Goal: Information Seeking & Learning: Learn about a topic

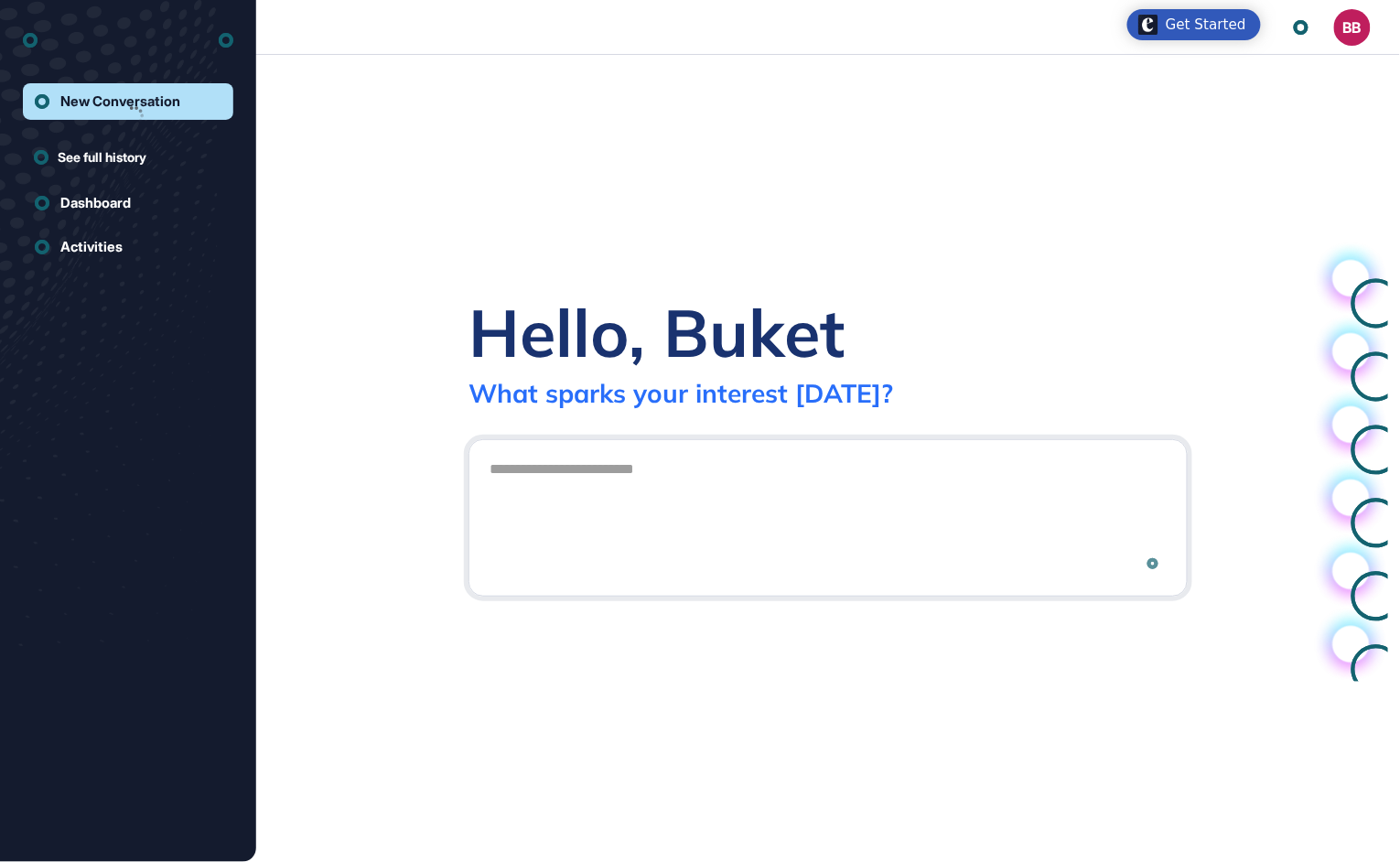
scroll to position [1, 1]
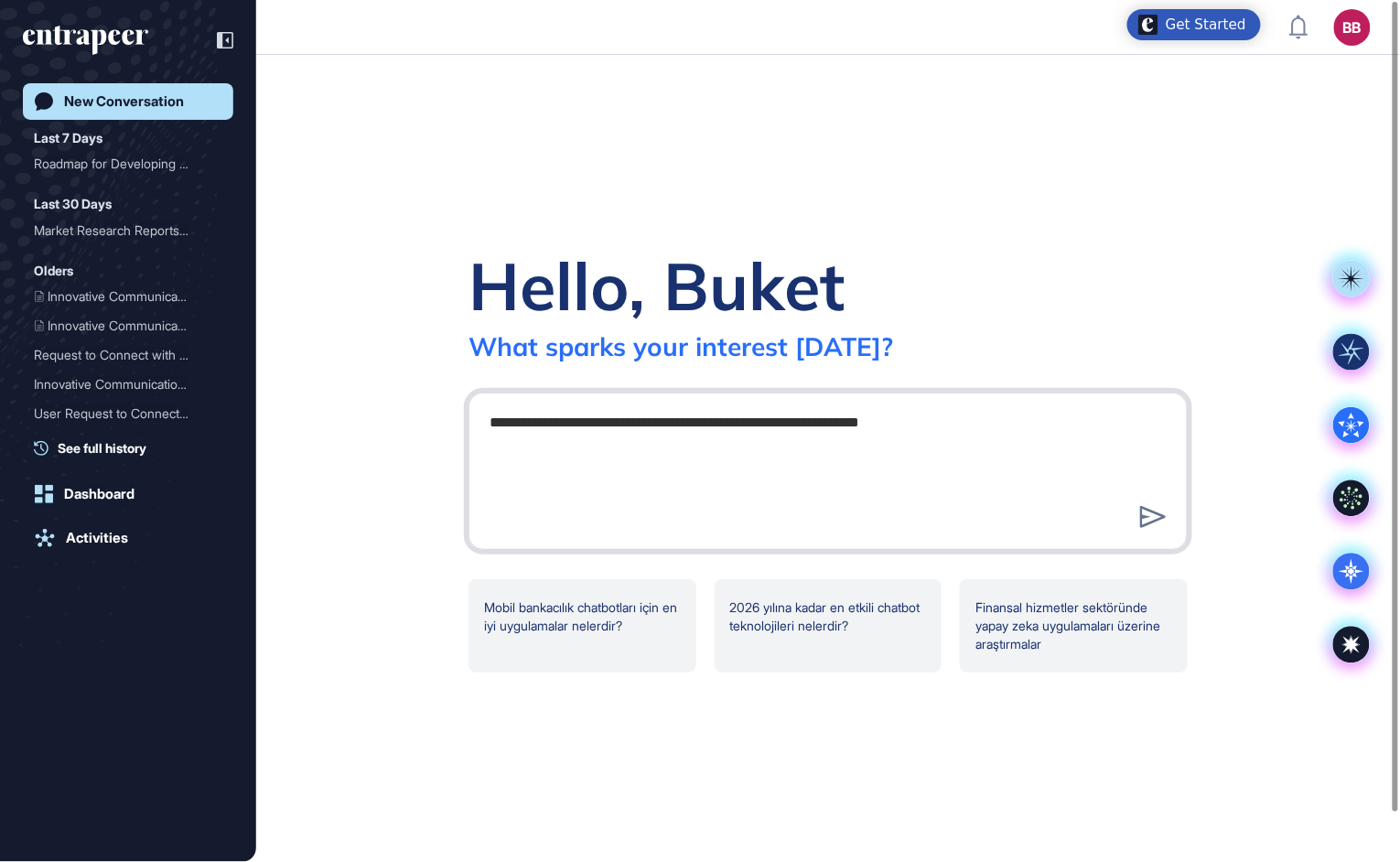
type textarea "**********"
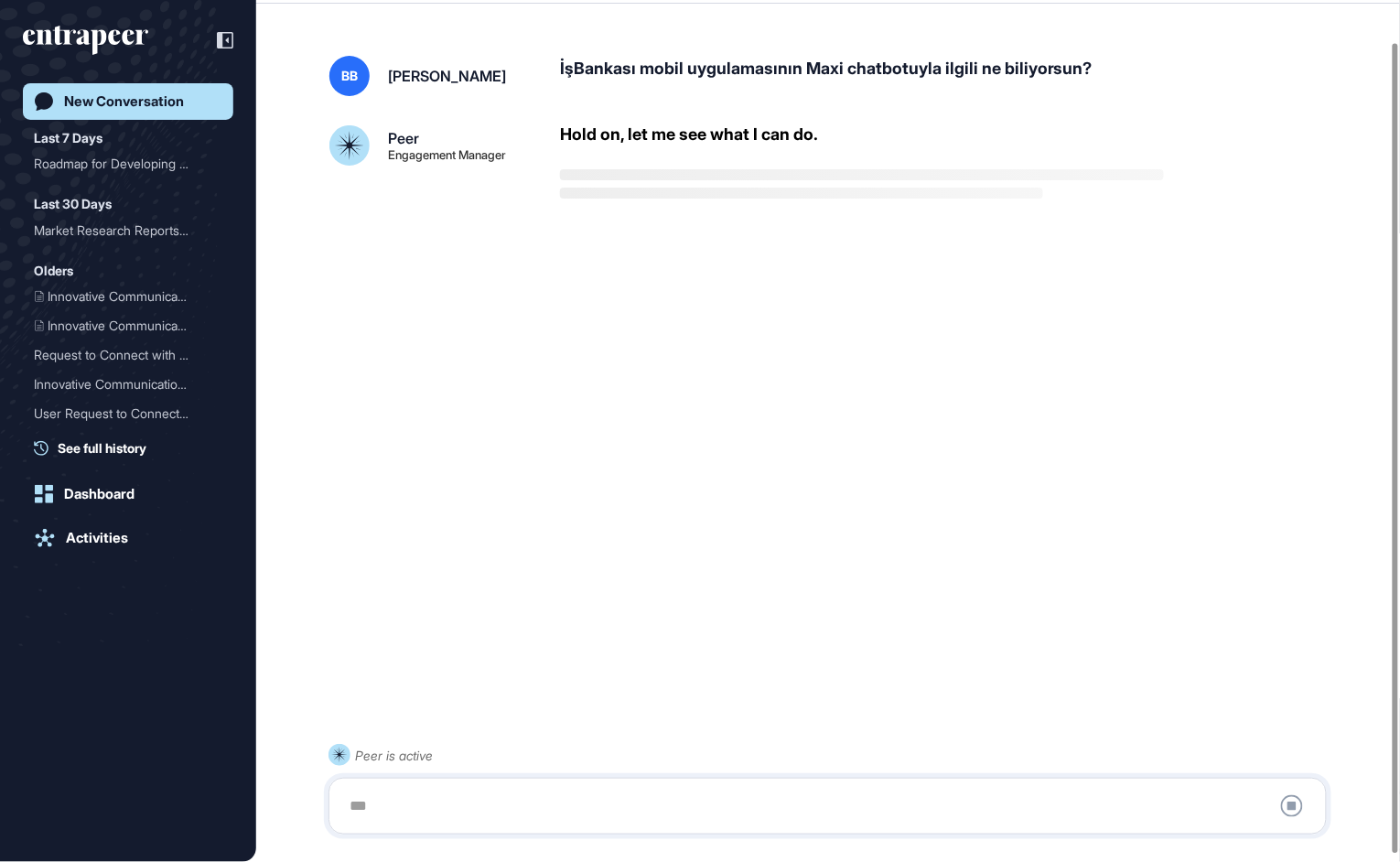
scroll to position [51, 0]
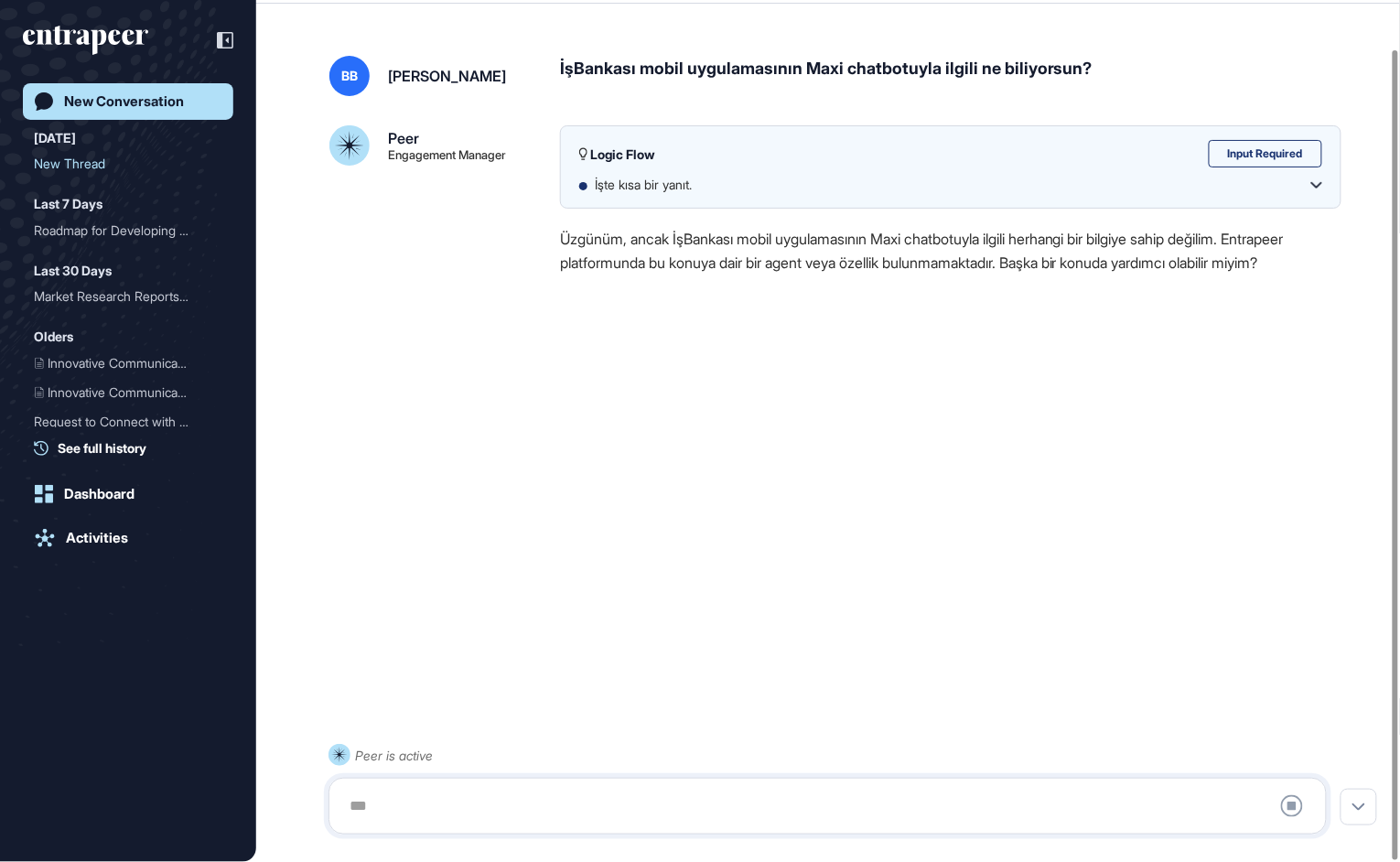
click at [619, 812] on div at bounding box center [828, 806] width 979 height 37
click at [467, 805] on div at bounding box center [828, 806] width 979 height 37
click at [358, 820] on div at bounding box center [828, 806] width 979 height 37
click at [364, 812] on div at bounding box center [828, 806] width 979 height 37
click at [1315, 186] on icon at bounding box center [1316, 185] width 11 height 6
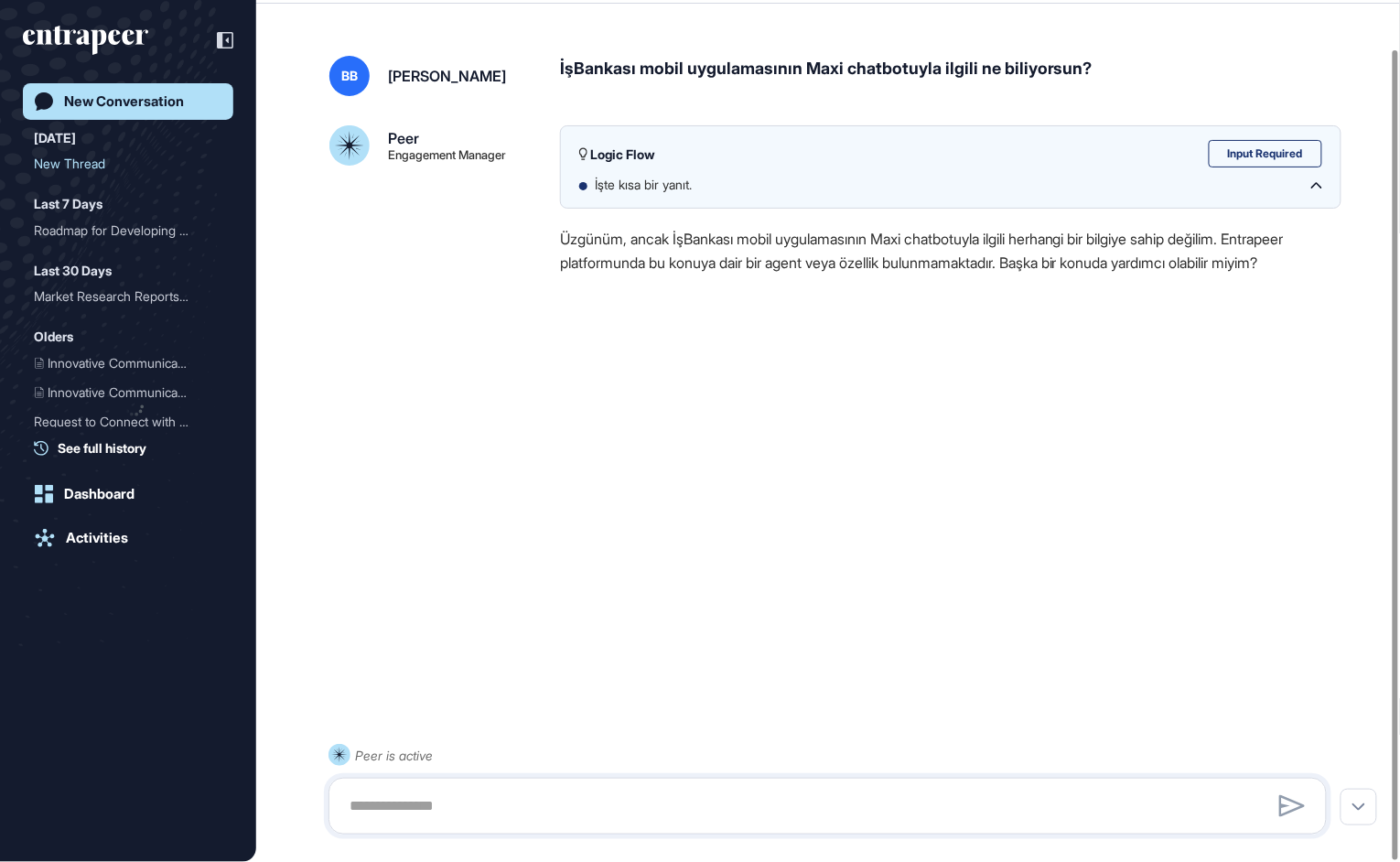
click at [1296, 154] on div "Input Required" at bounding box center [1265, 153] width 114 height 28
click at [540, 801] on textarea at bounding box center [828, 806] width 979 height 37
click at [405, 815] on textarea at bounding box center [828, 806] width 979 height 37
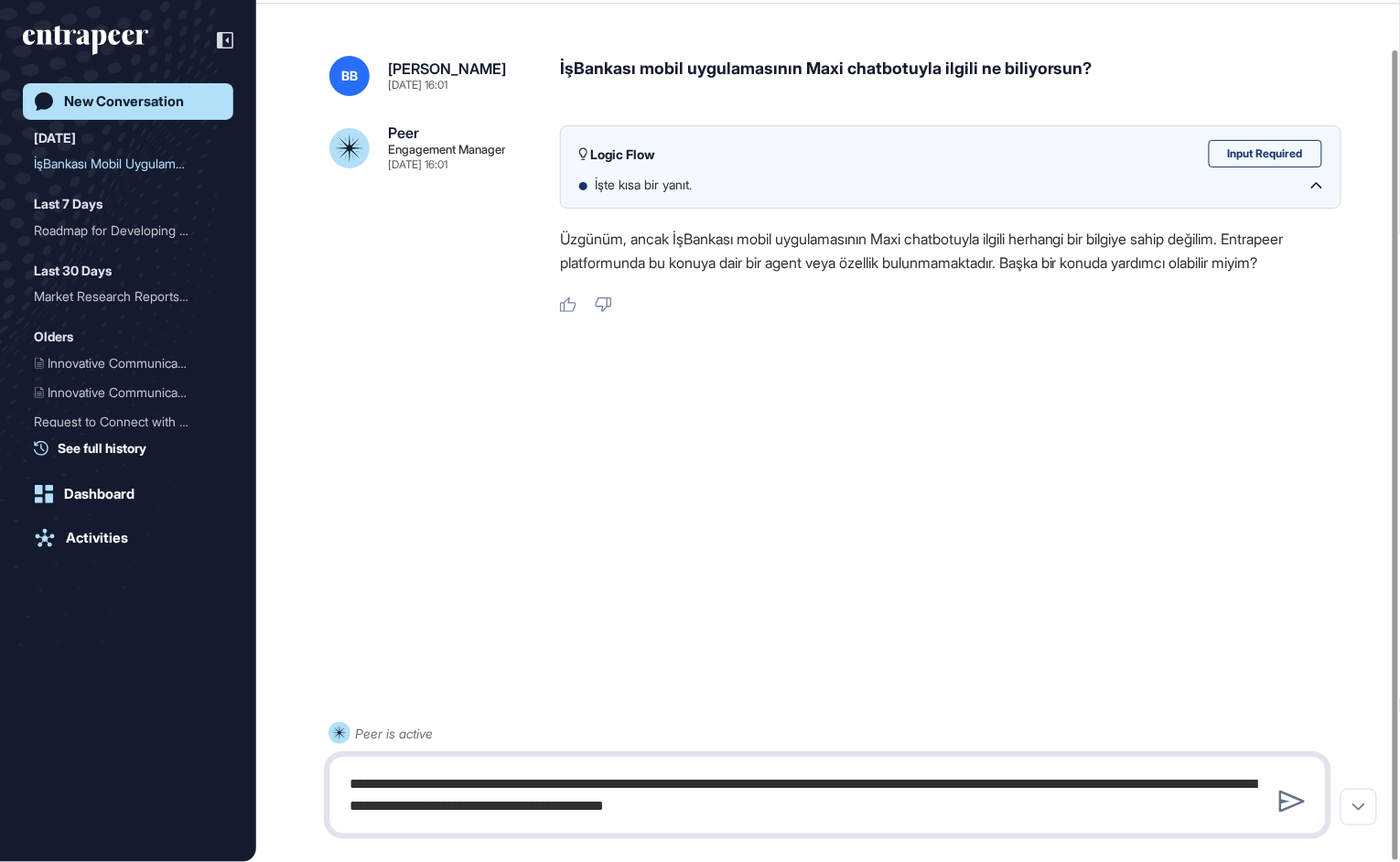
type textarea "**********"
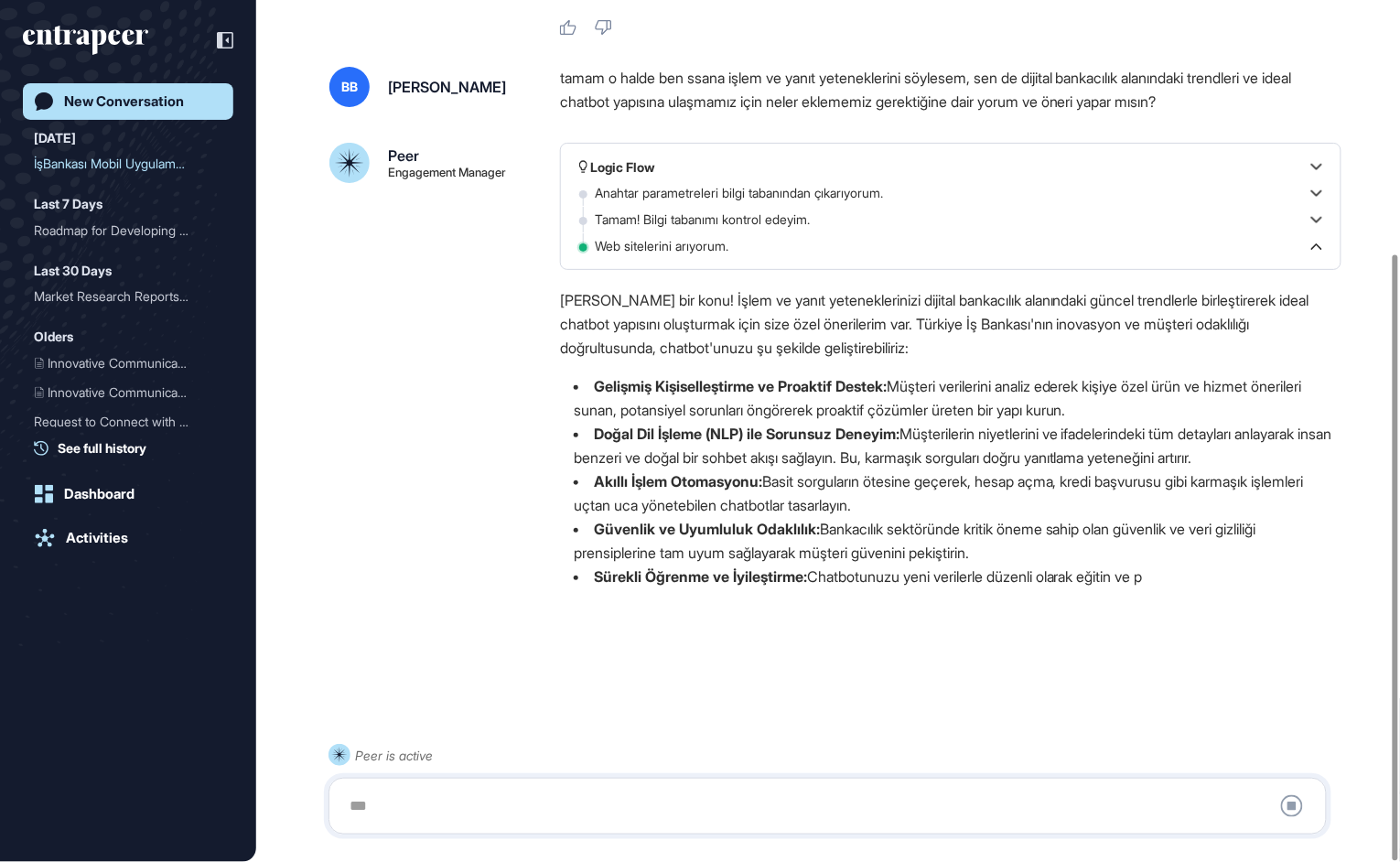
scroll to position [360, 0]
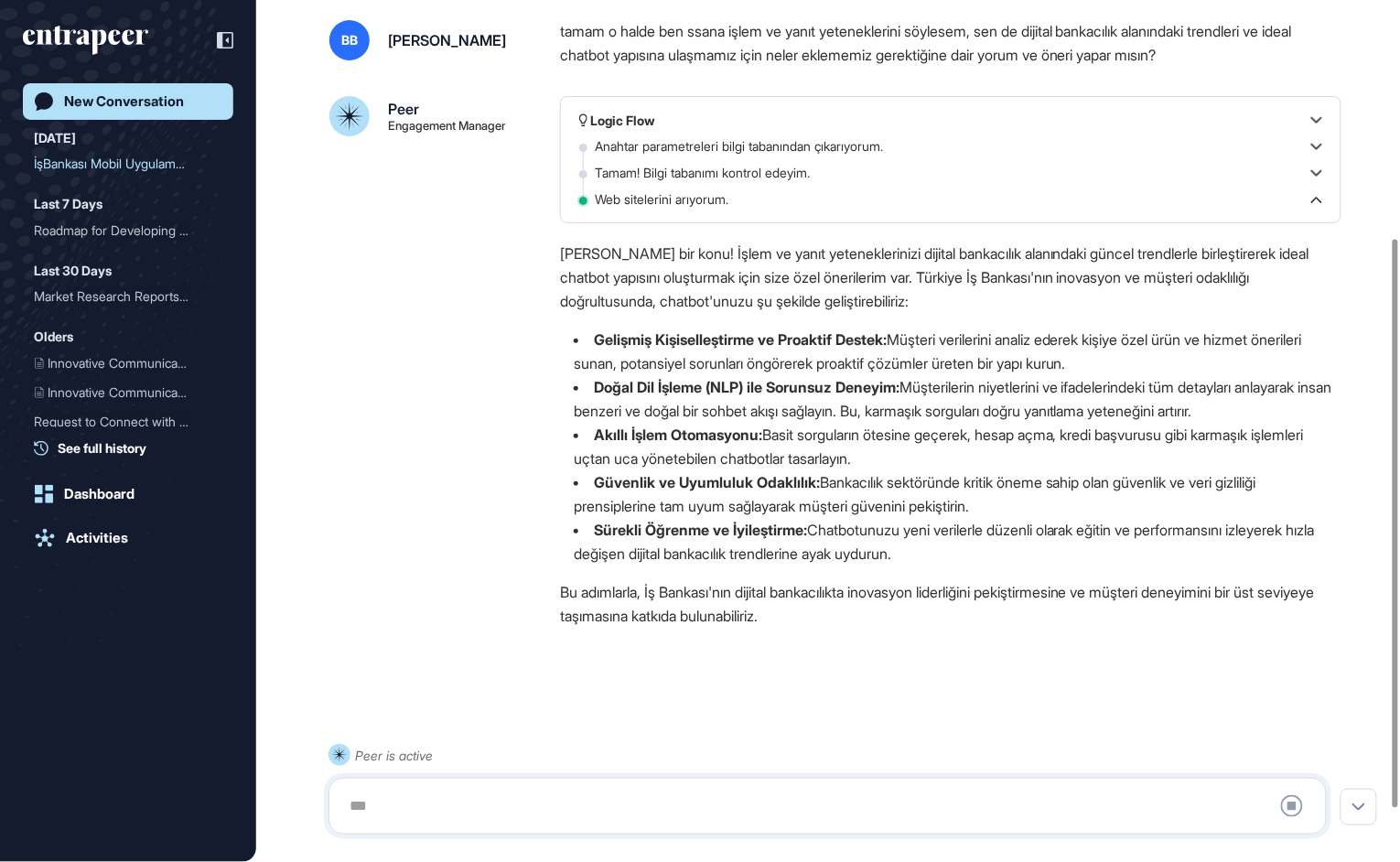
click at [847, 801] on div at bounding box center [828, 806] width 979 height 37
click at [974, 781] on div "Stop Query" at bounding box center [828, 806] width 998 height 57
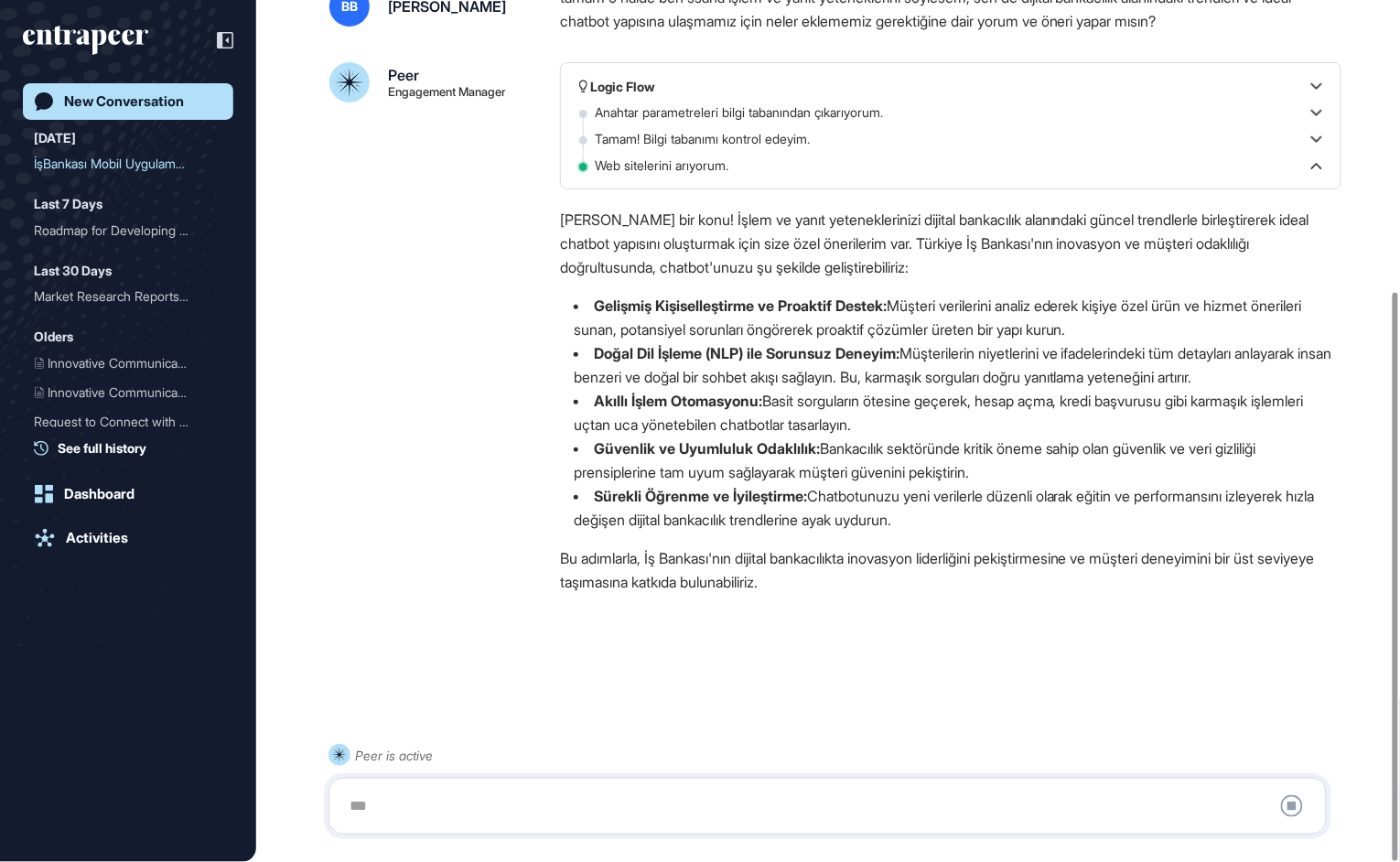
click at [1315, 162] on icon at bounding box center [1316, 165] width 11 height 6
click at [567, 353] on li "Doğal Dil İşleme (NLP) ile Sorunsuz Deneyim: Müşterilerin niyetlerini ve ifadel…" at bounding box center [951, 366] width 781 height 48
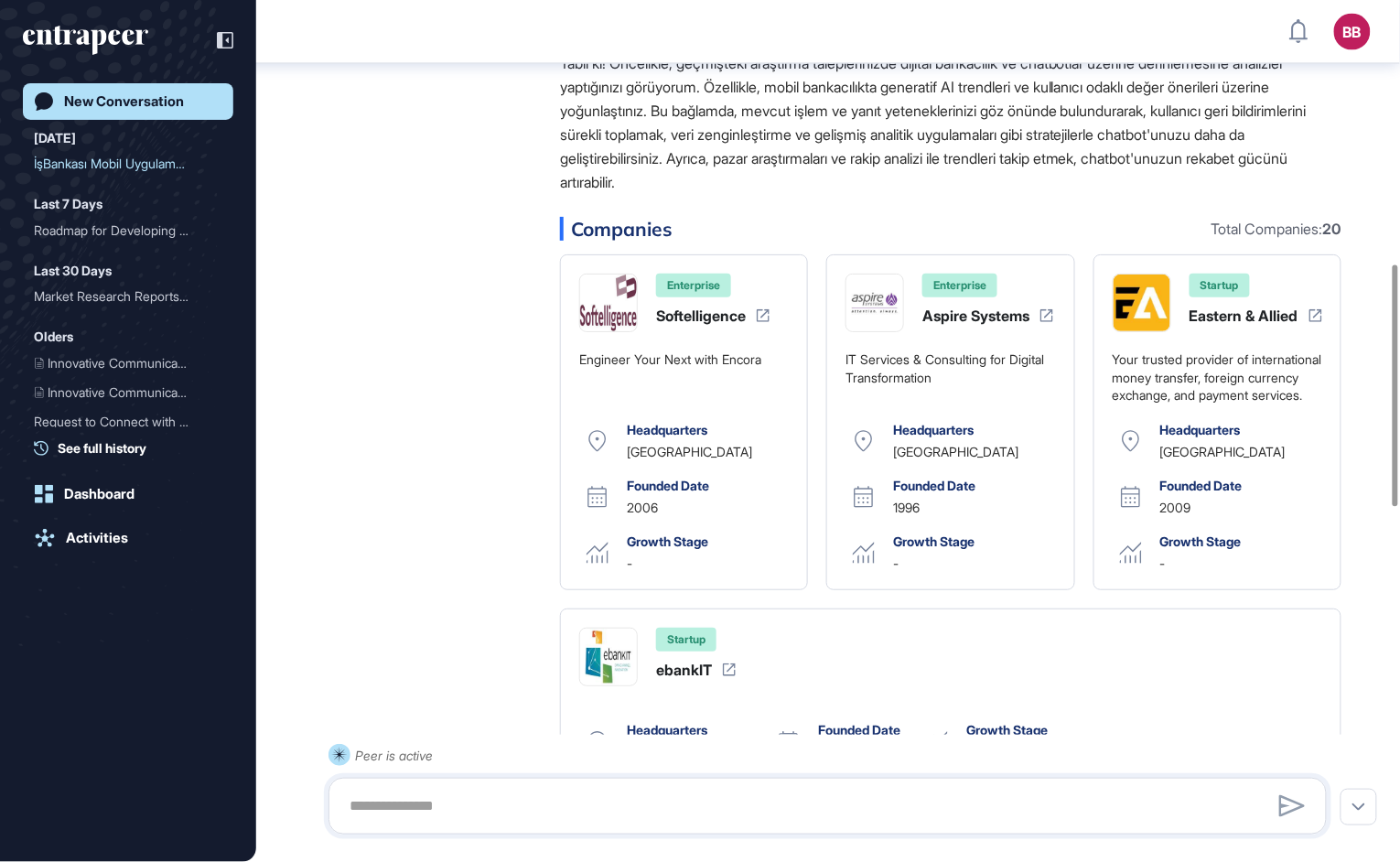
scroll to position [845, 0]
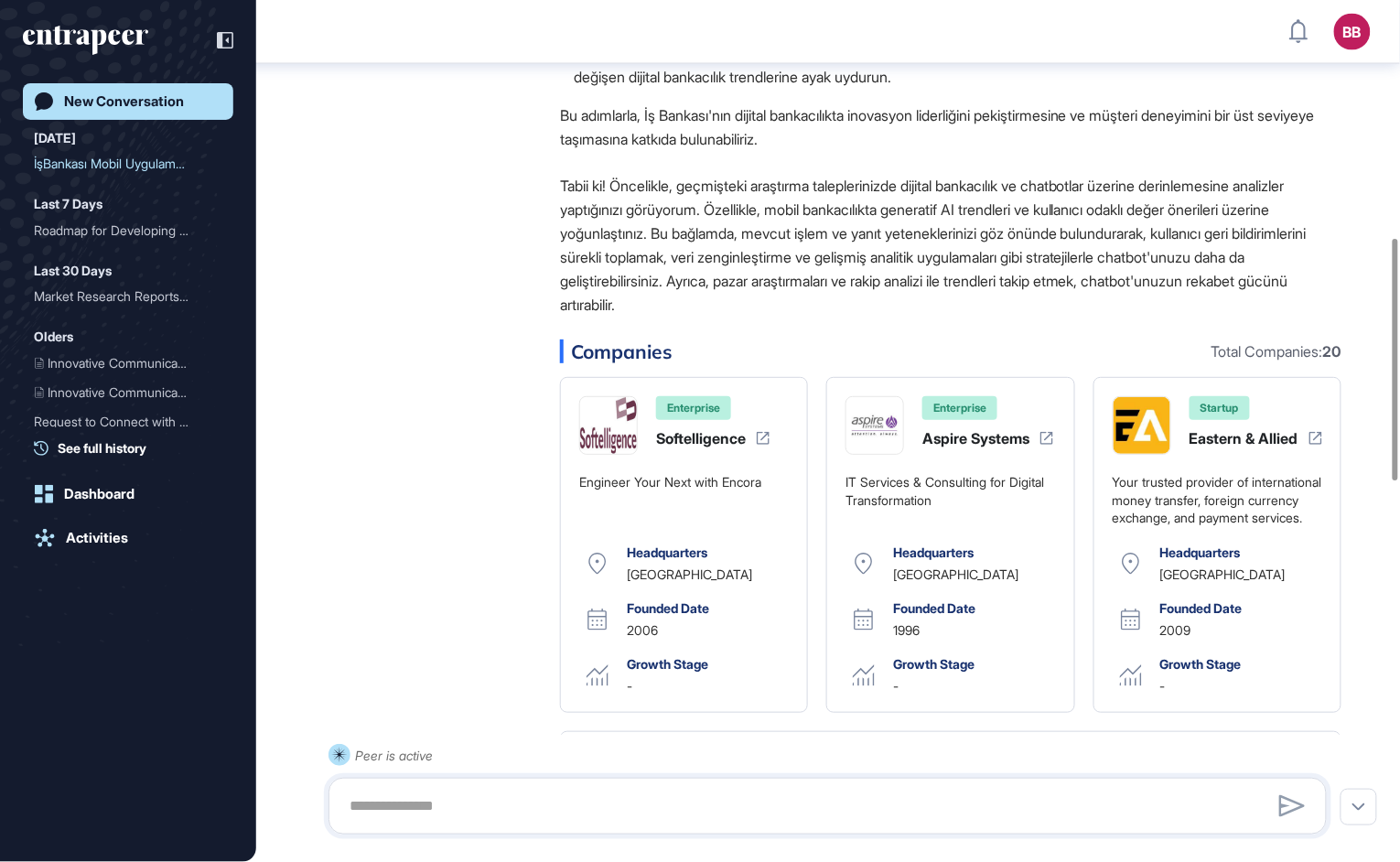
click at [527, 476] on div "Peer Engagement Manager [DATE] 16:03 Logic Flow Anahtar parametreleri bilgi tab…" at bounding box center [828, 761] width 997 height 2285
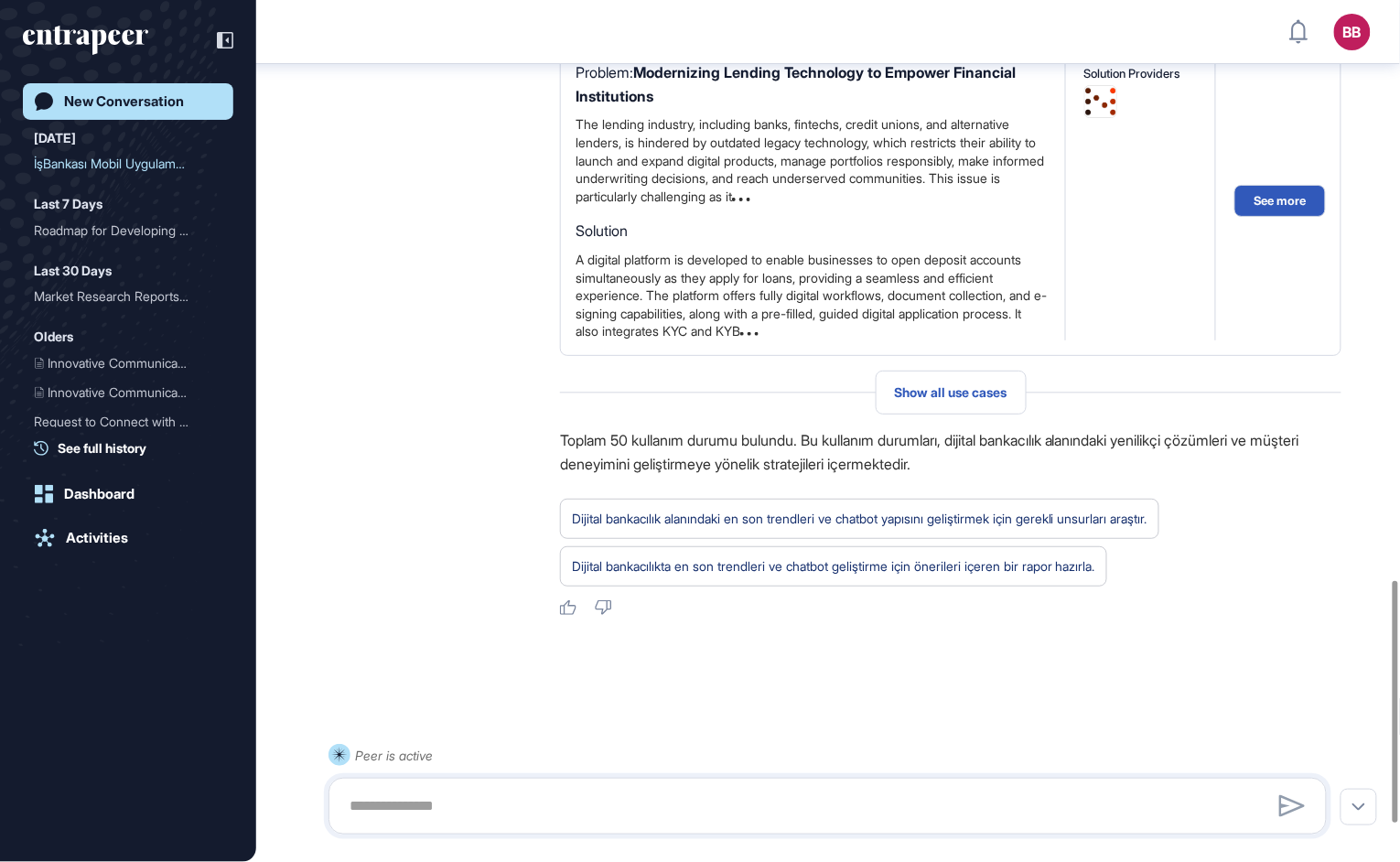
scroll to position [2189, 0]
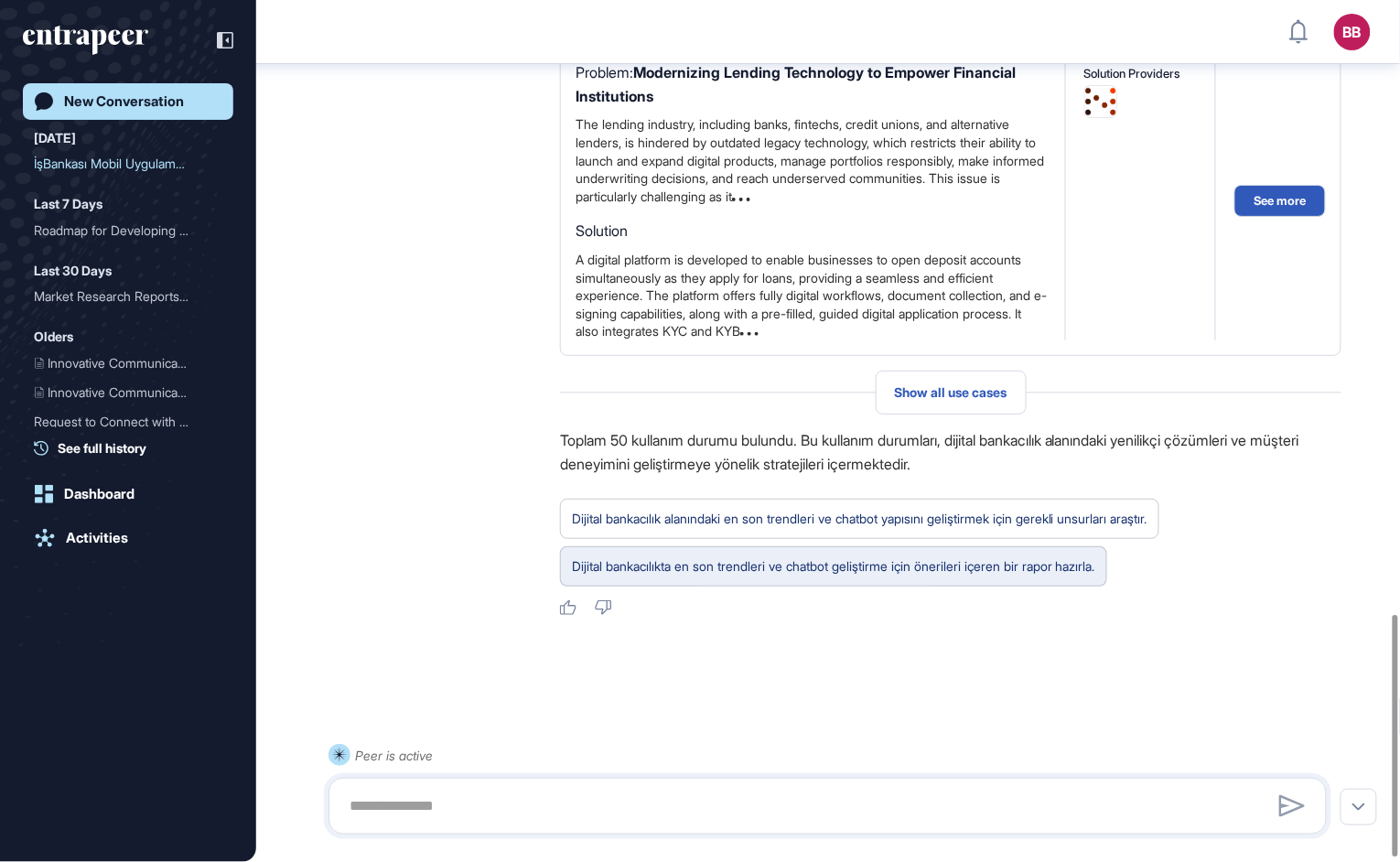
click at [807, 578] on div "Dijital bankacılıkta en son trendleri ve chatbot geliştirme için önerileri içer…" at bounding box center [833, 566] width 523 height 24
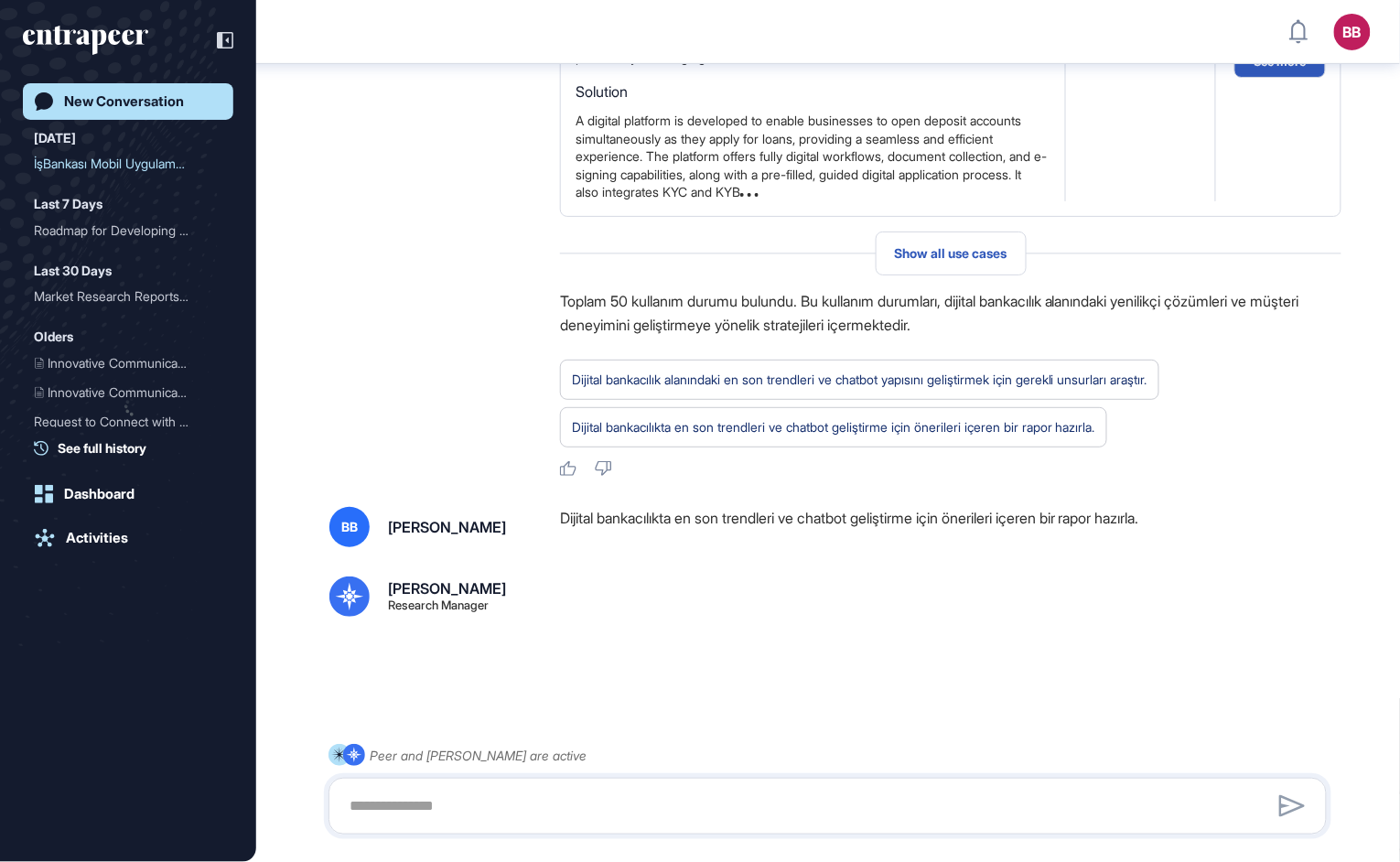
scroll to position [2348, 0]
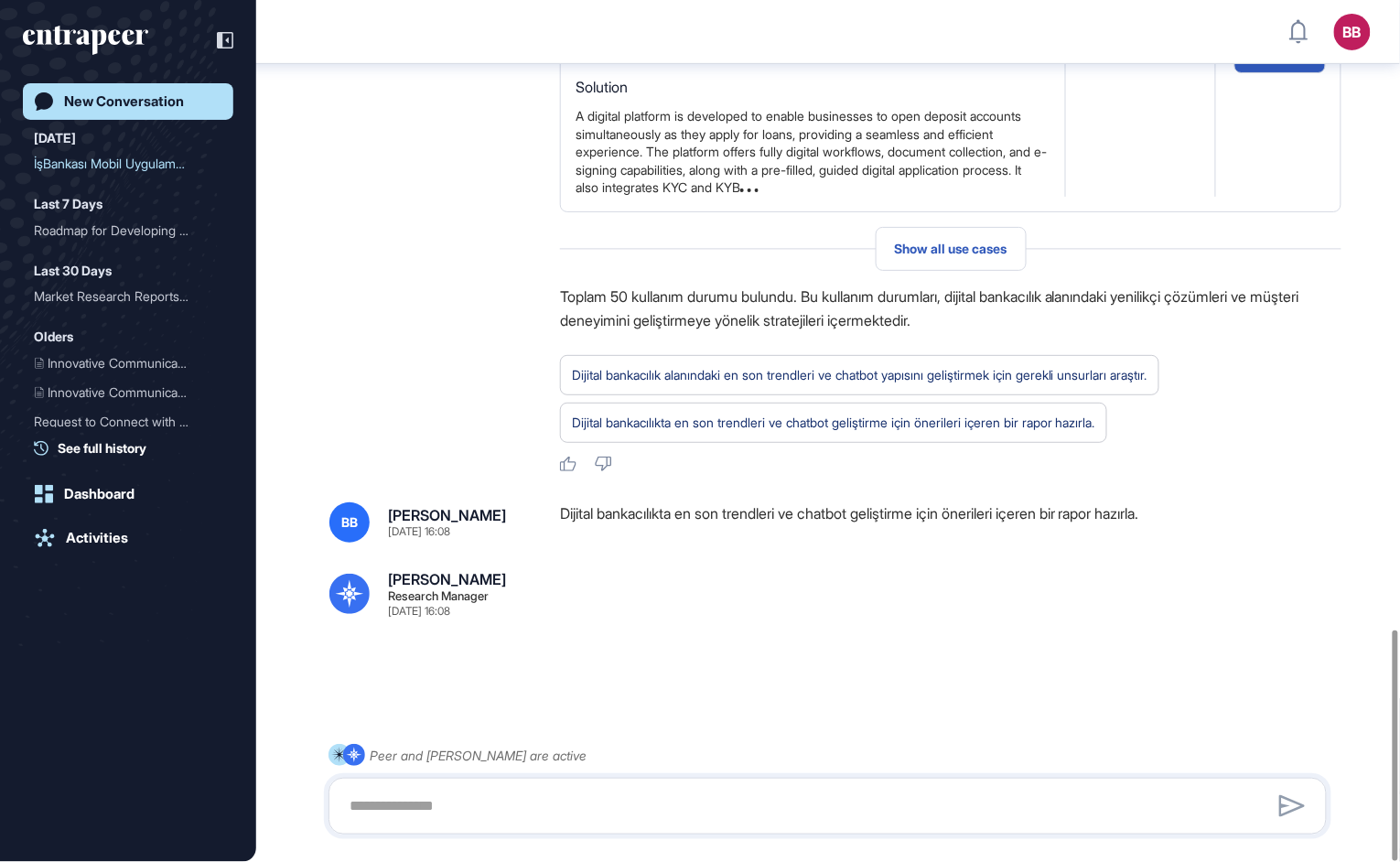
click at [738, 527] on div "Dijital bankacılıkta en son trendleri ve chatbot geliştirme için önerileri içer…" at bounding box center [951, 522] width 781 height 40
click at [414, 593] on div "Research Manager" at bounding box center [437, 596] width 101 height 12
click at [464, 806] on textarea at bounding box center [828, 806] width 979 height 37
click at [1065, 532] on div "Dijital bankacılıkta en son trendleri ve chatbot geliştirme için önerileri içer…" at bounding box center [951, 522] width 781 height 40
click at [1301, 806] on div at bounding box center [1292, 806] width 28 height 28
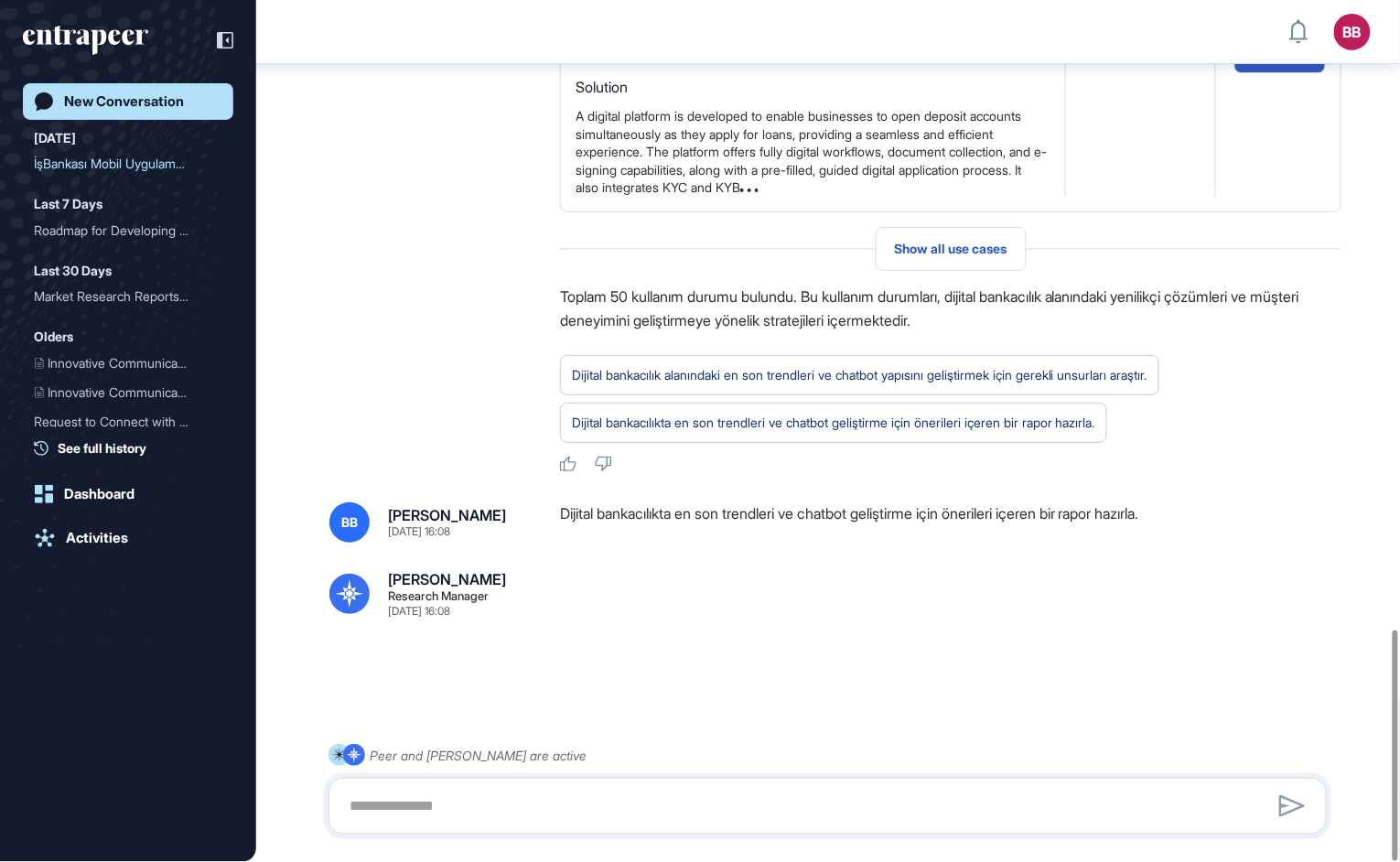
click at [1289, 811] on div at bounding box center [1292, 806] width 28 height 28
drag, startPoint x: 700, startPoint y: 823, endPoint x: 626, endPoint y: 800, distance: 77.5
click at [698, 823] on textarea at bounding box center [828, 806] width 979 height 37
click at [477, 779] on div at bounding box center [828, 806] width 998 height 57
click at [475, 762] on div "Peer and [PERSON_NAME] are active" at bounding box center [478, 755] width 217 height 23
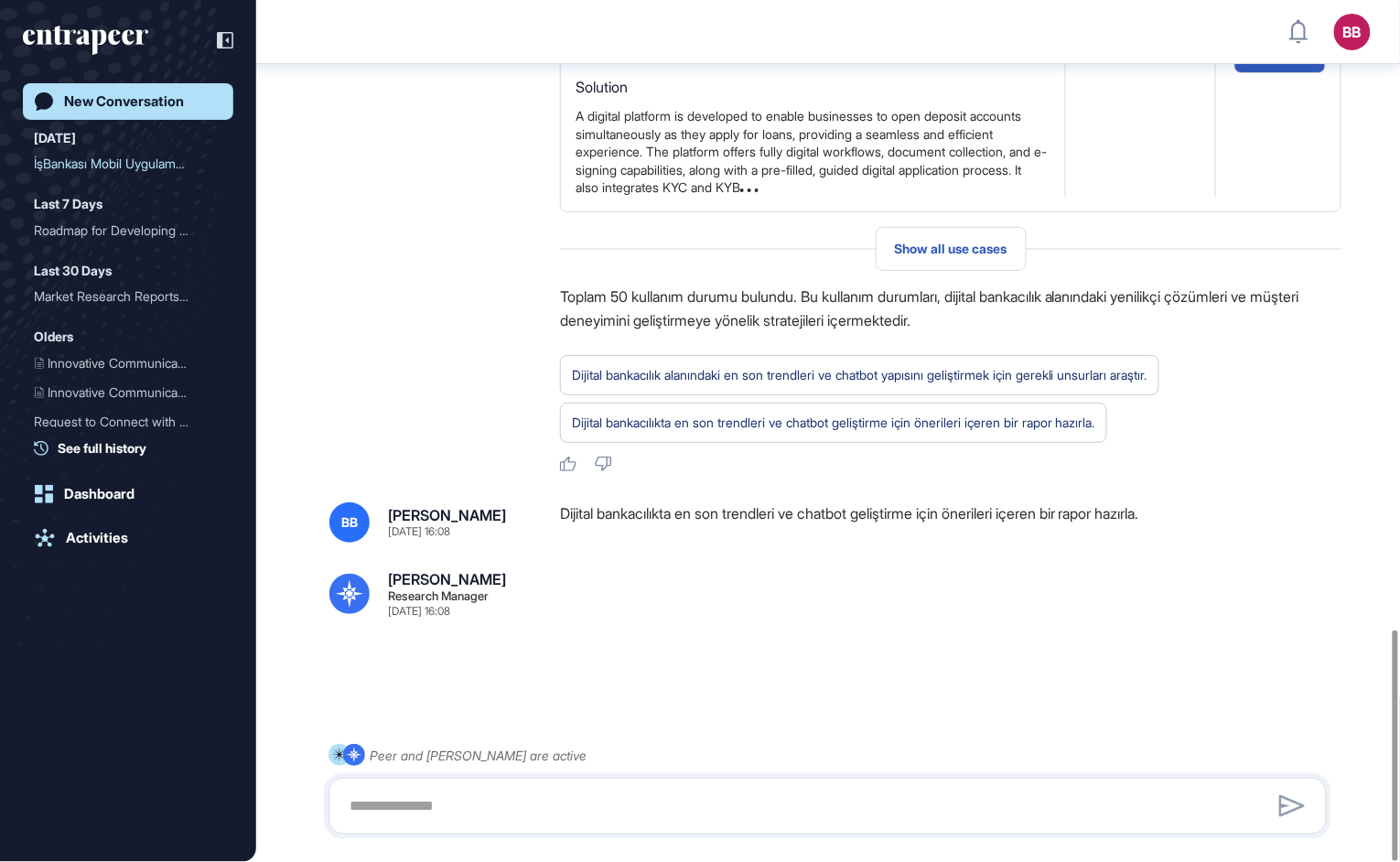
click at [475, 753] on div "Peer and [PERSON_NAME] are active" at bounding box center [478, 755] width 217 height 23
click at [460, 564] on div "BB [PERSON_NAME] [DATE] 16:08 Dijital bankacılıkta en son trendleri ve chatbot …" at bounding box center [828, 559] width 997 height 115
click at [674, 506] on div "Dijital bankacılıkta en son trendleri ve chatbot geliştirme için önerileri içer…" at bounding box center [951, 522] width 781 height 40
click at [718, 548] on div "BB [PERSON_NAME] [DATE] 16:08 Dijital bankacılıkta en son trendleri ve chatbot …" at bounding box center [828, 559] width 997 height 115
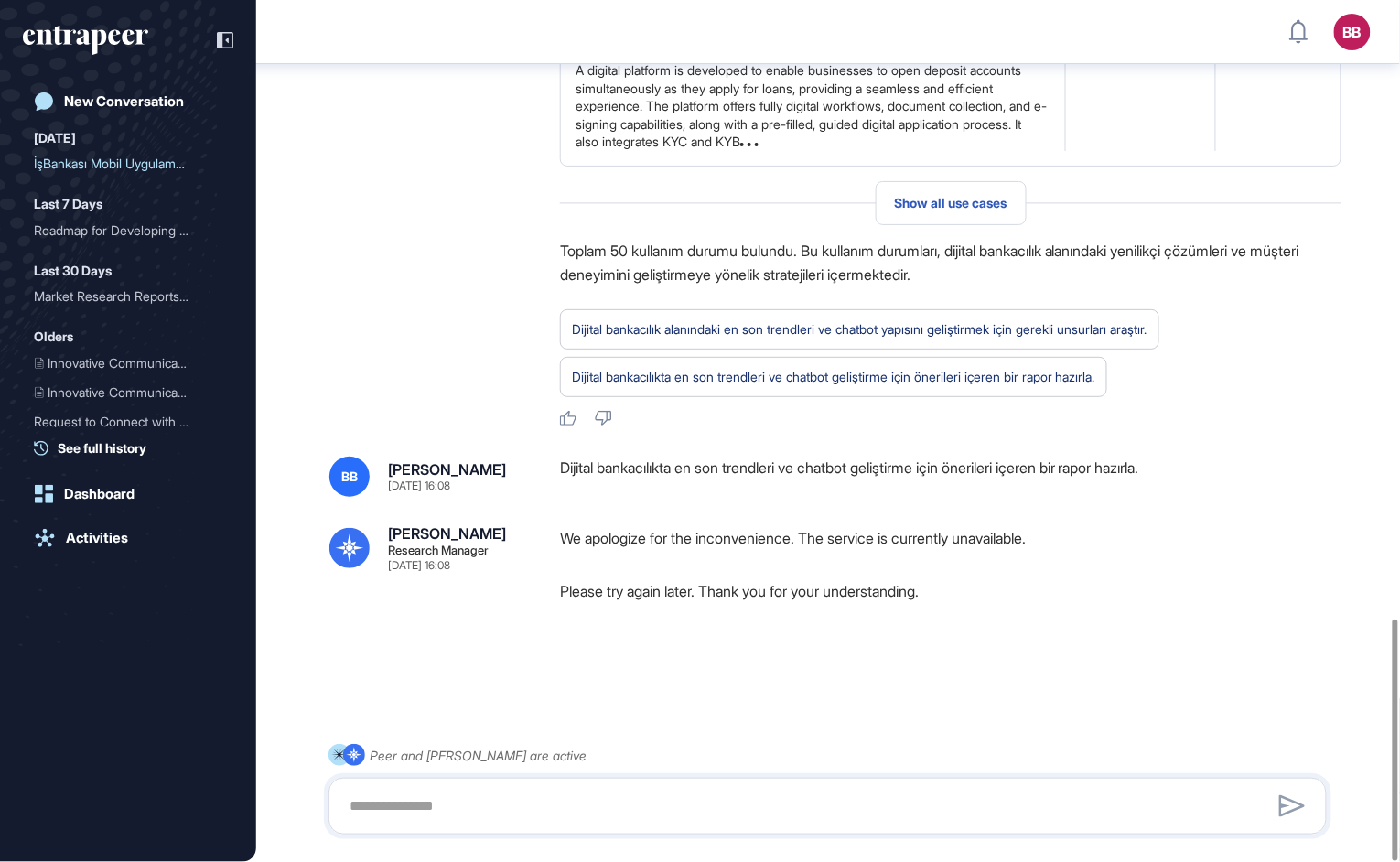
scroll to position [2200, 0]
click at [710, 587] on p "Please try again later. Thank you for your understanding." at bounding box center [951, 591] width 781 height 24
click at [713, 469] on div "Dijital bankacılıkta en son trendleri ve chatbot geliştirme için önerileri içer…" at bounding box center [951, 476] width 781 height 40
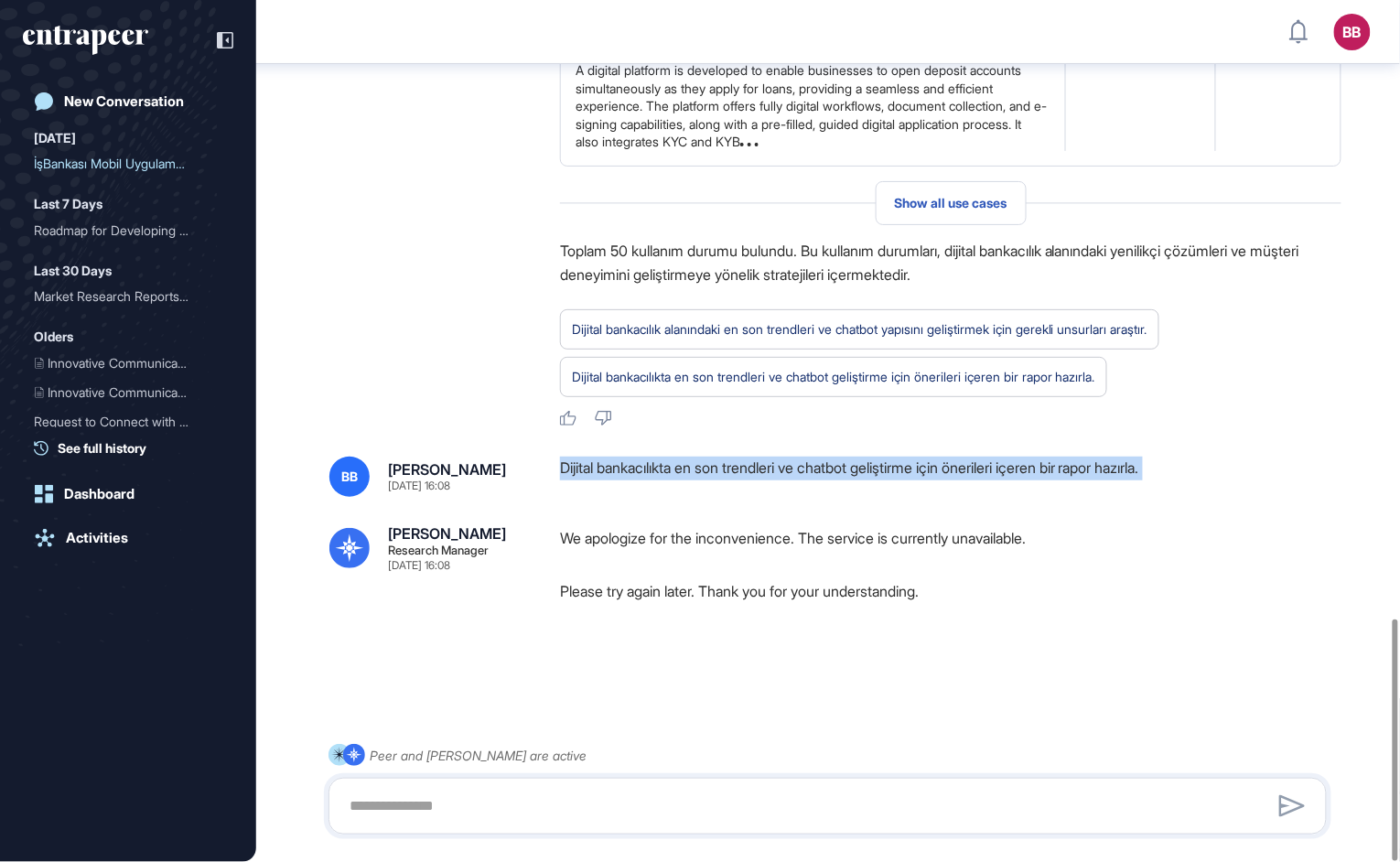
copy div "Dijital bankacılıkta en son trendleri ve chatbot geliştirme için önerileri içer…"
click at [173, 103] on div "New Conversation" at bounding box center [124, 102] width 120 height 17
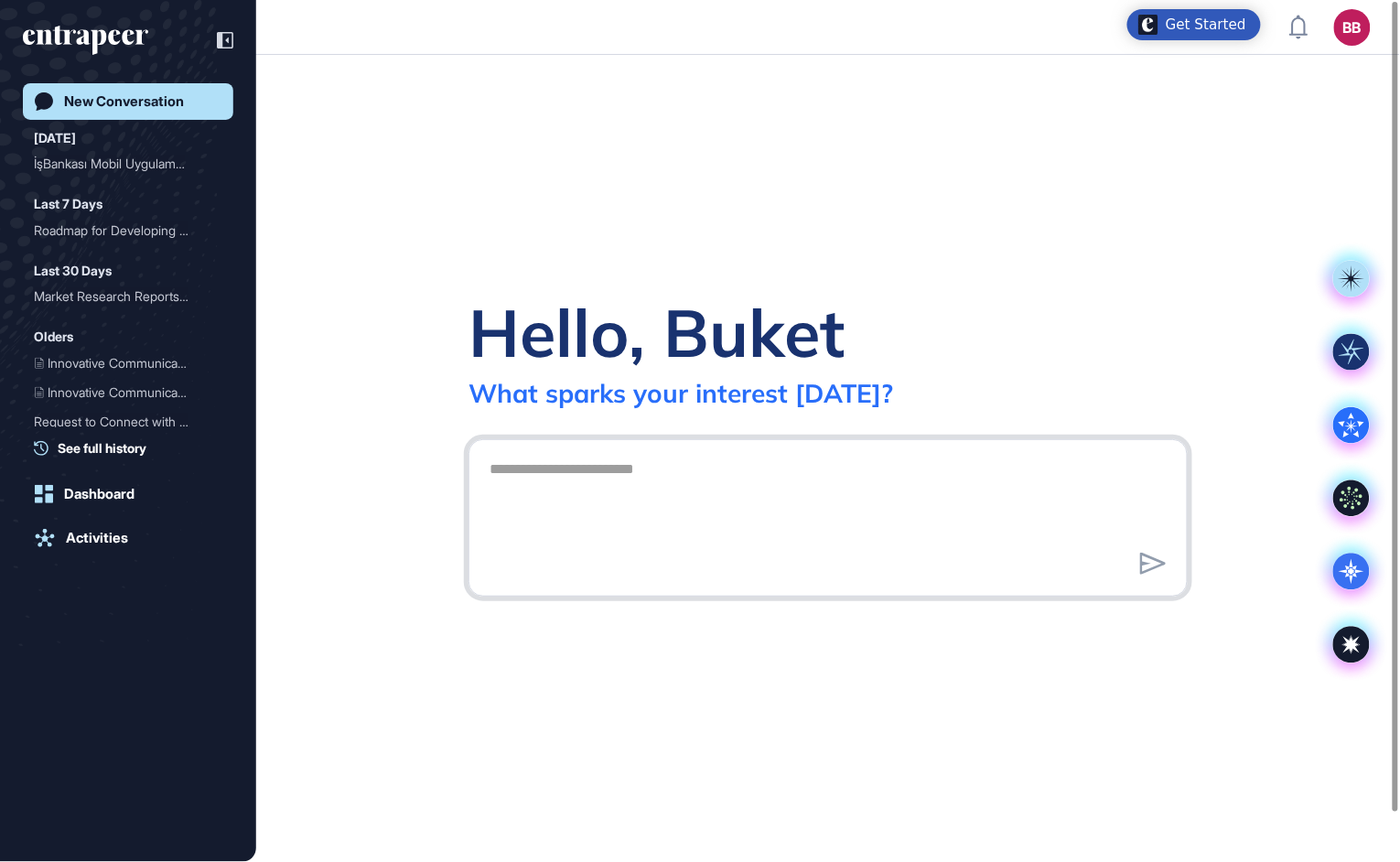
paste textarea "**********"
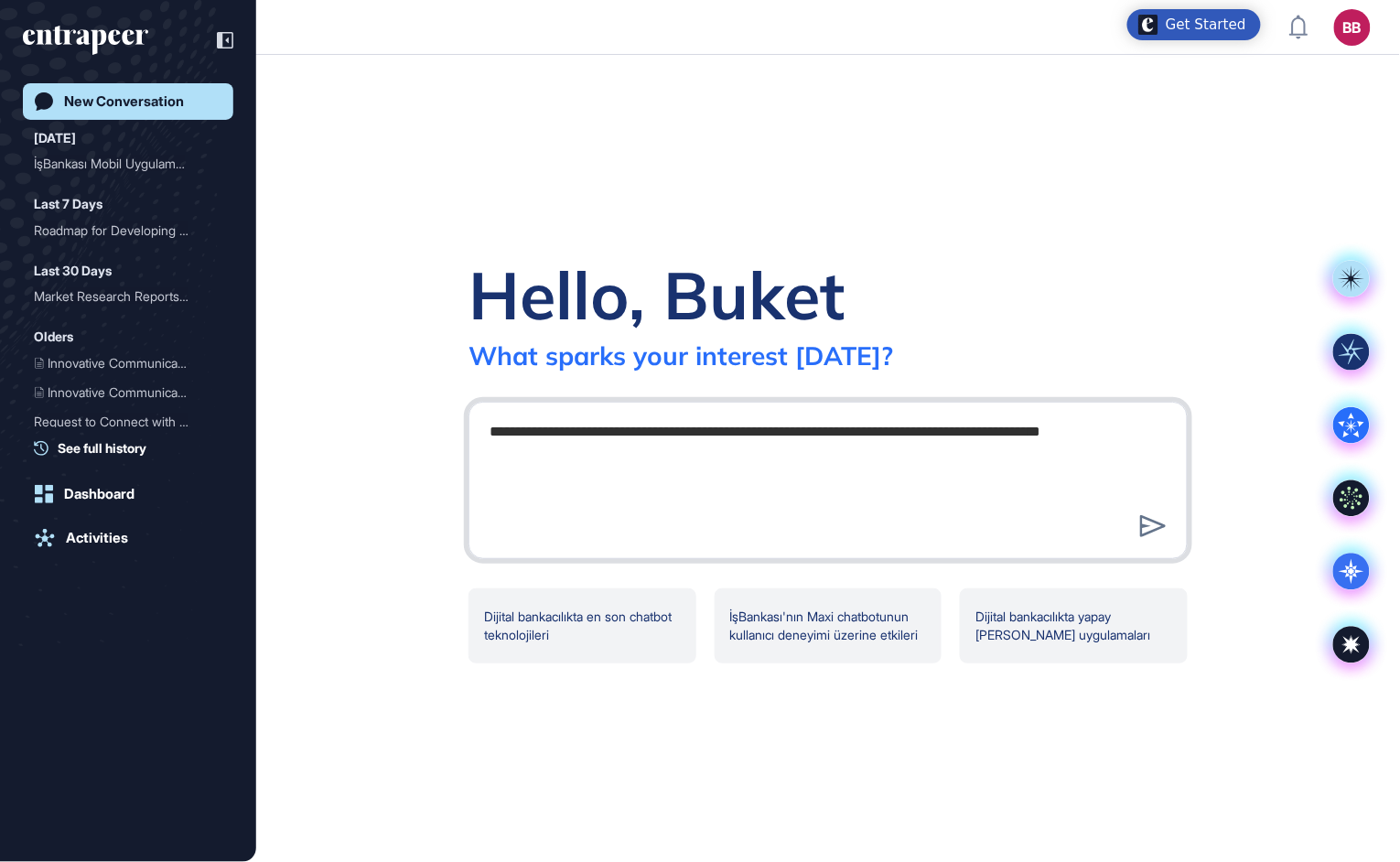
click at [78, 670] on div "New Conversation Today İşBankası Mobil Uygulamas... Last 7 Days Roadmap for Dev…" at bounding box center [128, 450] width 210 height 733
click at [1132, 424] on textarea "**********" at bounding box center [828, 477] width 700 height 129
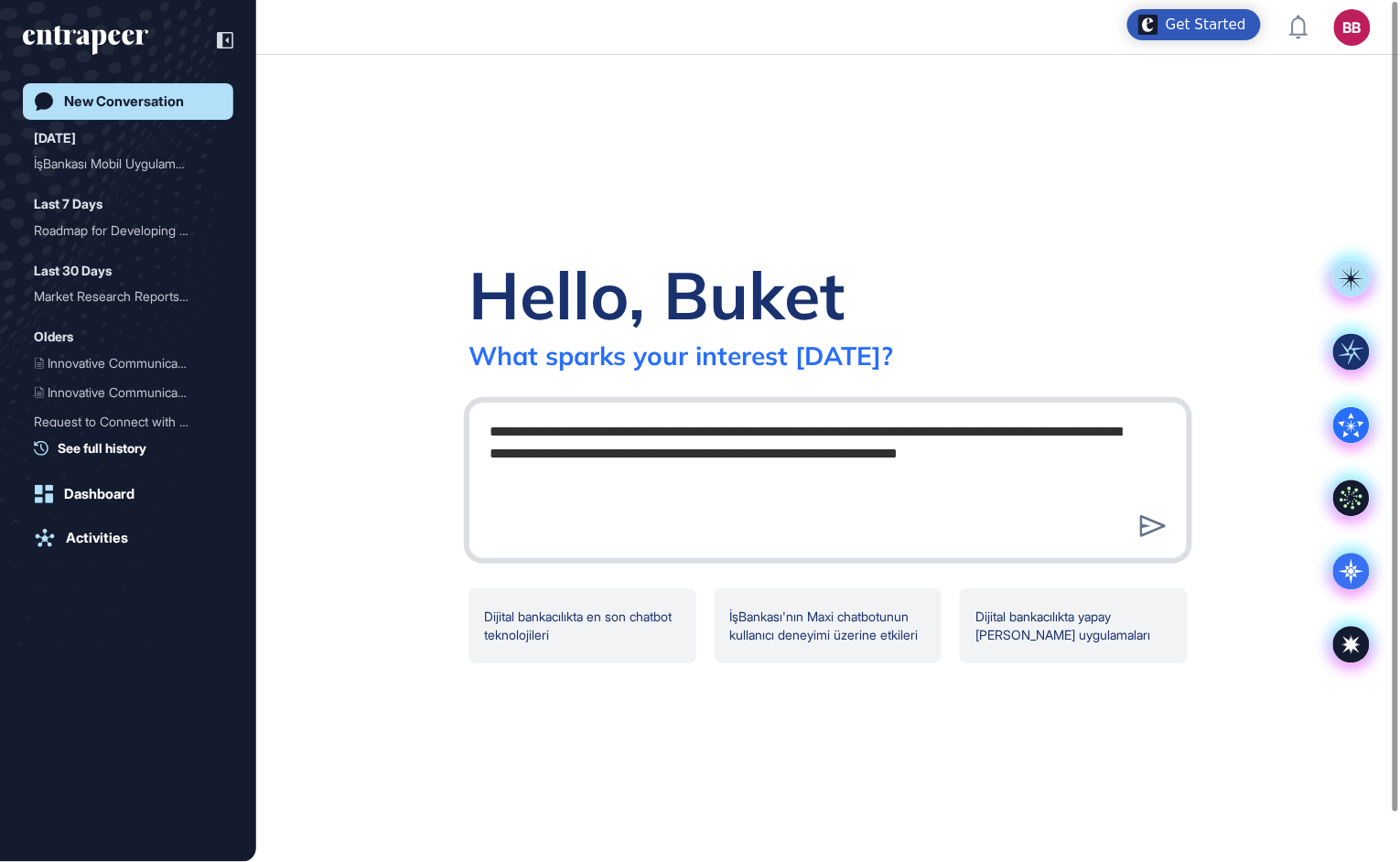
type textarea "**********"
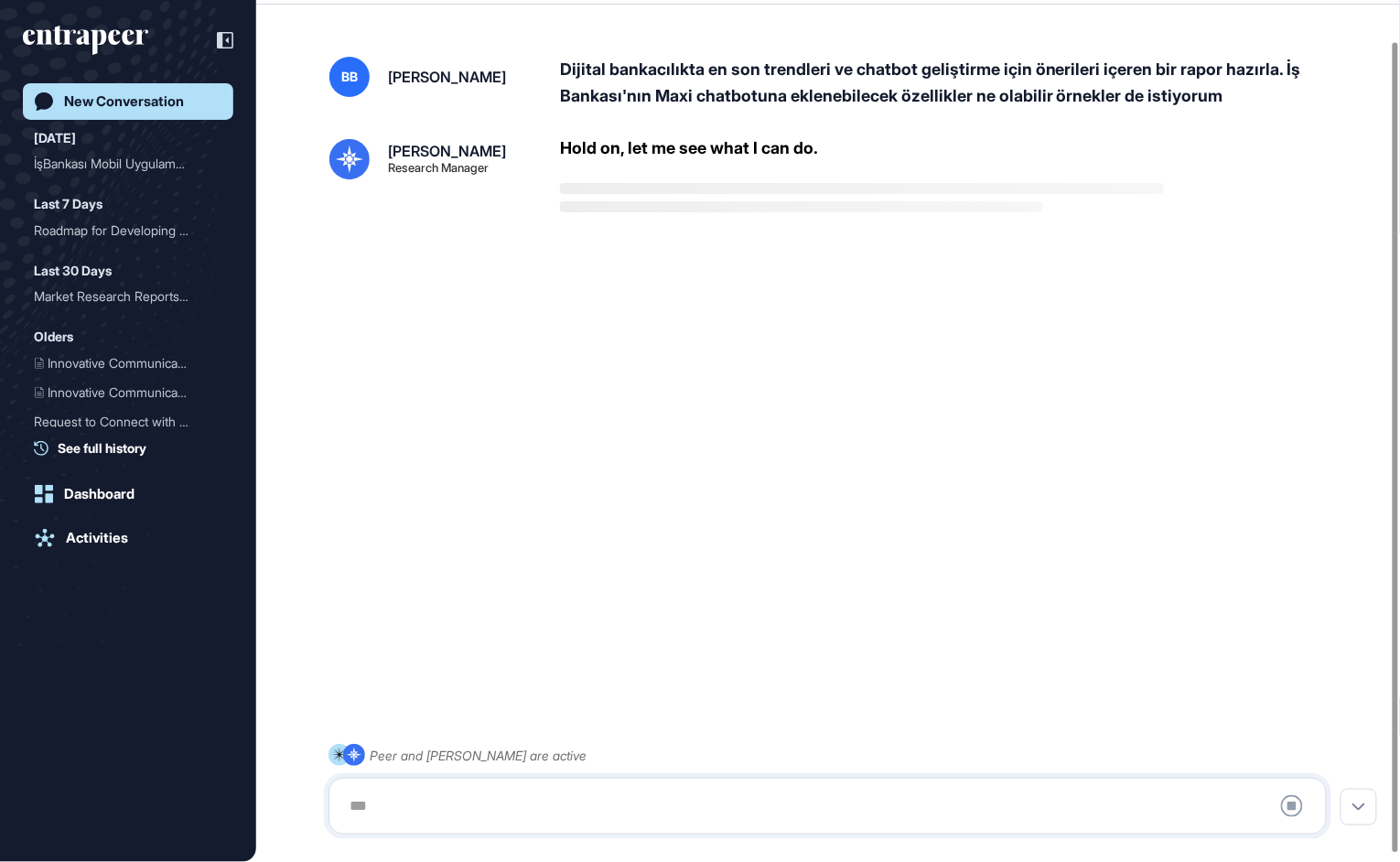
scroll to position [51, 0]
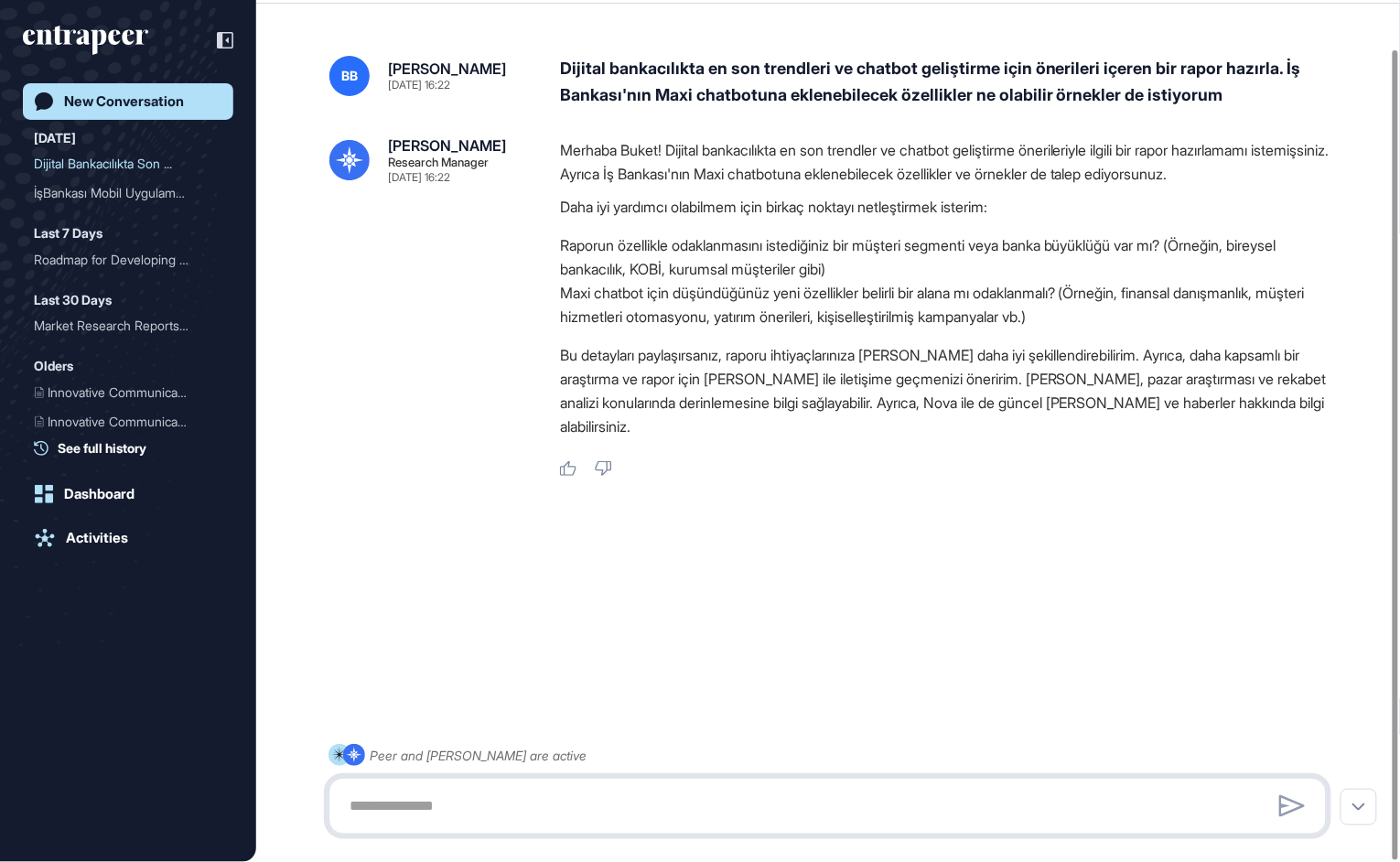
click at [635, 817] on textarea at bounding box center [828, 806] width 979 height 37
type textarea "**********"
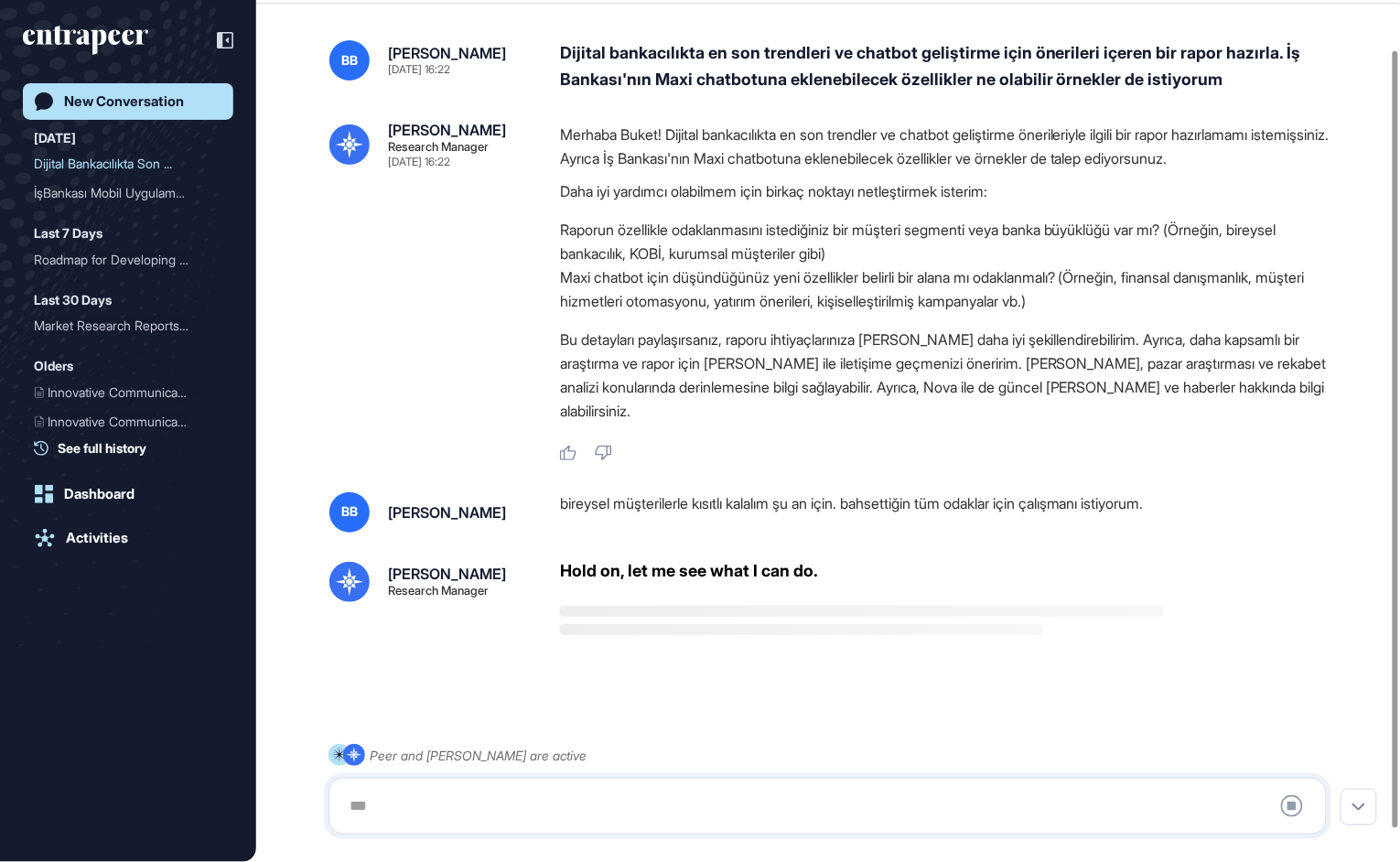
scroll to position [91, 0]
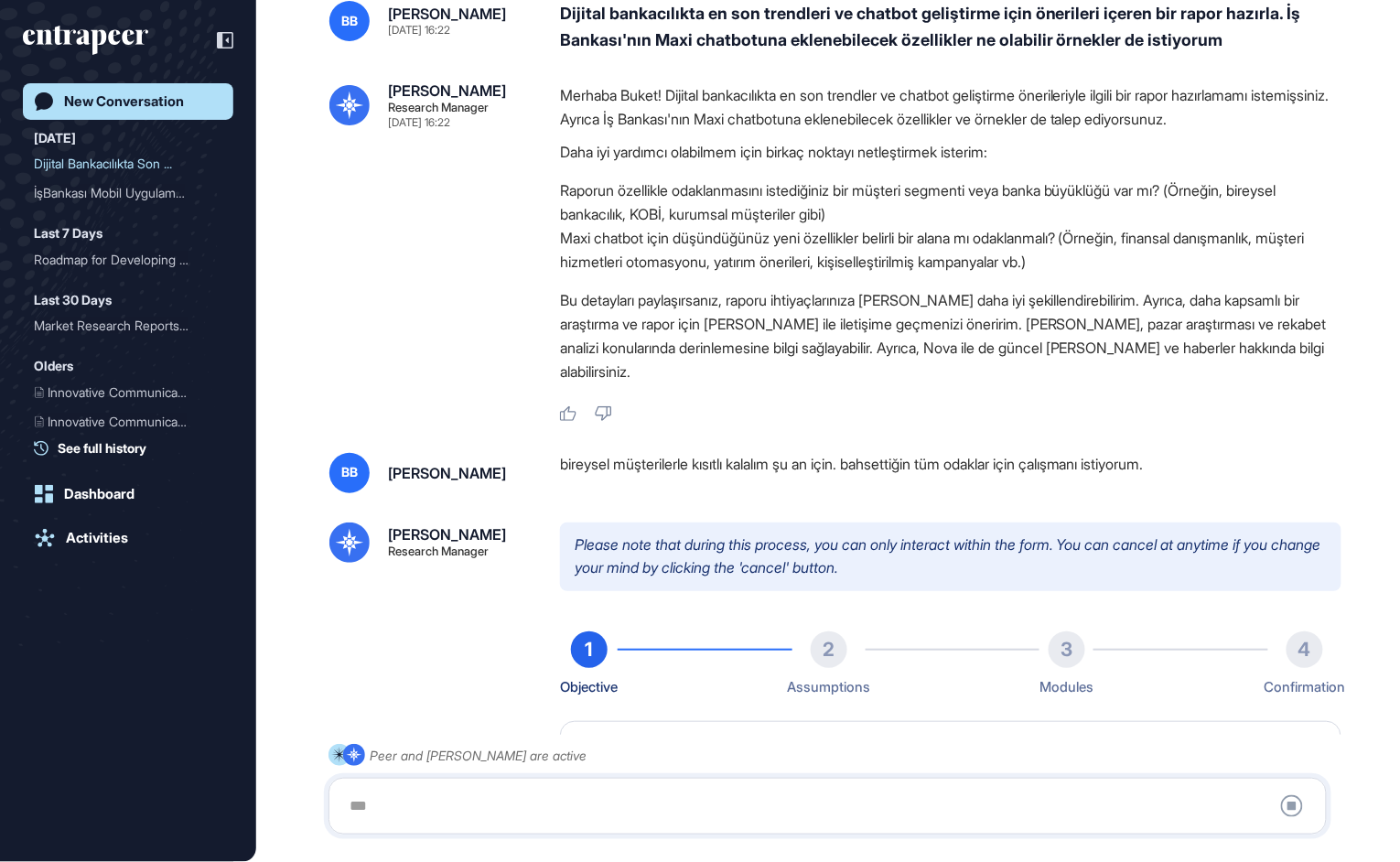
type textarea "**********"
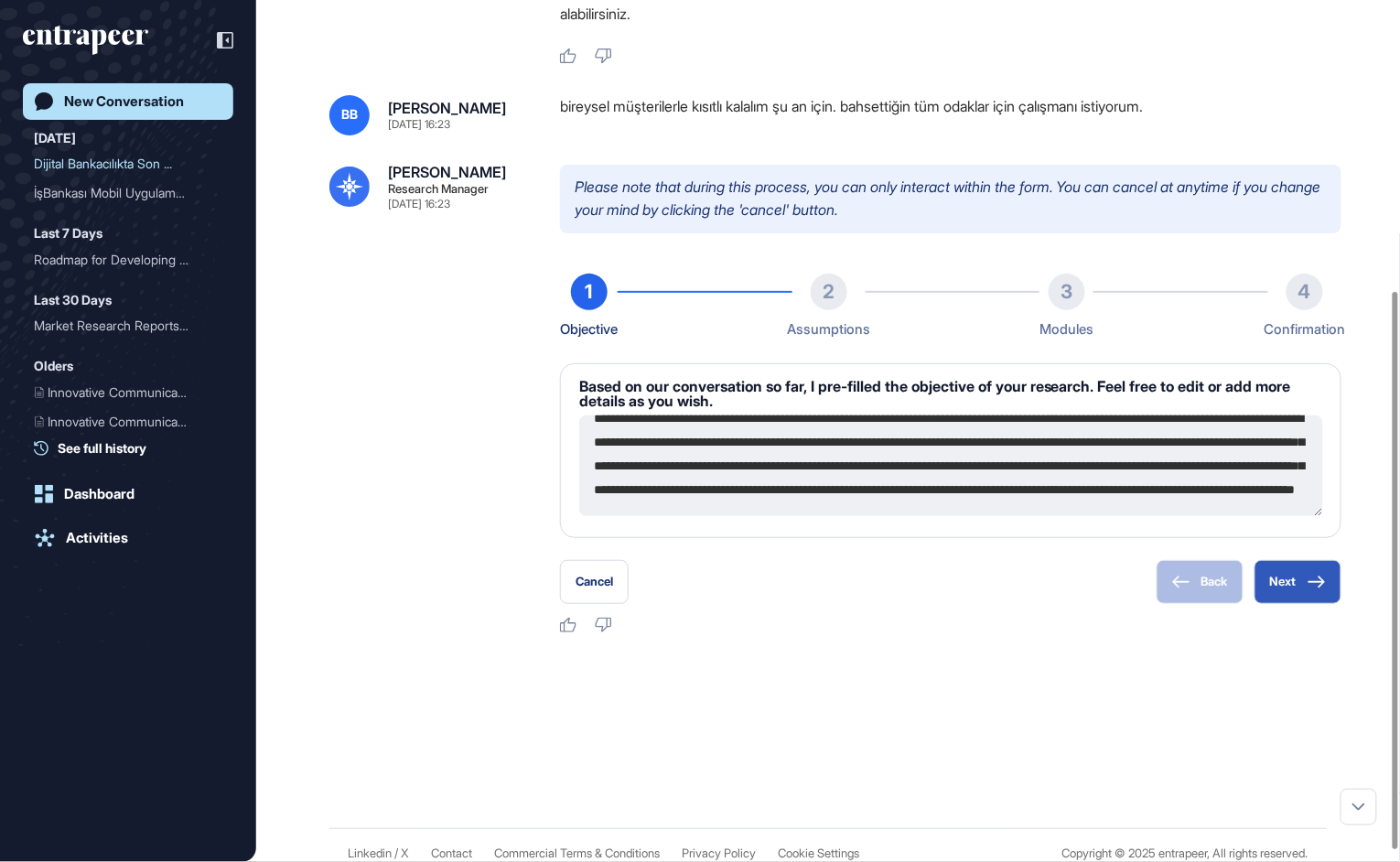
scroll to position [71, 0]
click at [1300, 581] on button "Next" at bounding box center [1297, 582] width 87 height 44
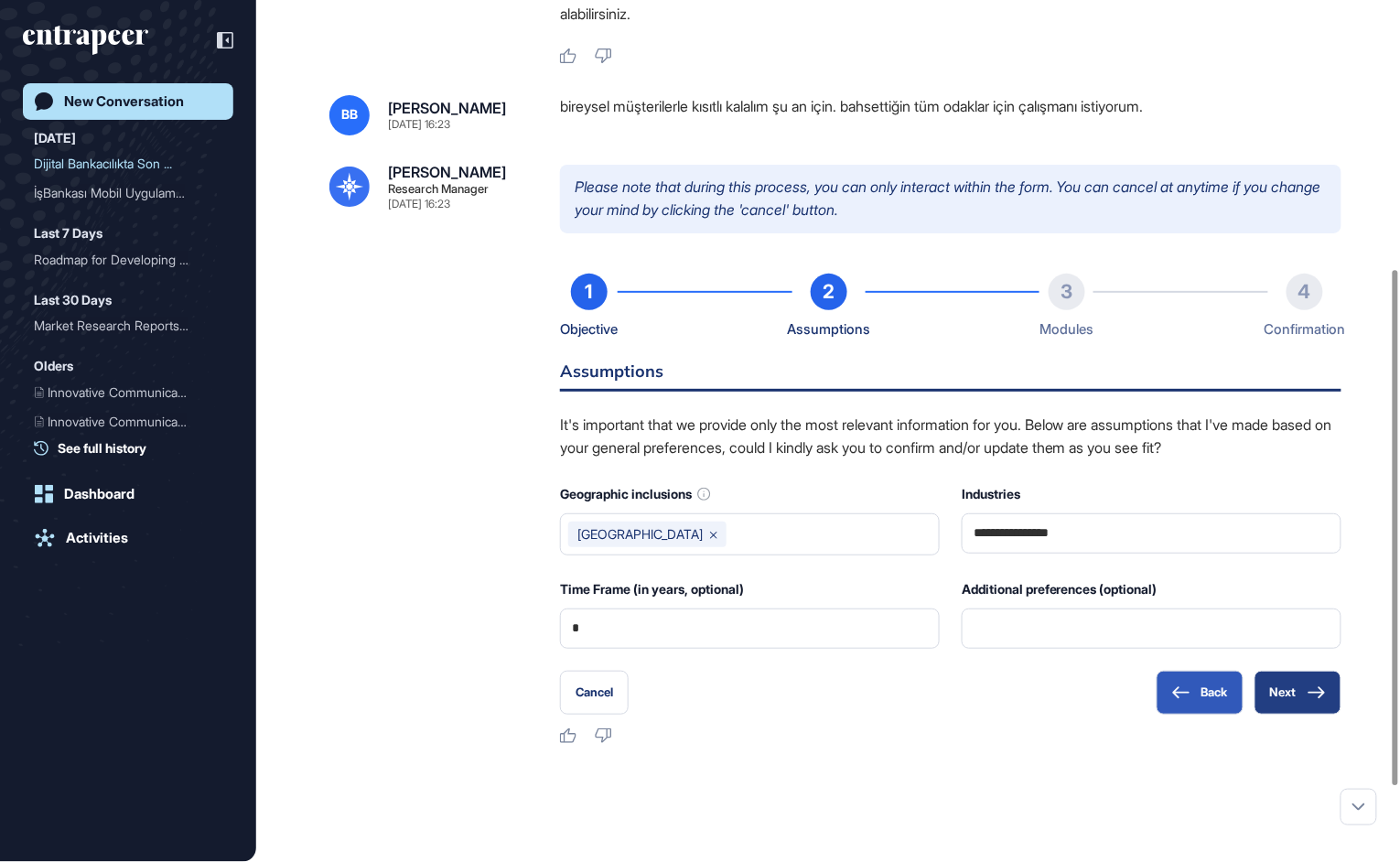
click at [1293, 689] on button "Next" at bounding box center [1297, 693] width 87 height 44
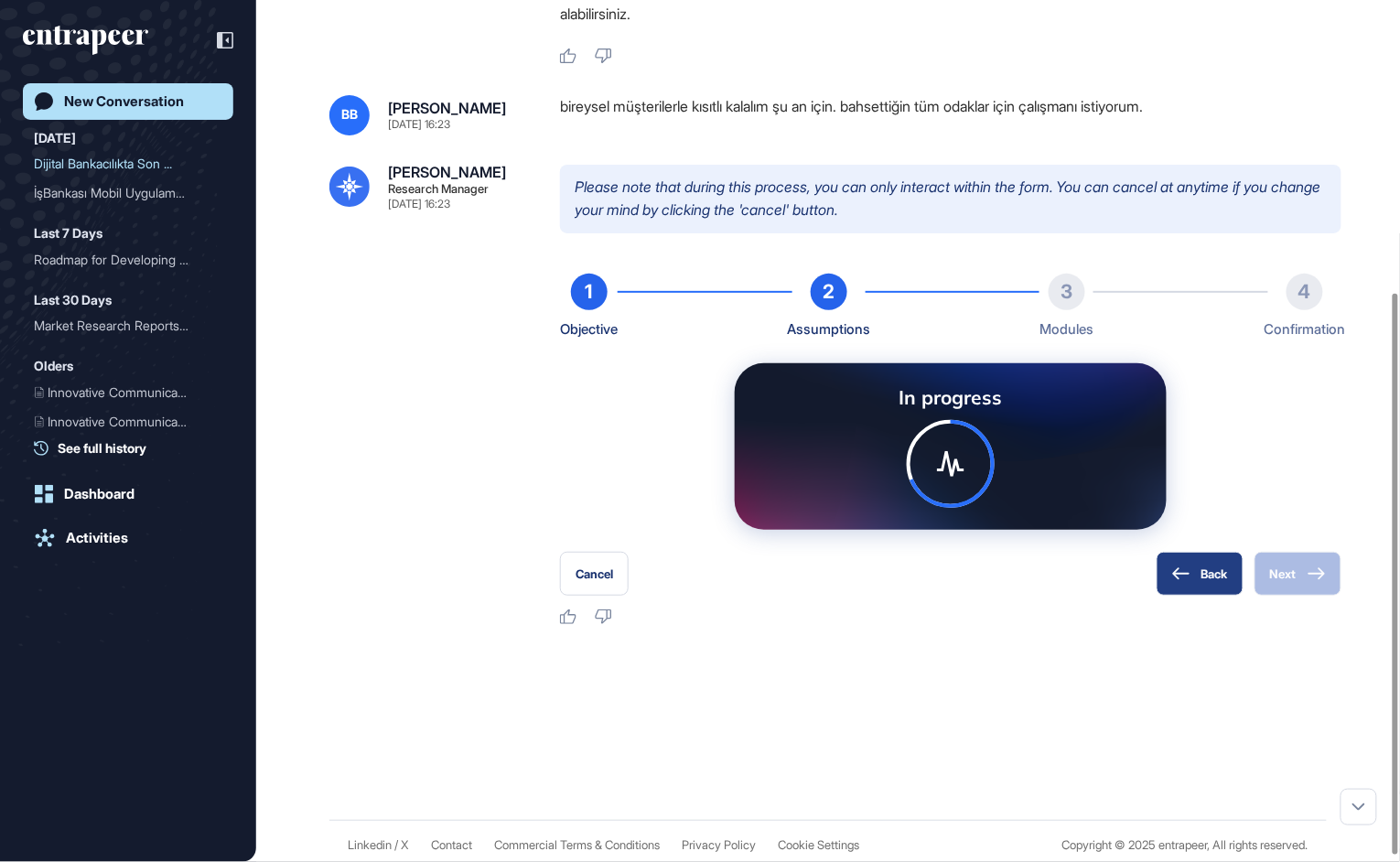
click at [1183, 583] on button "Back" at bounding box center [1200, 574] width 87 height 44
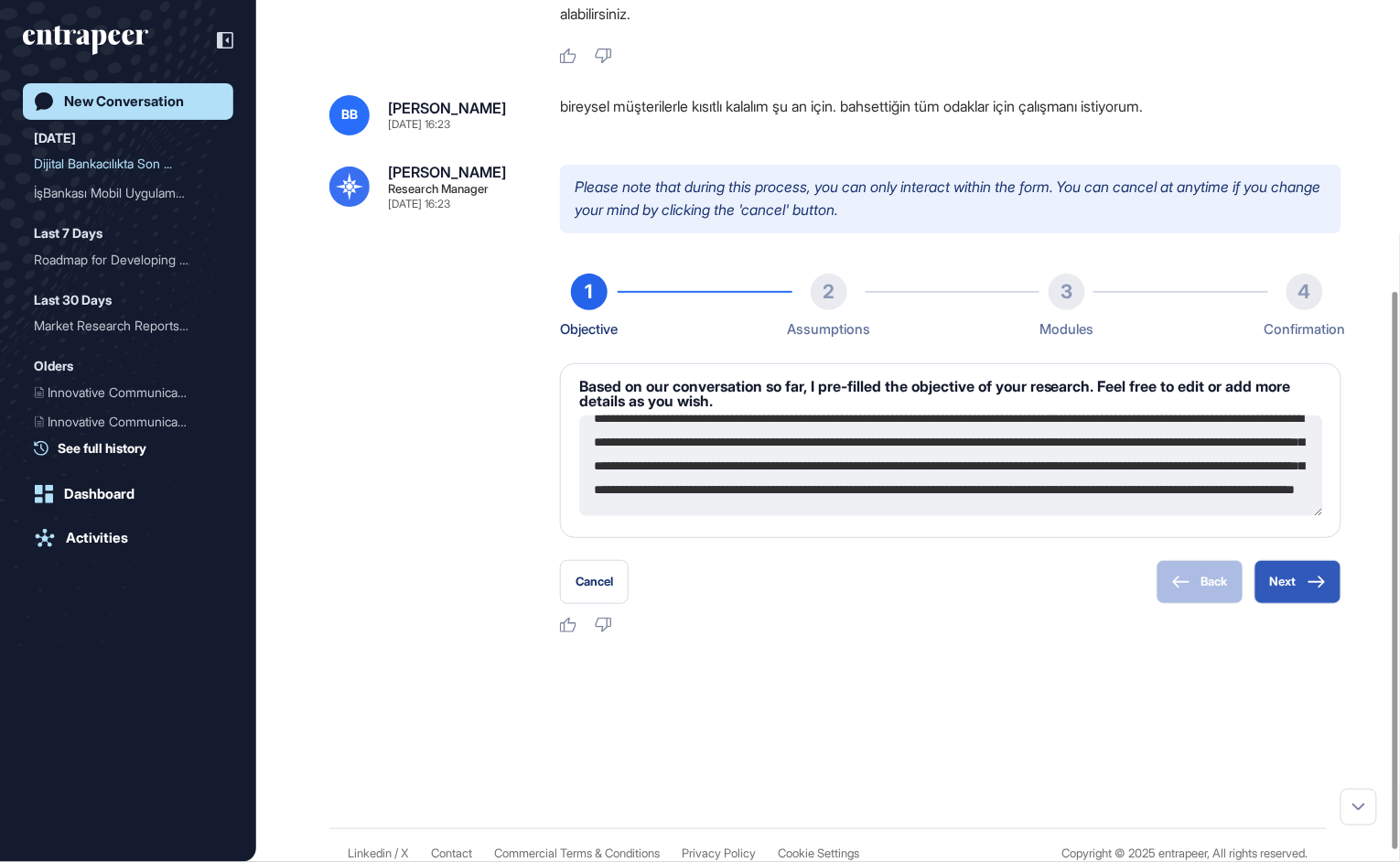
click at [795, 460] on textarea "**********" at bounding box center [951, 465] width 744 height 101
click at [1018, 491] on textarea "**********" at bounding box center [951, 465] width 744 height 101
type textarea "**********"
click at [1321, 596] on button "Next" at bounding box center [1297, 582] width 87 height 44
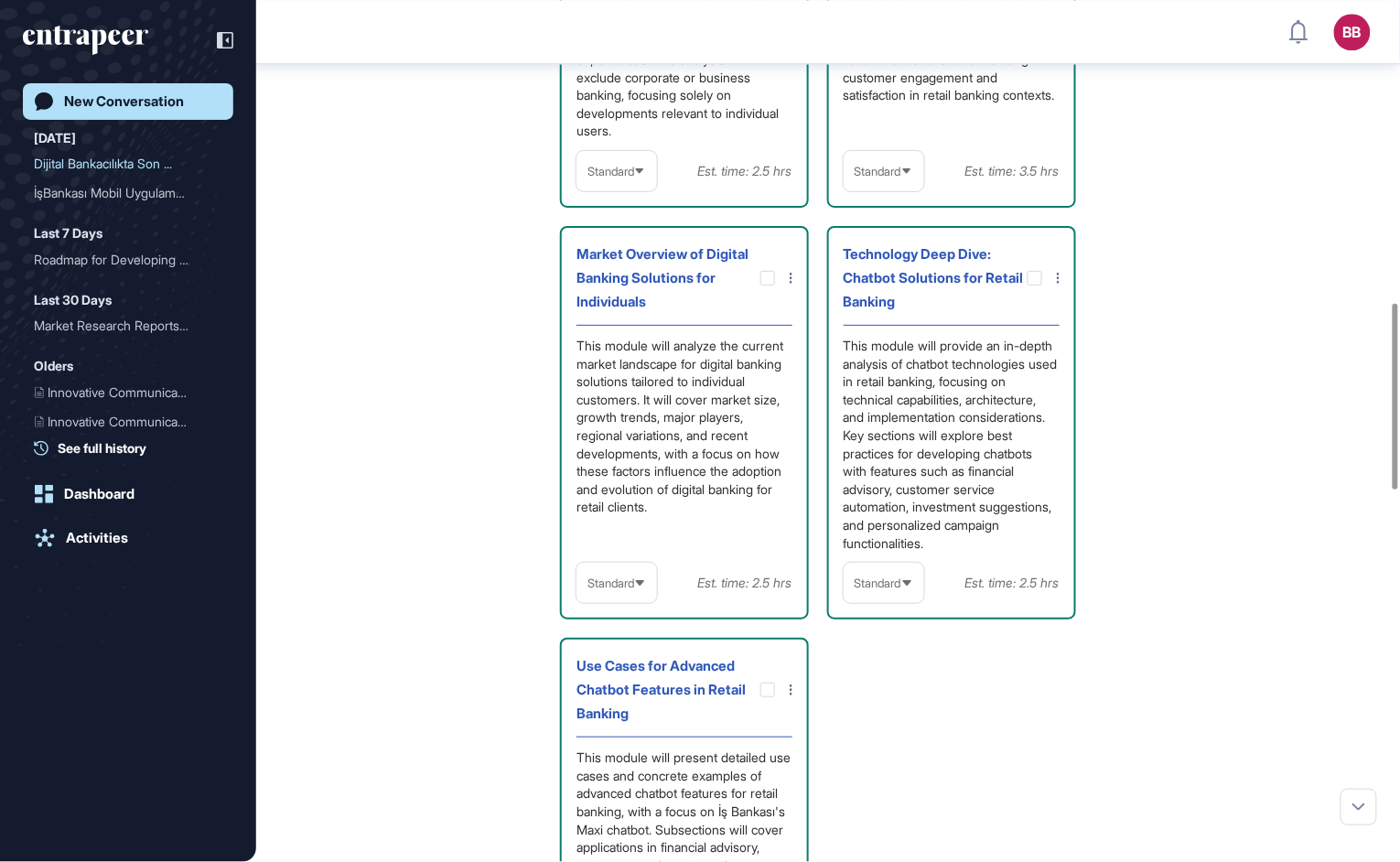
scroll to position [1311, 0]
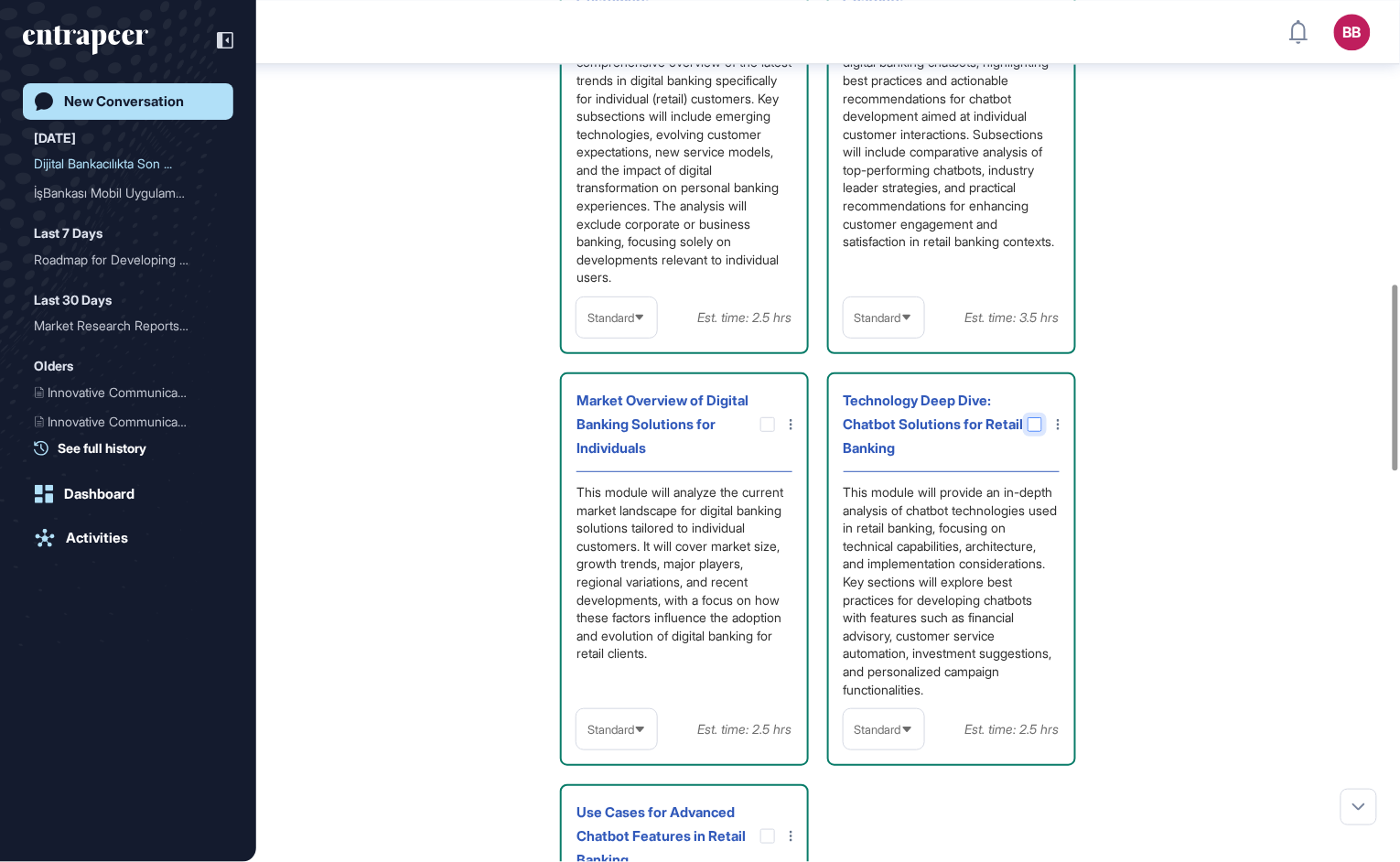
click at [0, 0] on icon at bounding box center [0, 0] width 0 height 0
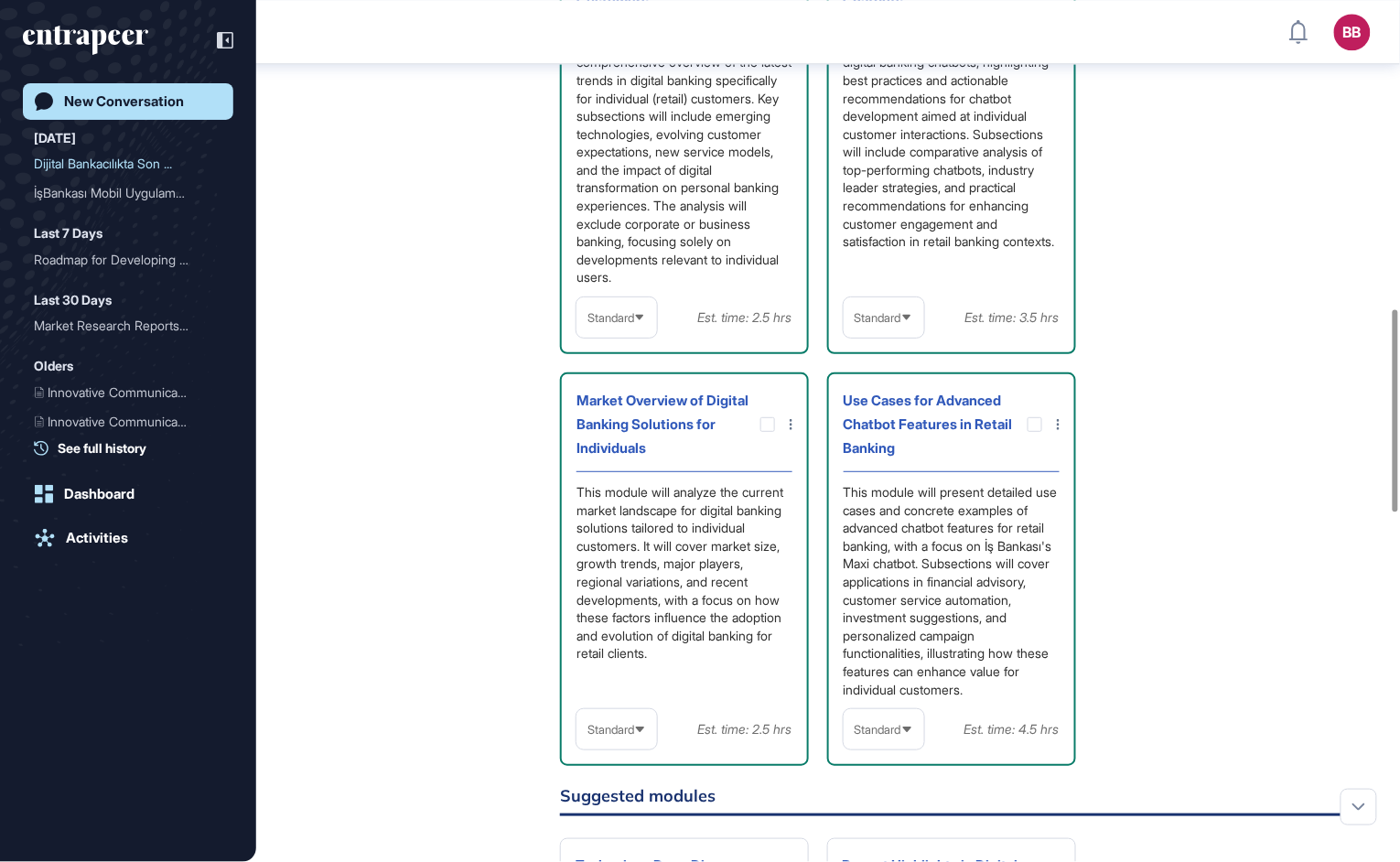
click at [0, 0] on icon at bounding box center [0, 0] width 0 height 0
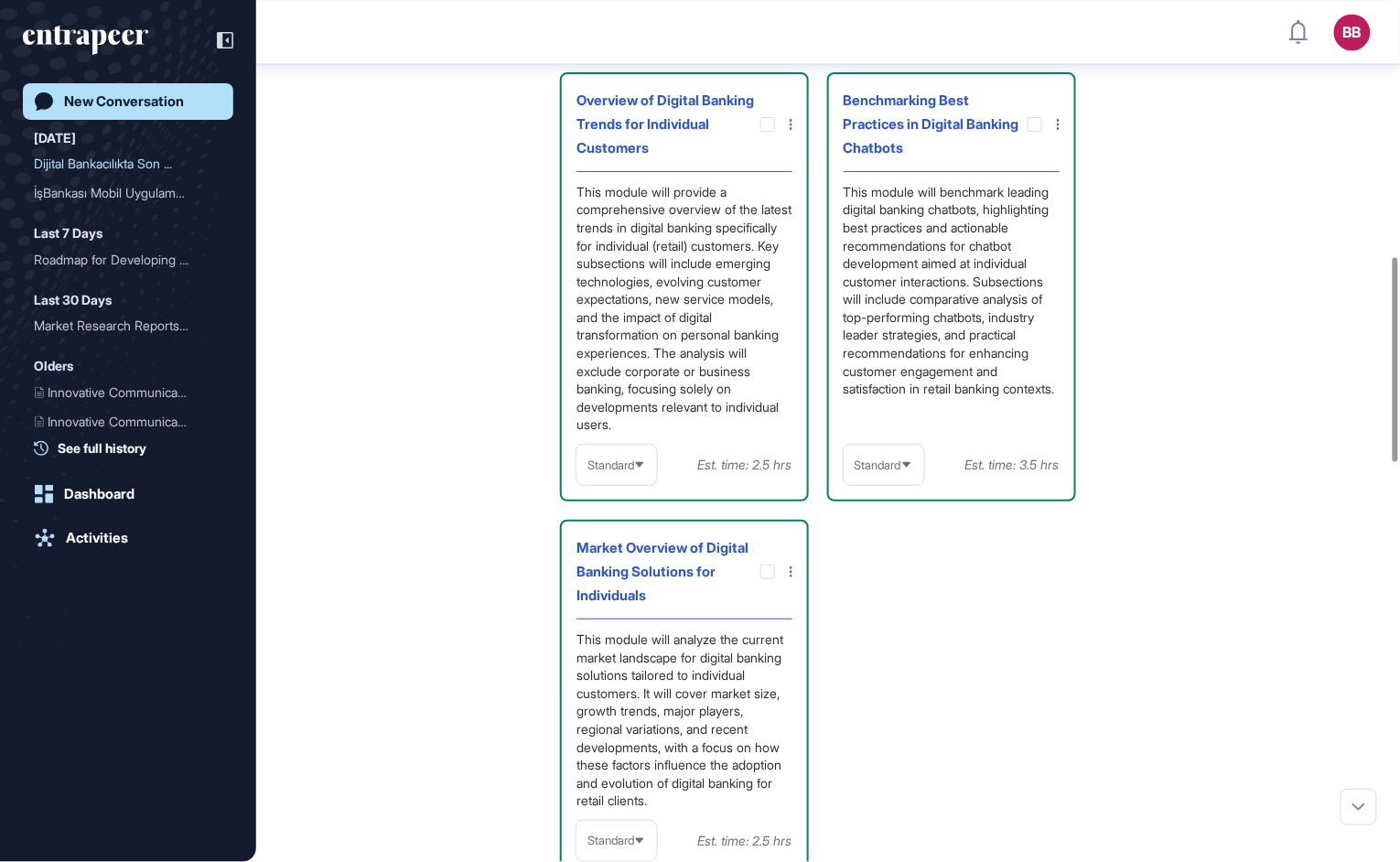
scroll to position [1067, 0]
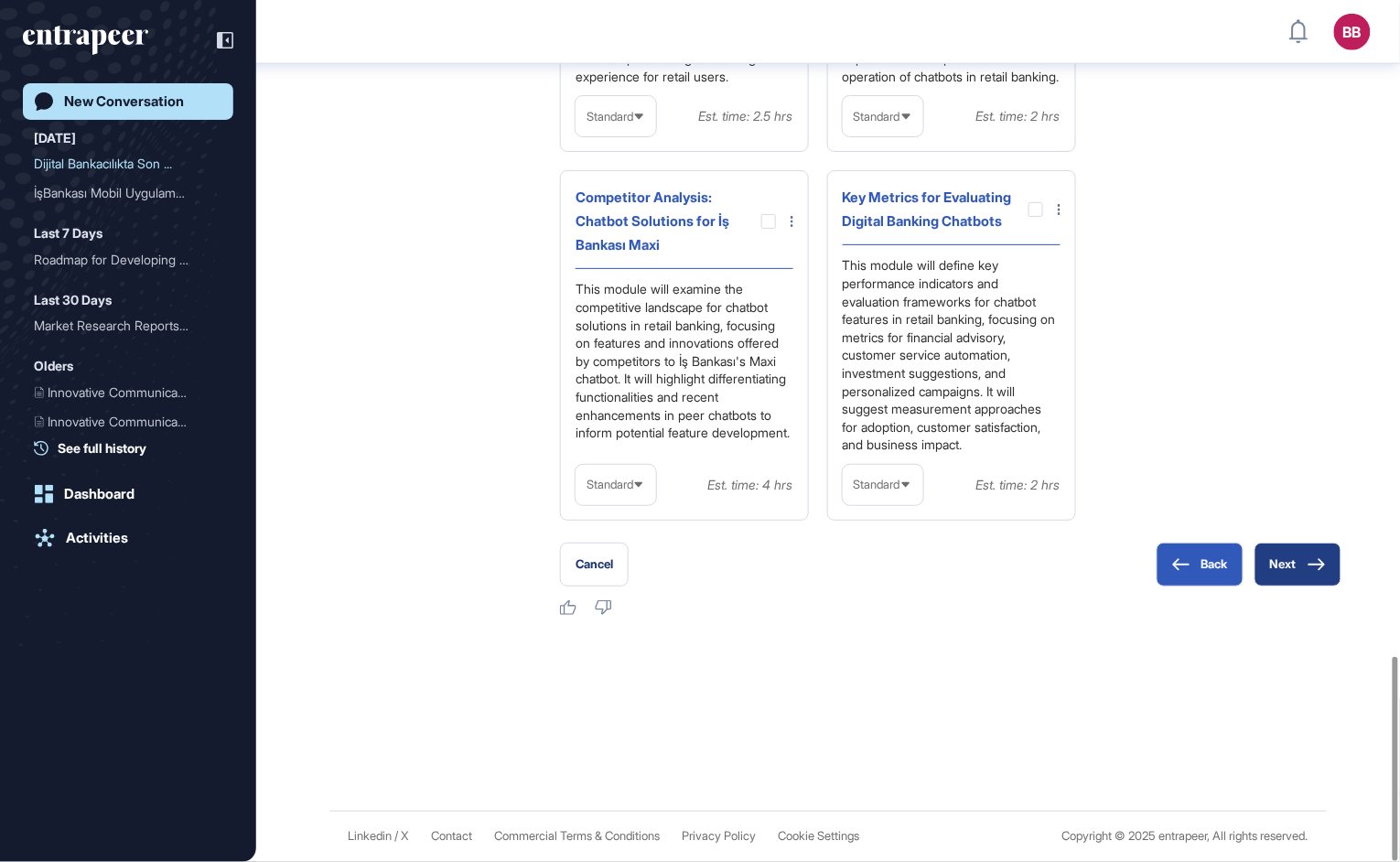
click at [1312, 563] on icon at bounding box center [1316, 564] width 18 height 13
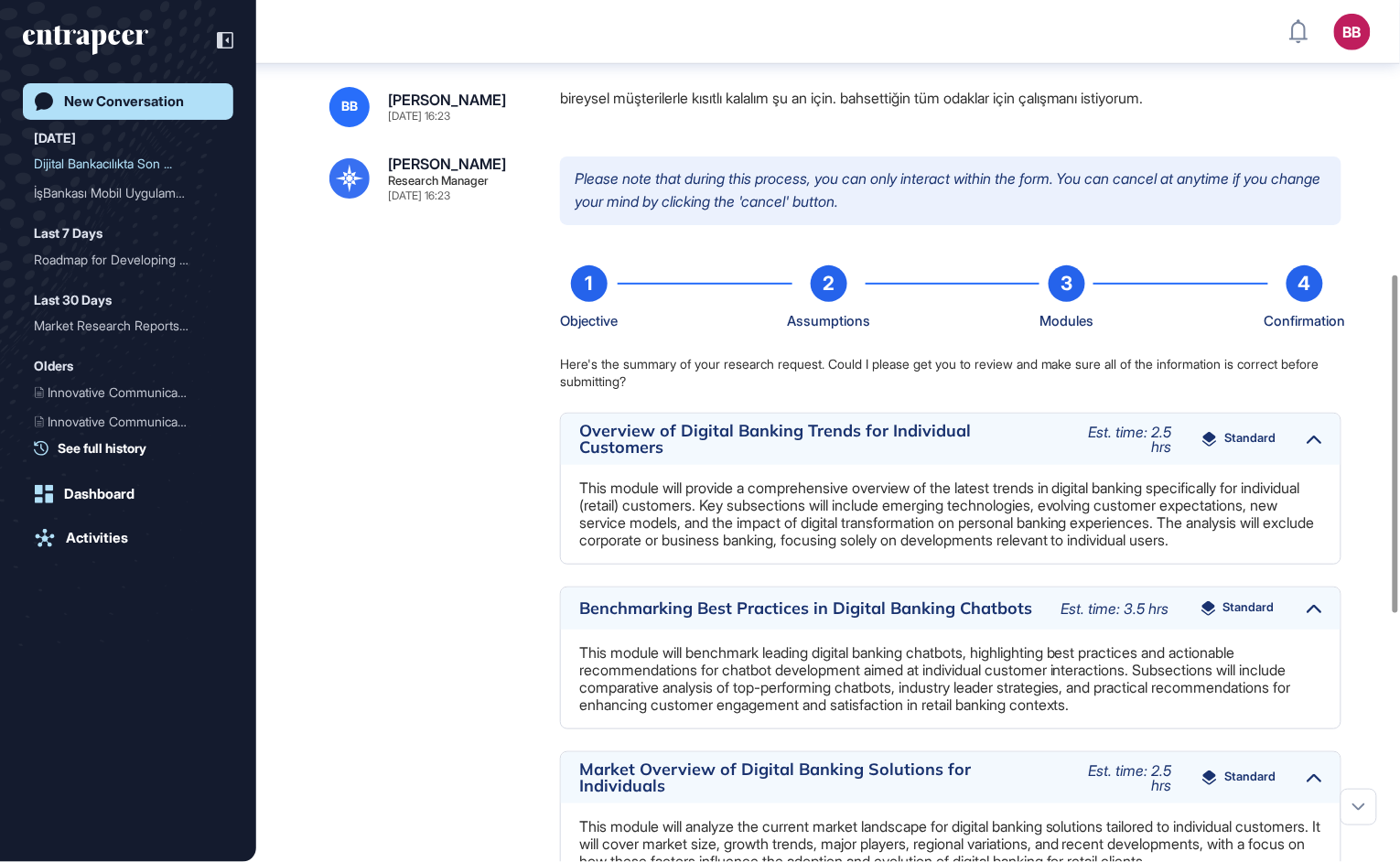
scroll to position [1198, 0]
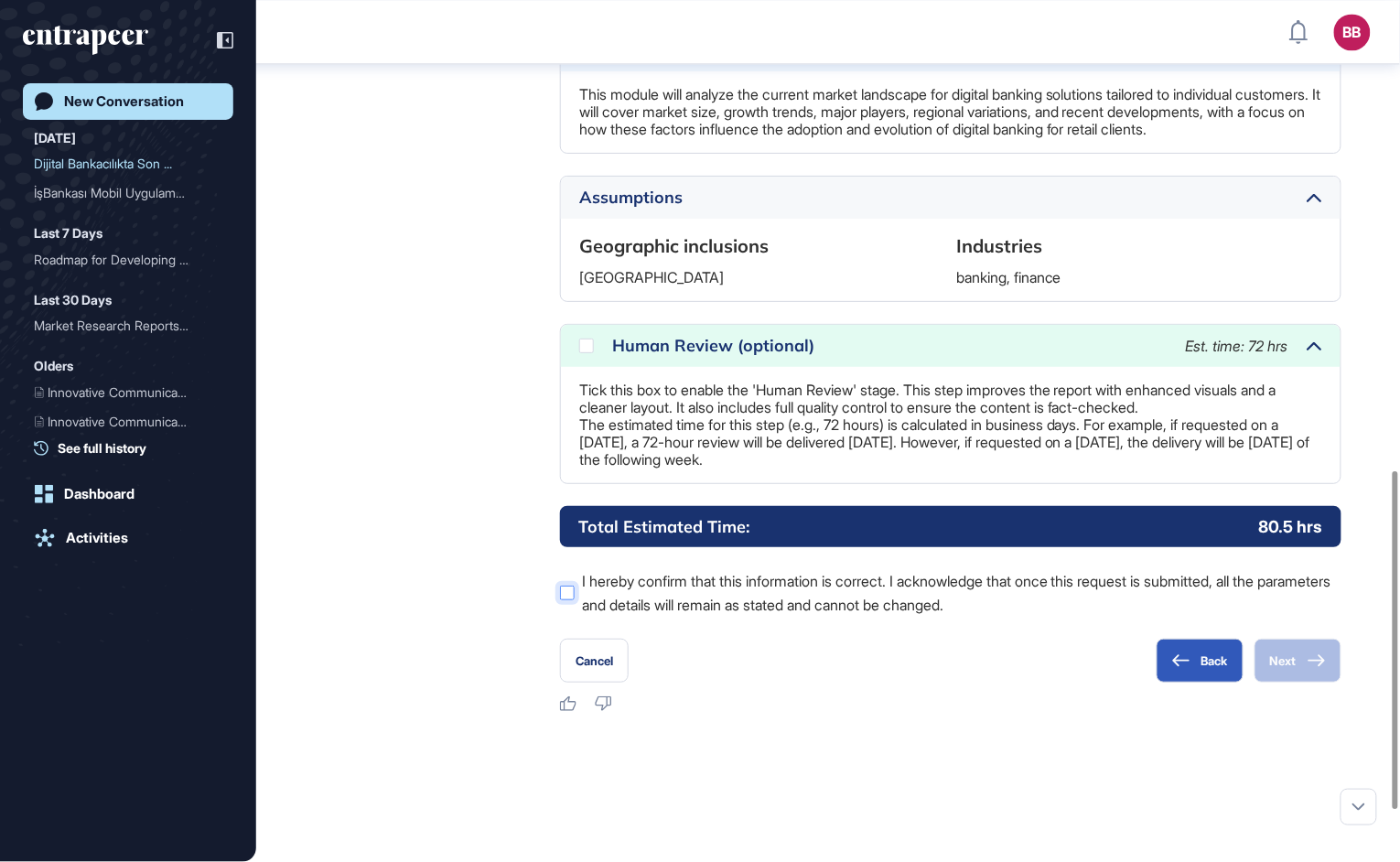
click at [565, 600] on div at bounding box center [567, 593] width 15 height 15
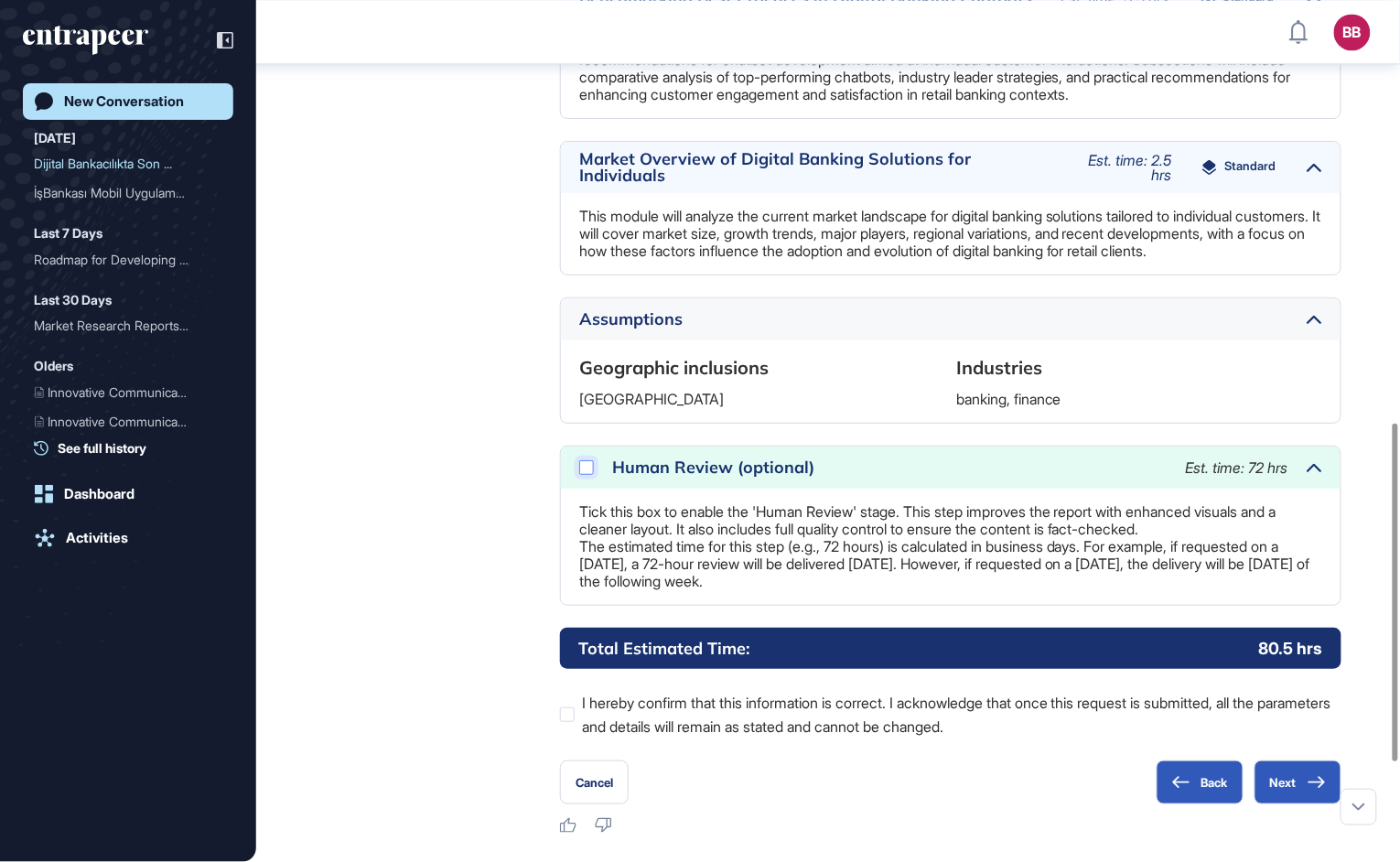
click at [591, 475] on div at bounding box center [586, 467] width 15 height 15
click at [507, 527] on div "Reese Research Manager Aug 20, 2025 16:23 Please note that during this process,…" at bounding box center [828, 191] width 997 height 1290
click at [1303, 804] on button "Next" at bounding box center [1297, 782] width 87 height 44
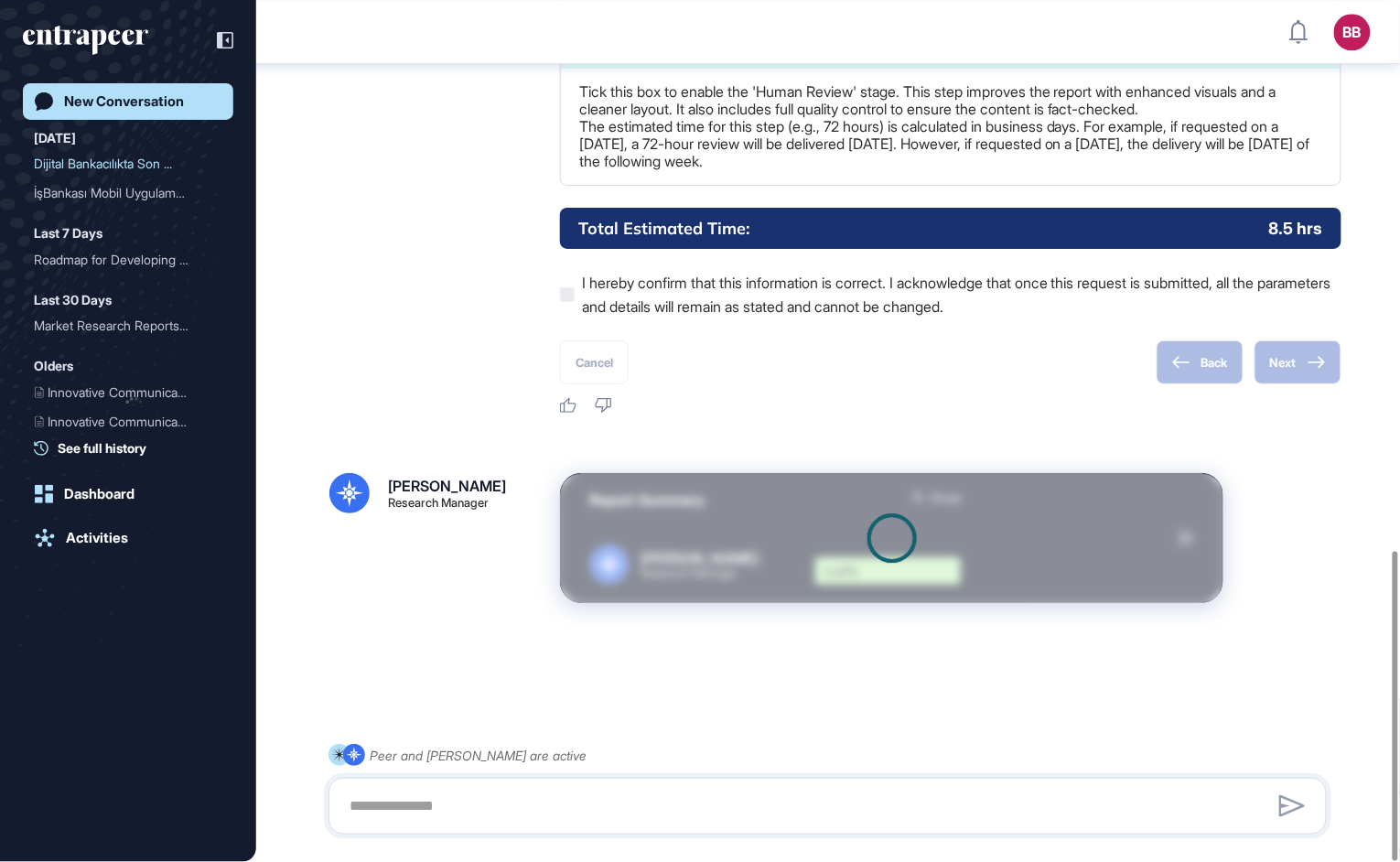
scroll to position [1530, 0]
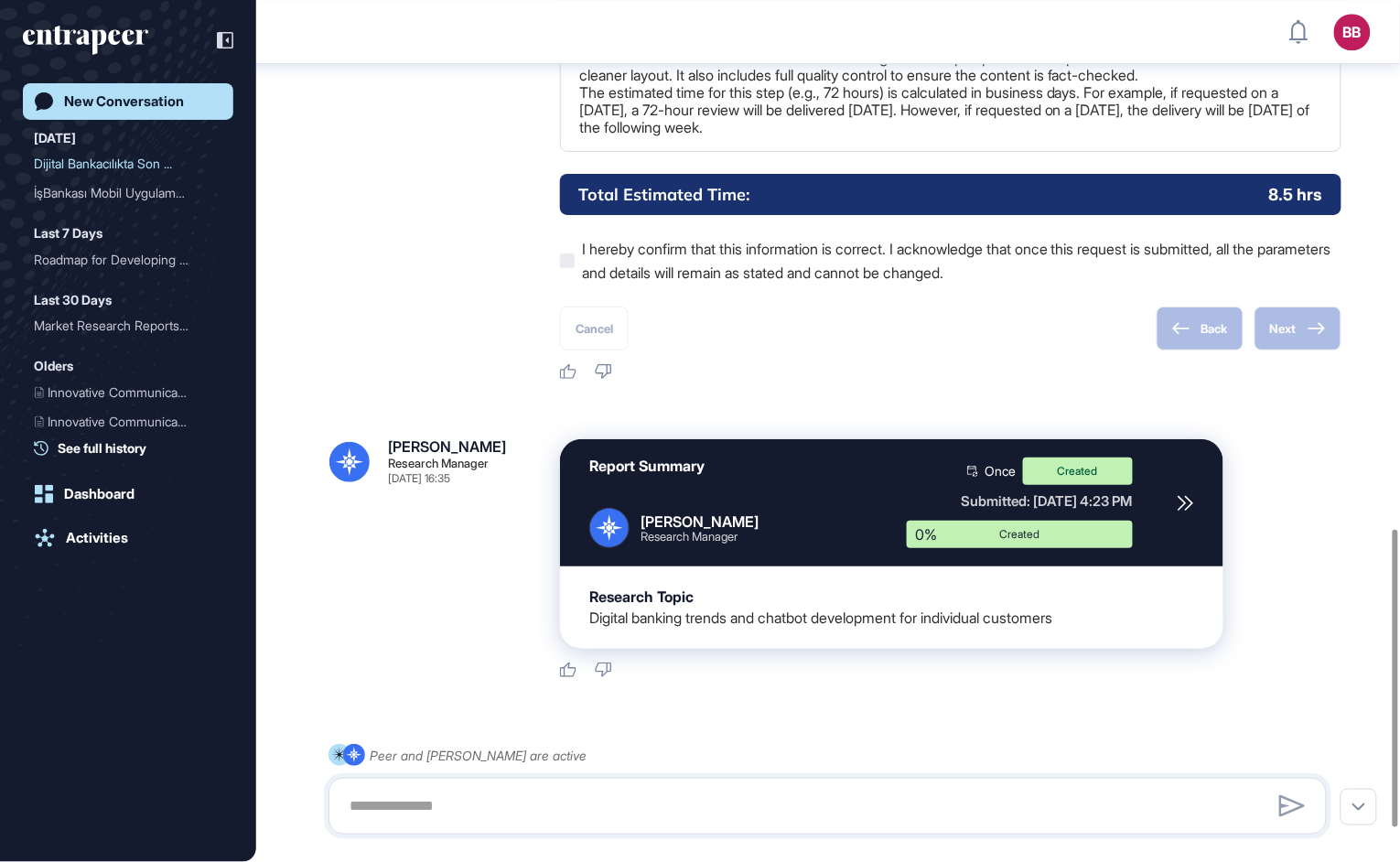
click at [80, 670] on div "New Conversation Today Dijital Bankacılıkta Son ... İşBankası Mobil Uygulamas..…" at bounding box center [128, 450] width 210 height 733
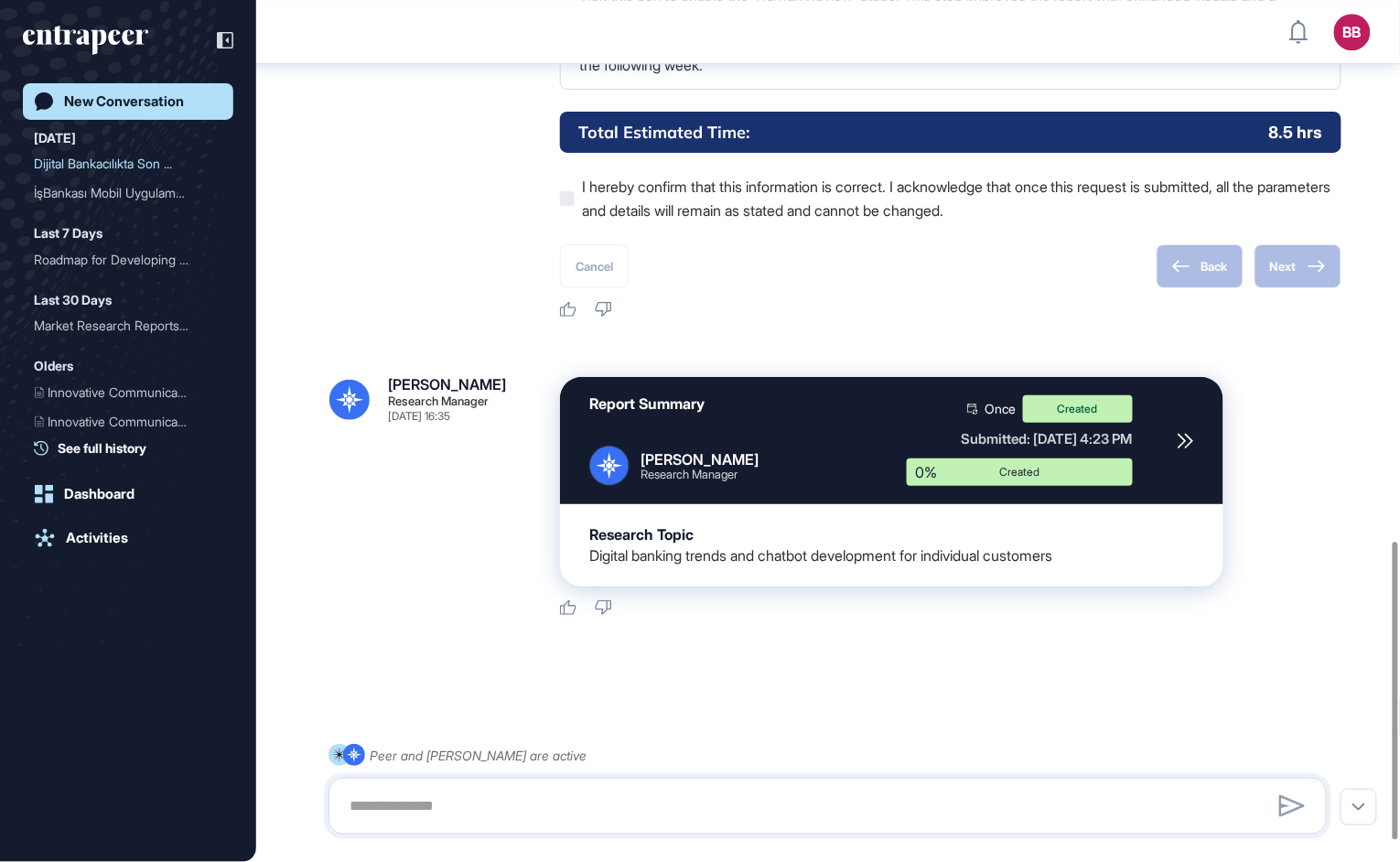
scroll to position [1626, 0]
click at [896, 450] on div "Report Summary Reese Research Manager Once Created Submitted: Aug 20th, 2025 - …" at bounding box center [860, 440] width 543 height 91
click at [1182, 438] on icon at bounding box center [1185, 440] width 14 height 14
click at [91, 540] on div "Activities" at bounding box center [97, 538] width 62 height 17
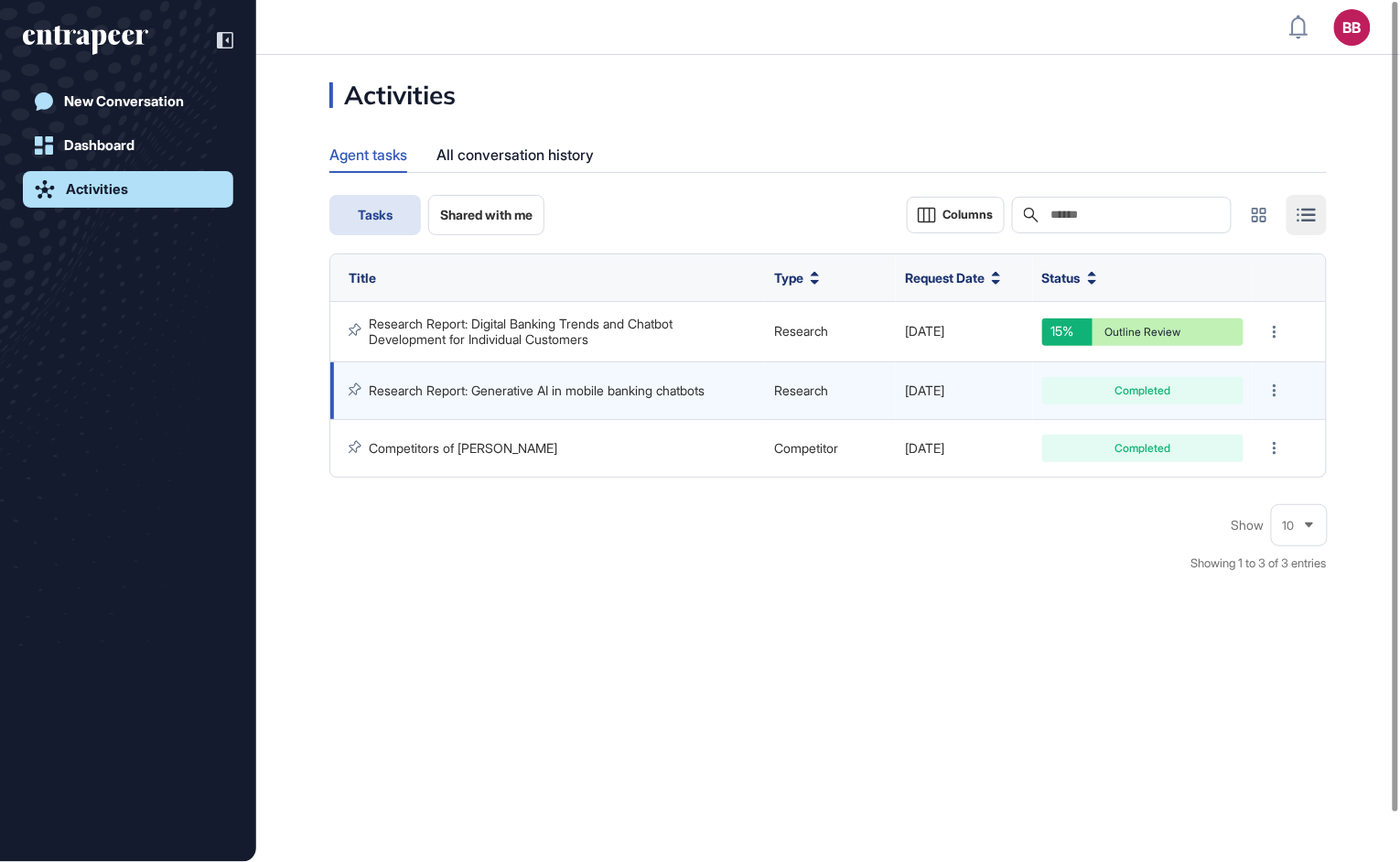
click at [613, 402] on td "Research Report: Generative AI in mobile banking chatbots" at bounding box center [547, 392] width 434 height 58
click at [629, 387] on link "Research Report: Generative AI in mobile banking chatbots" at bounding box center [536, 391] width 336 height 16
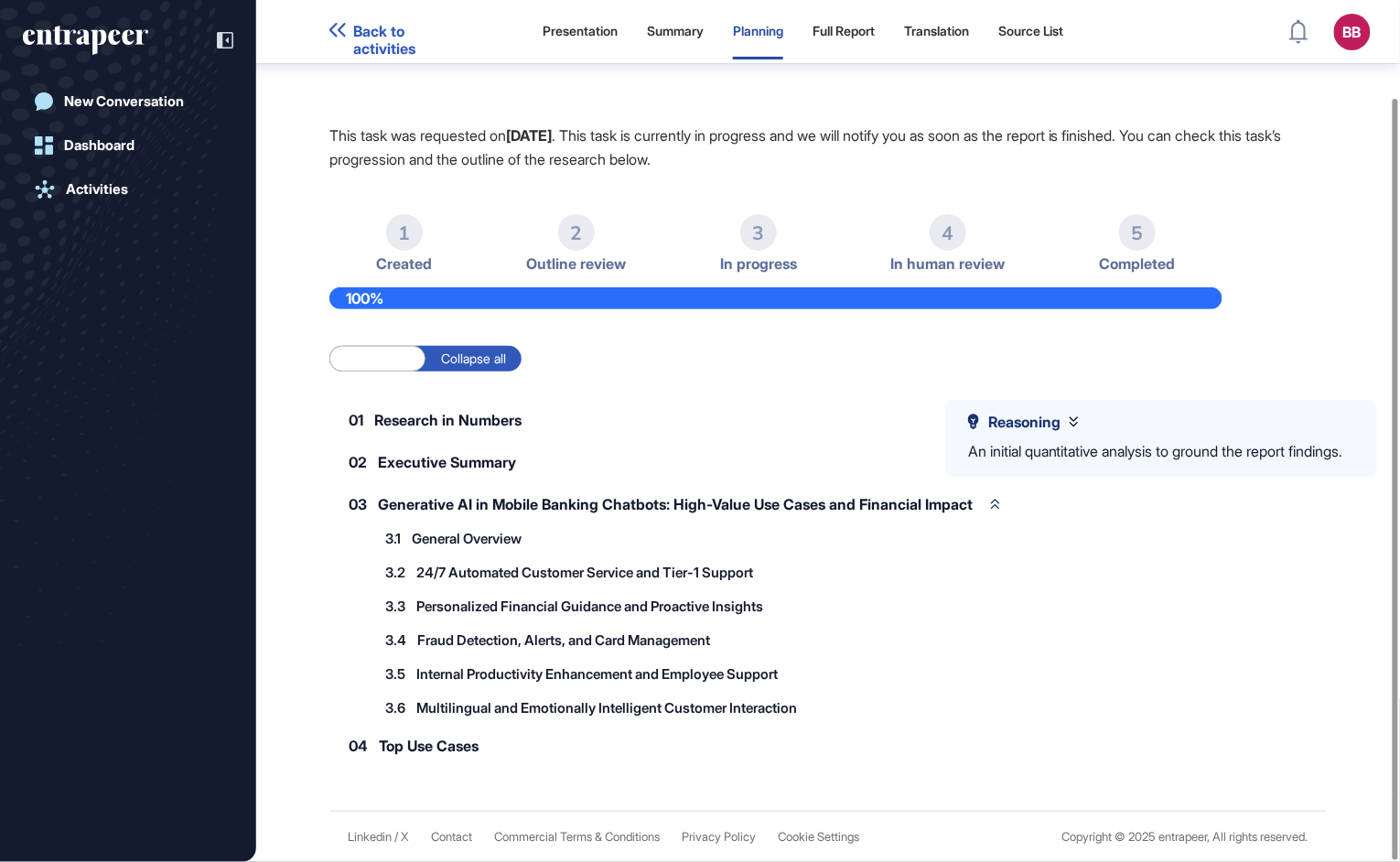
scroll to position [110, 0]
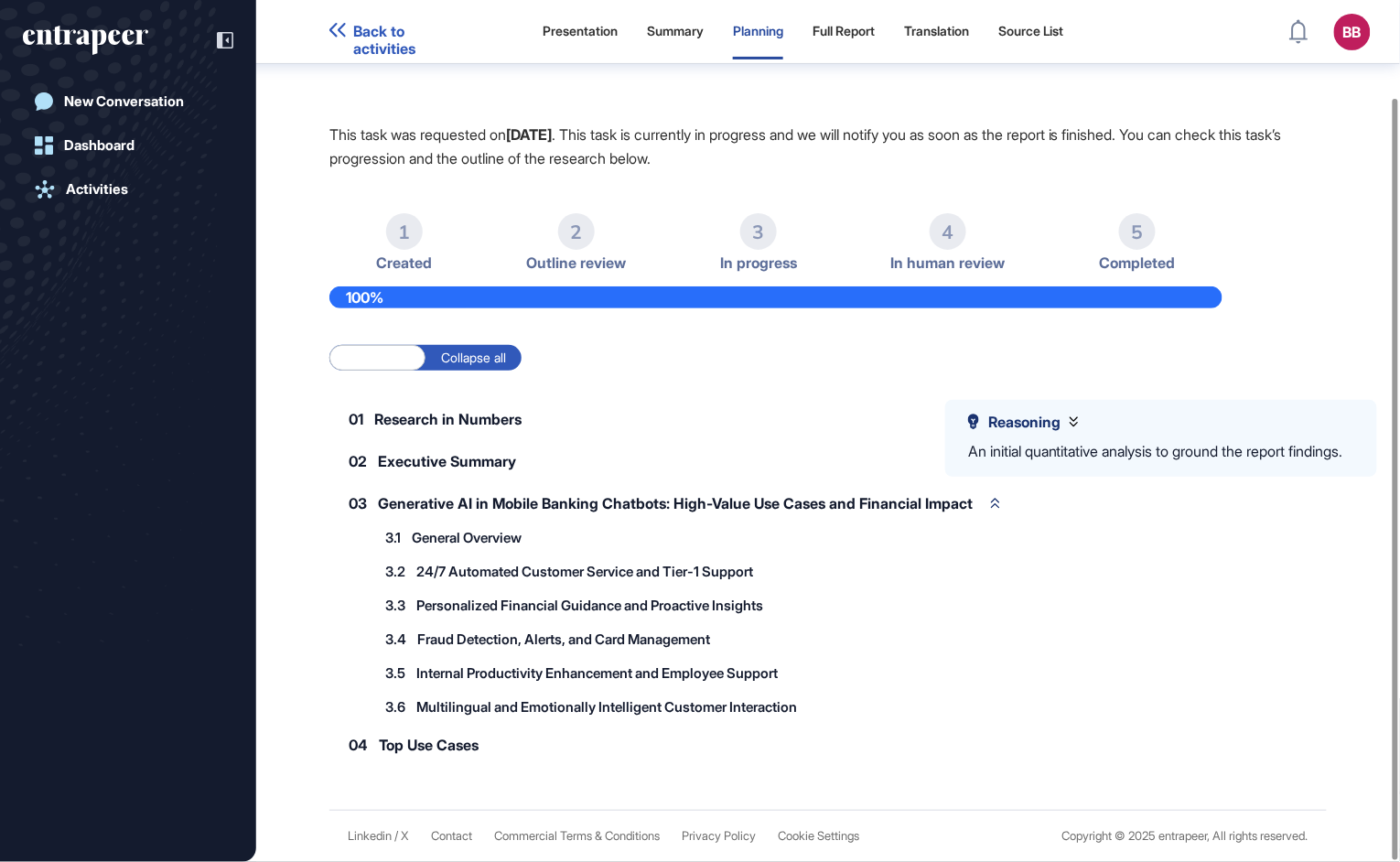
click at [454, 744] on span "Top Use Cases" at bounding box center [428, 744] width 100 height 15
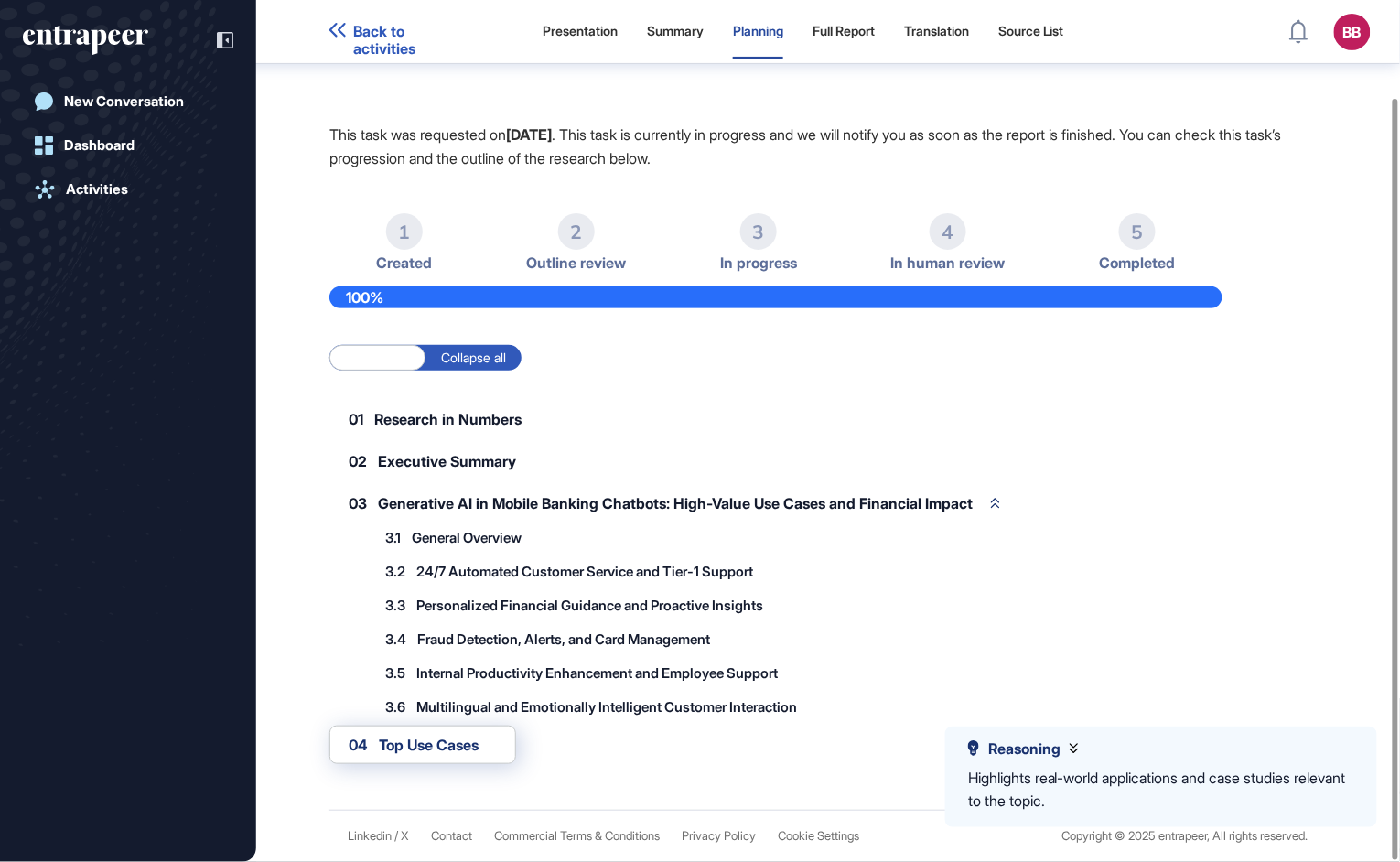
click at [460, 743] on span "Top Use Cases" at bounding box center [428, 744] width 100 height 15
drag, startPoint x: 460, startPoint y: 743, endPoint x: 412, endPoint y: 750, distance: 48.5
click at [412, 750] on span "Top Use Cases" at bounding box center [428, 744] width 100 height 15
click at [368, 746] on span "04" at bounding box center [358, 744] width 19 height 15
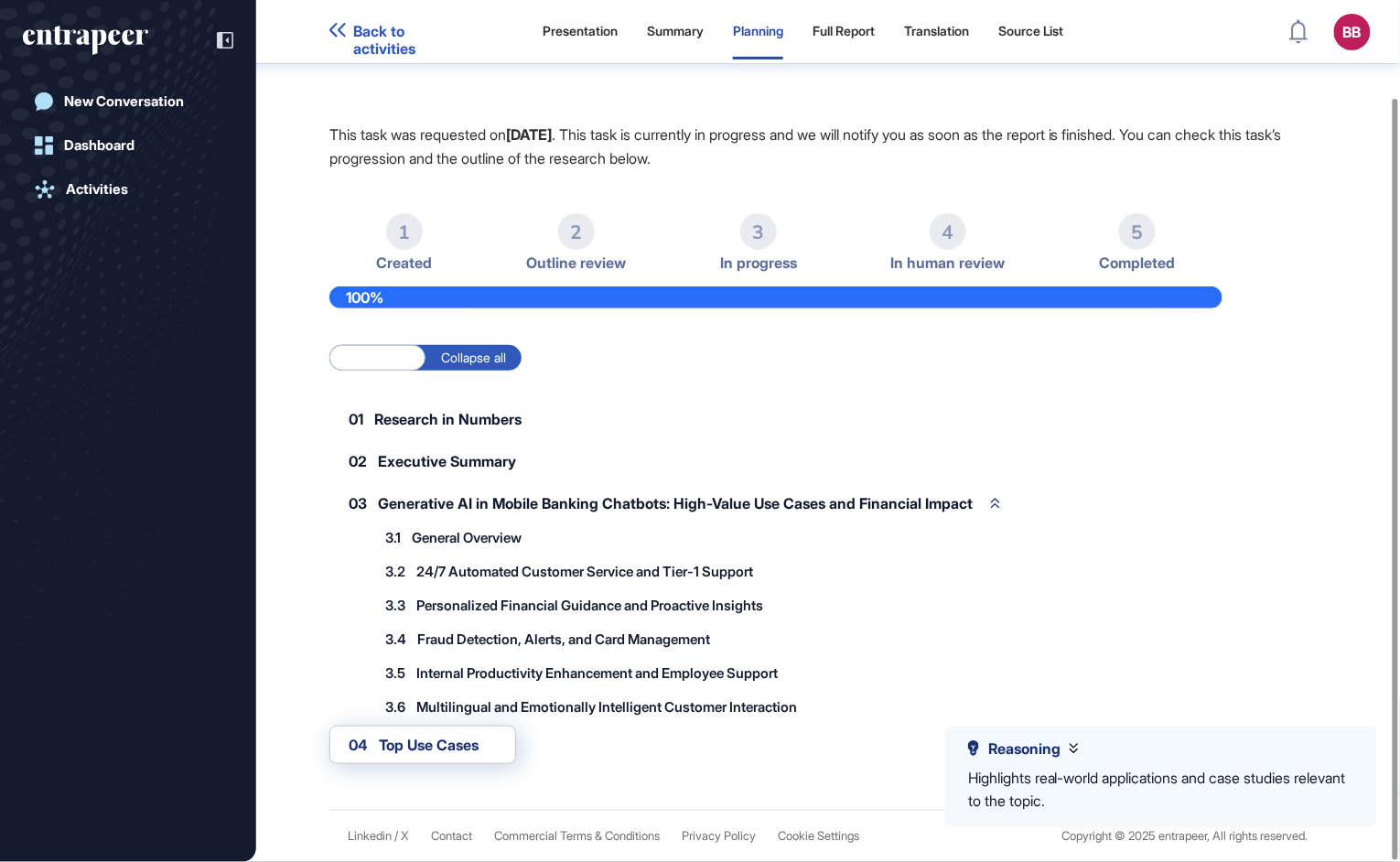
click at [1060, 748] on span "Reasoning" at bounding box center [1024, 748] width 73 height 17
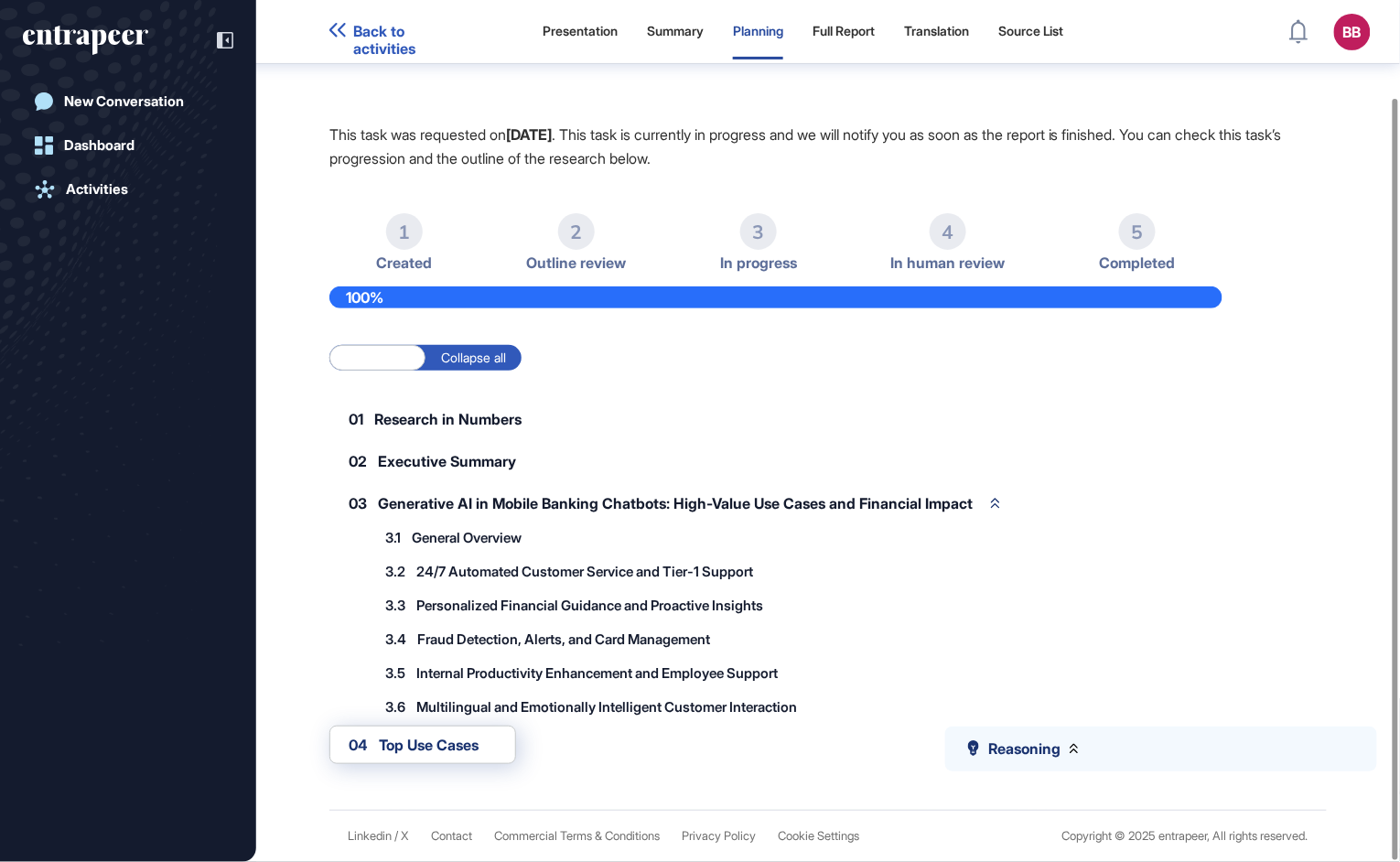
click at [572, 243] on div "2" at bounding box center [576, 231] width 37 height 37
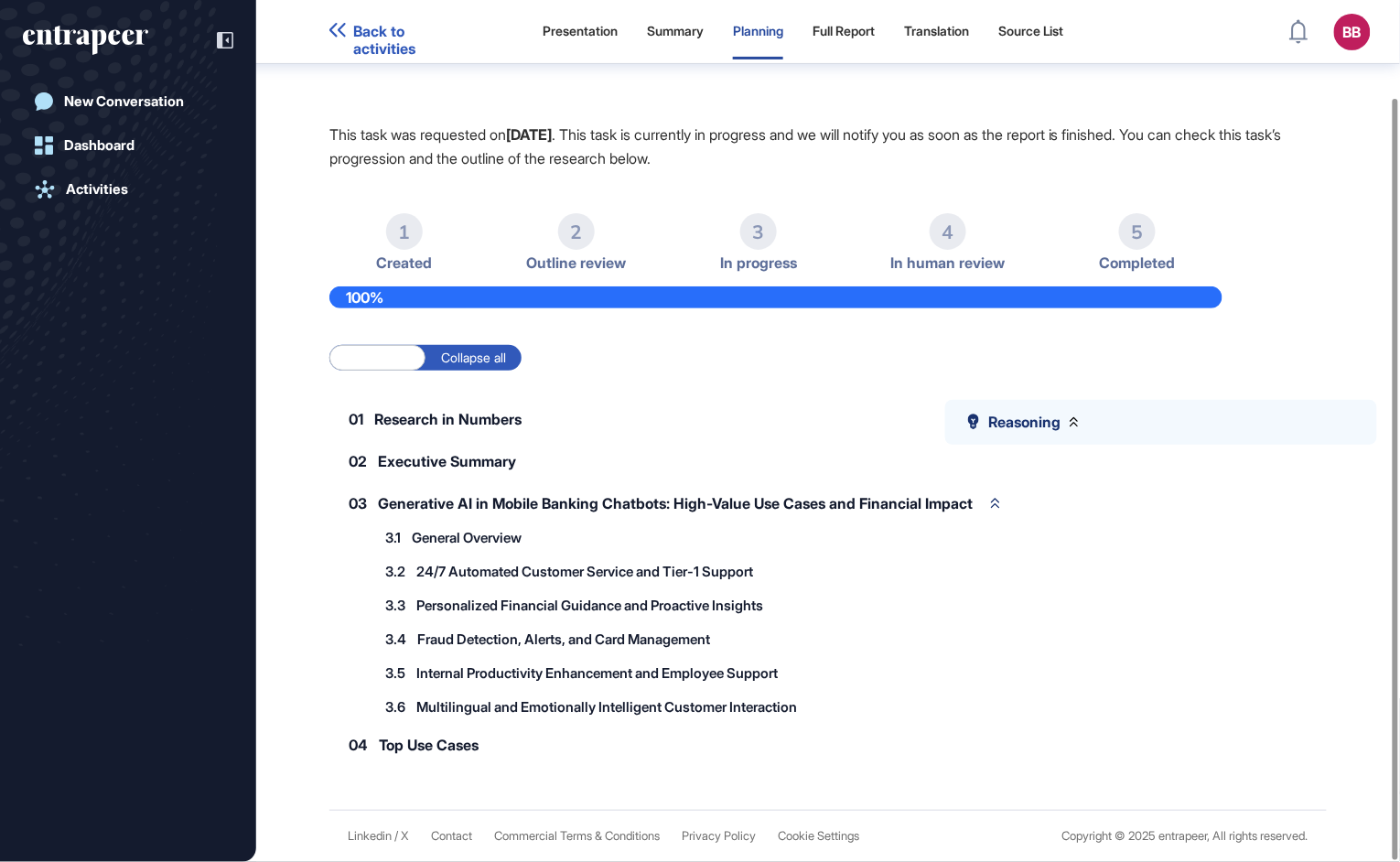
click at [472, 362] on label "Collapse all" at bounding box center [473, 358] width 96 height 26
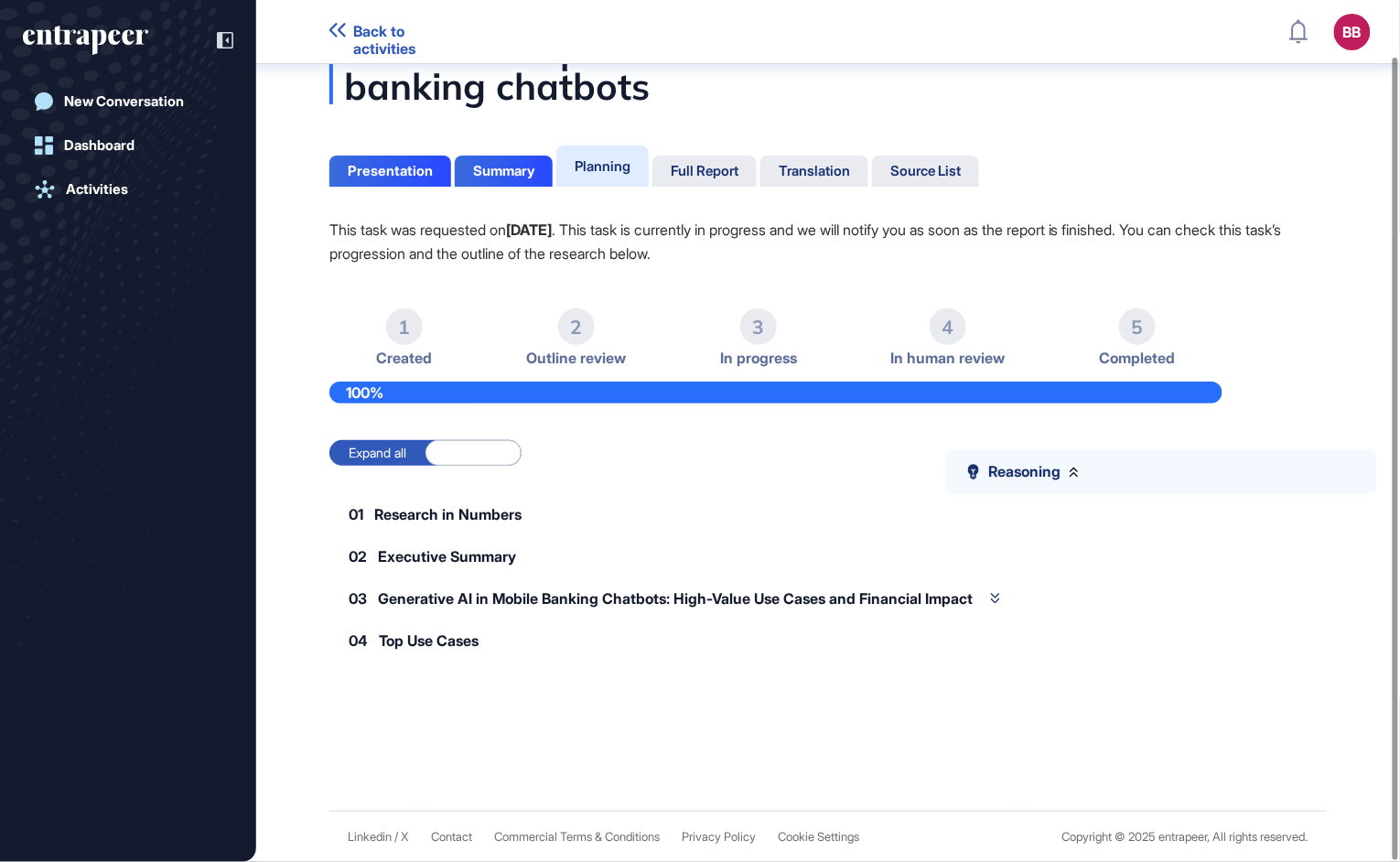
click at [398, 450] on label "Expand all" at bounding box center [378, 453] width 96 height 26
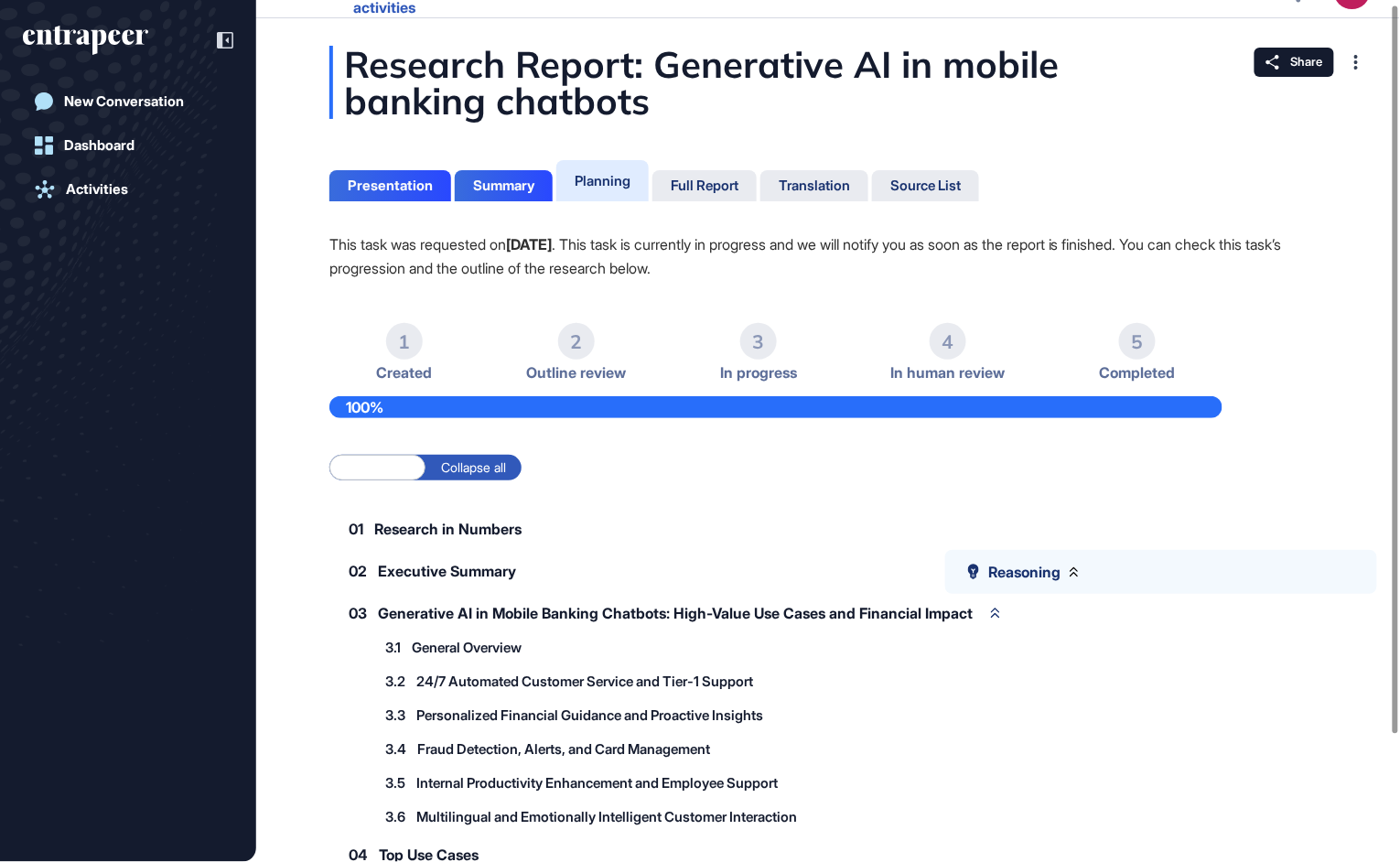
scroll to position [0, 0]
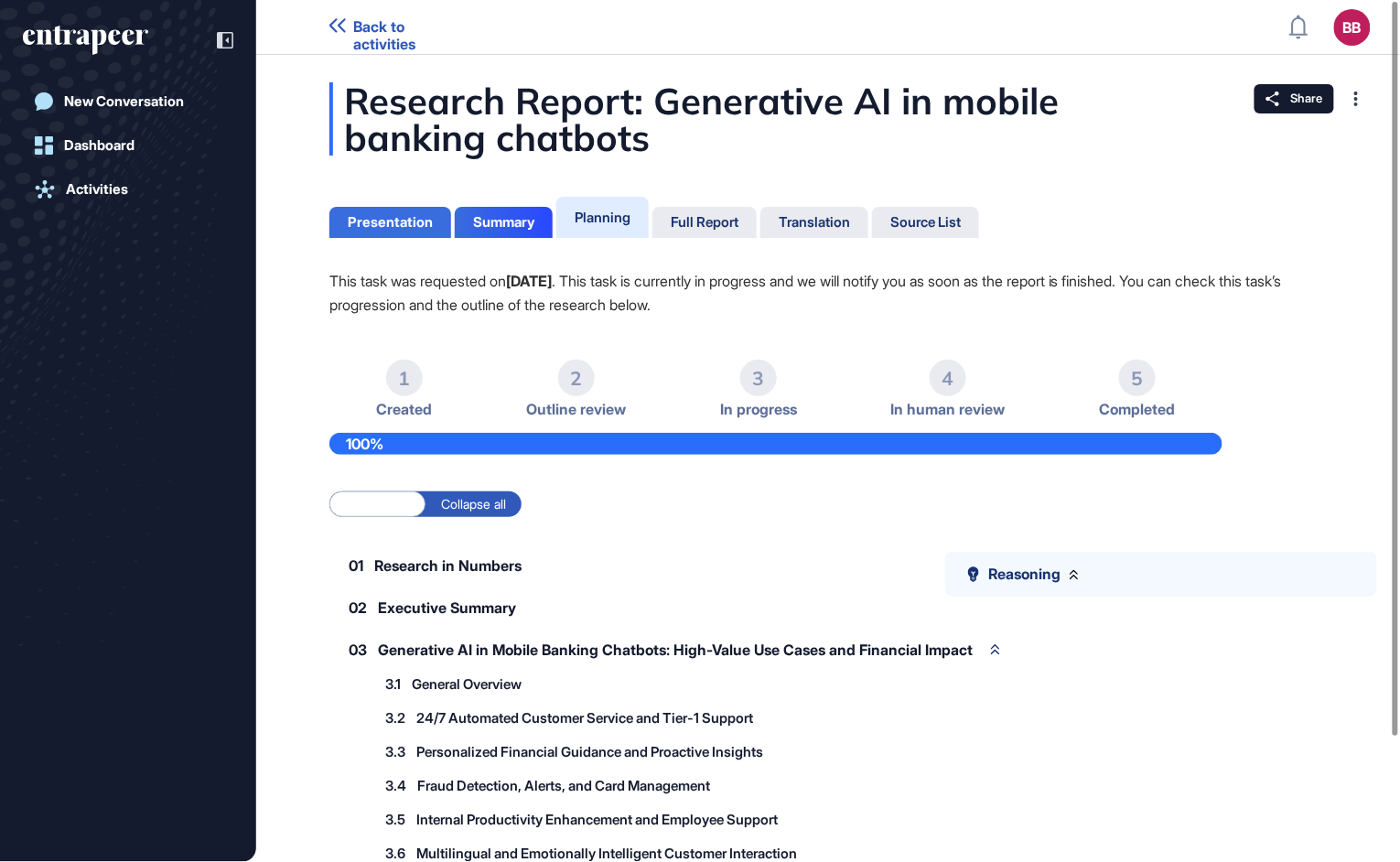
click at [379, 228] on div "Presentation" at bounding box center [390, 222] width 85 height 17
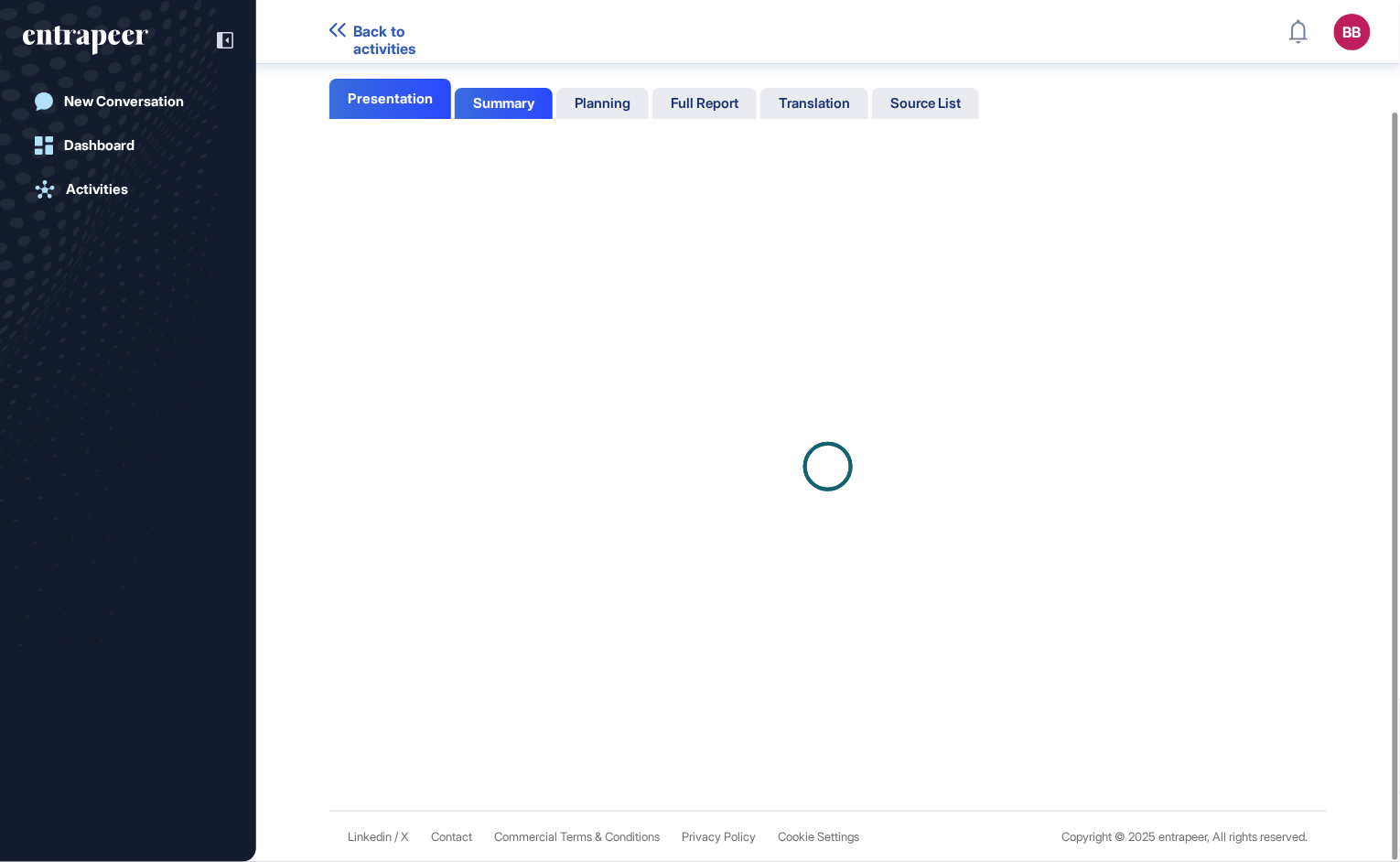
scroll to position [83, 0]
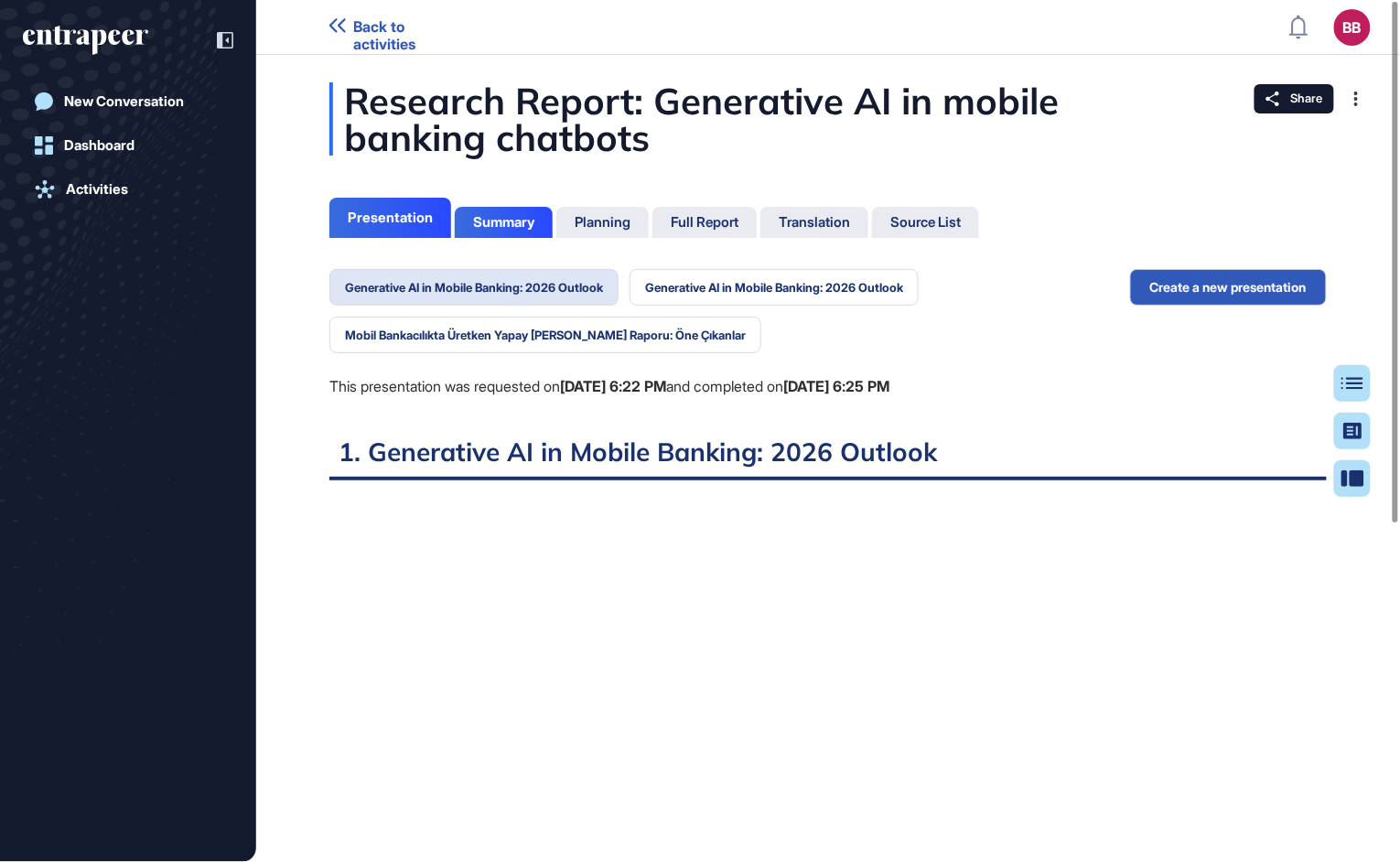
scroll to position [771, 4]
click at [657, 341] on button "Mobil Bankacılıkta Üretken Yapay Zeka Raporu: Öne Çıkanlar" at bounding box center [545, 335] width 431 height 37
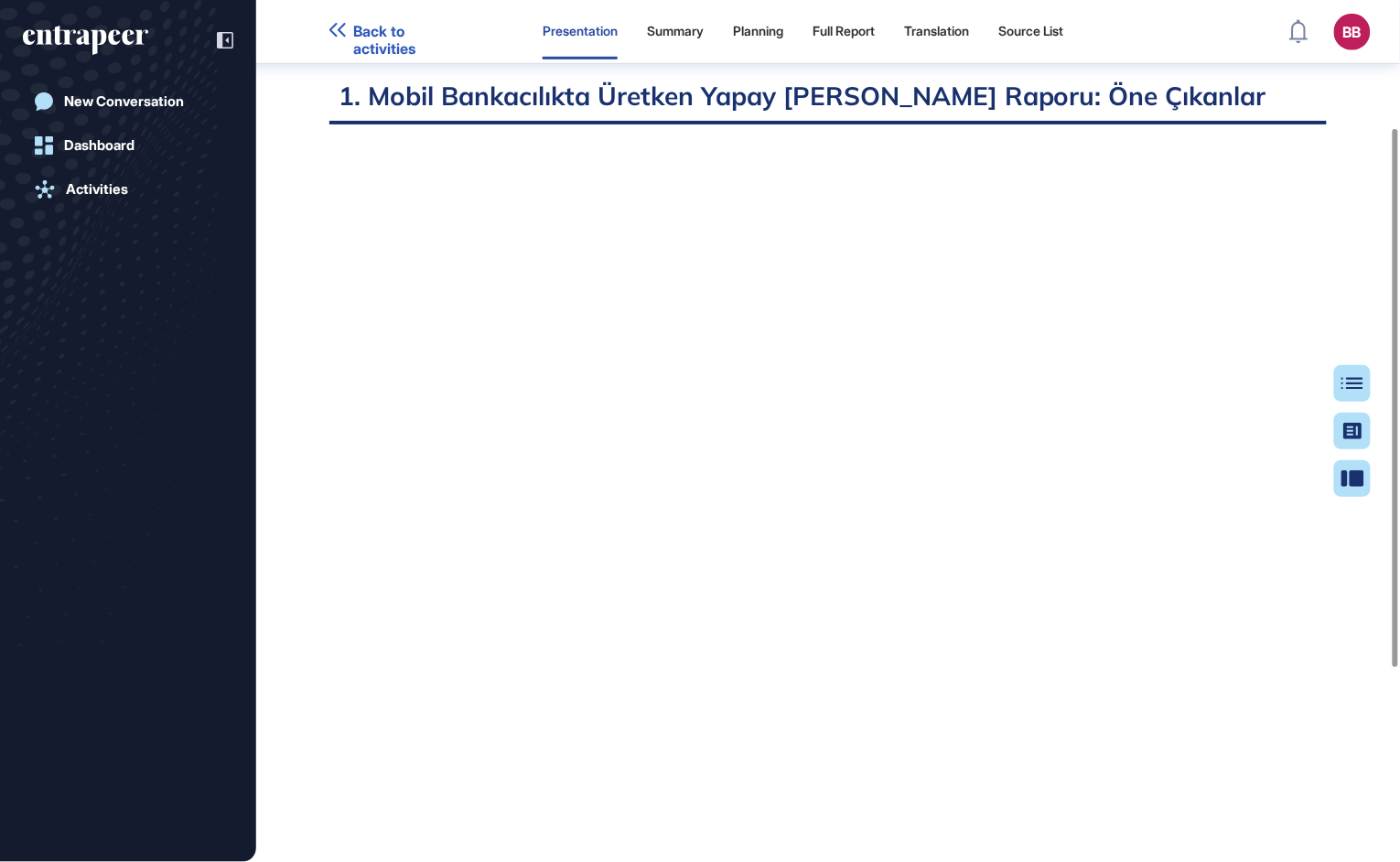
scroll to position [132, 0]
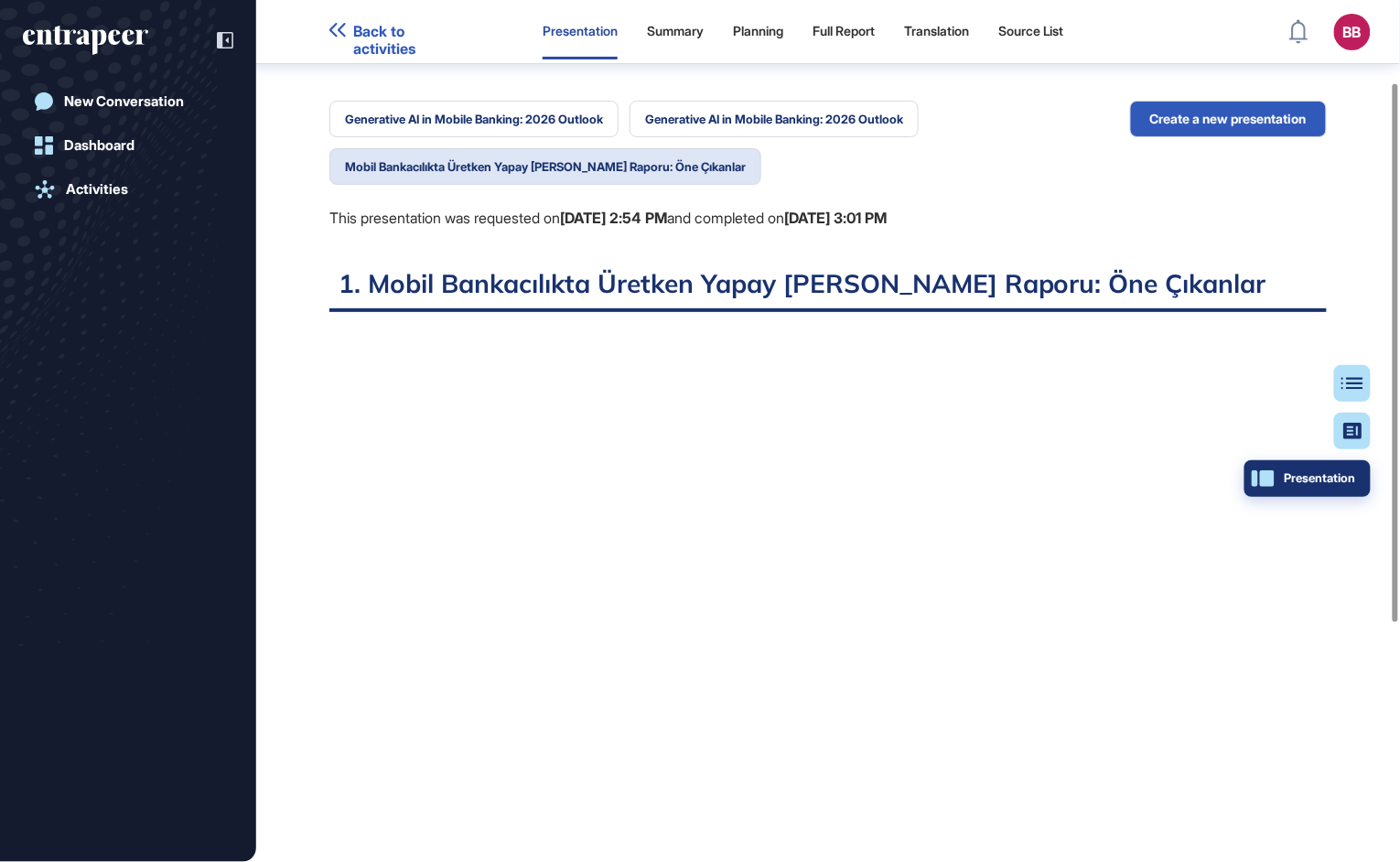
click at [1350, 482] on div "Presentation" at bounding box center [1307, 478] width 97 height 15
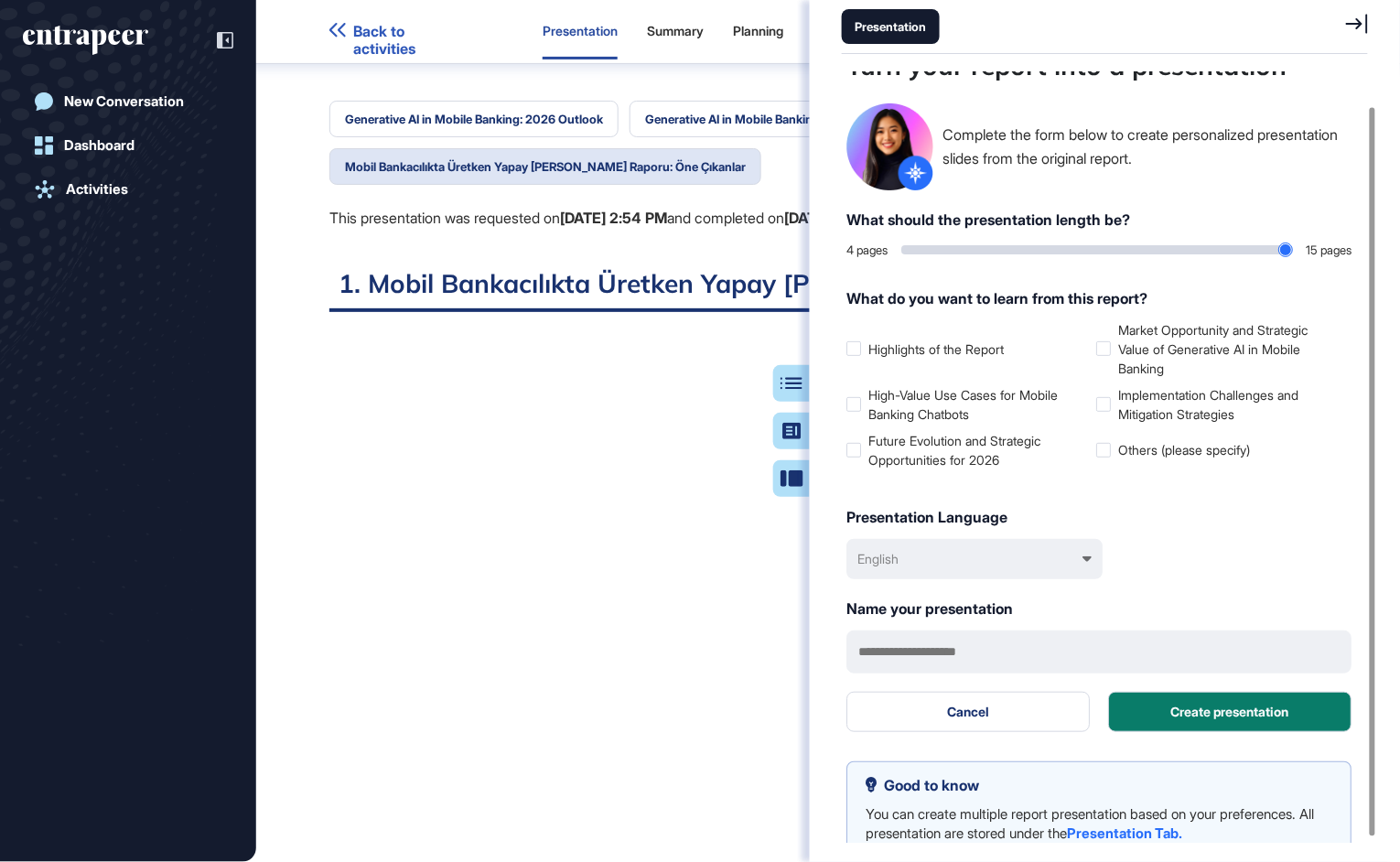
scroll to position [39, 0]
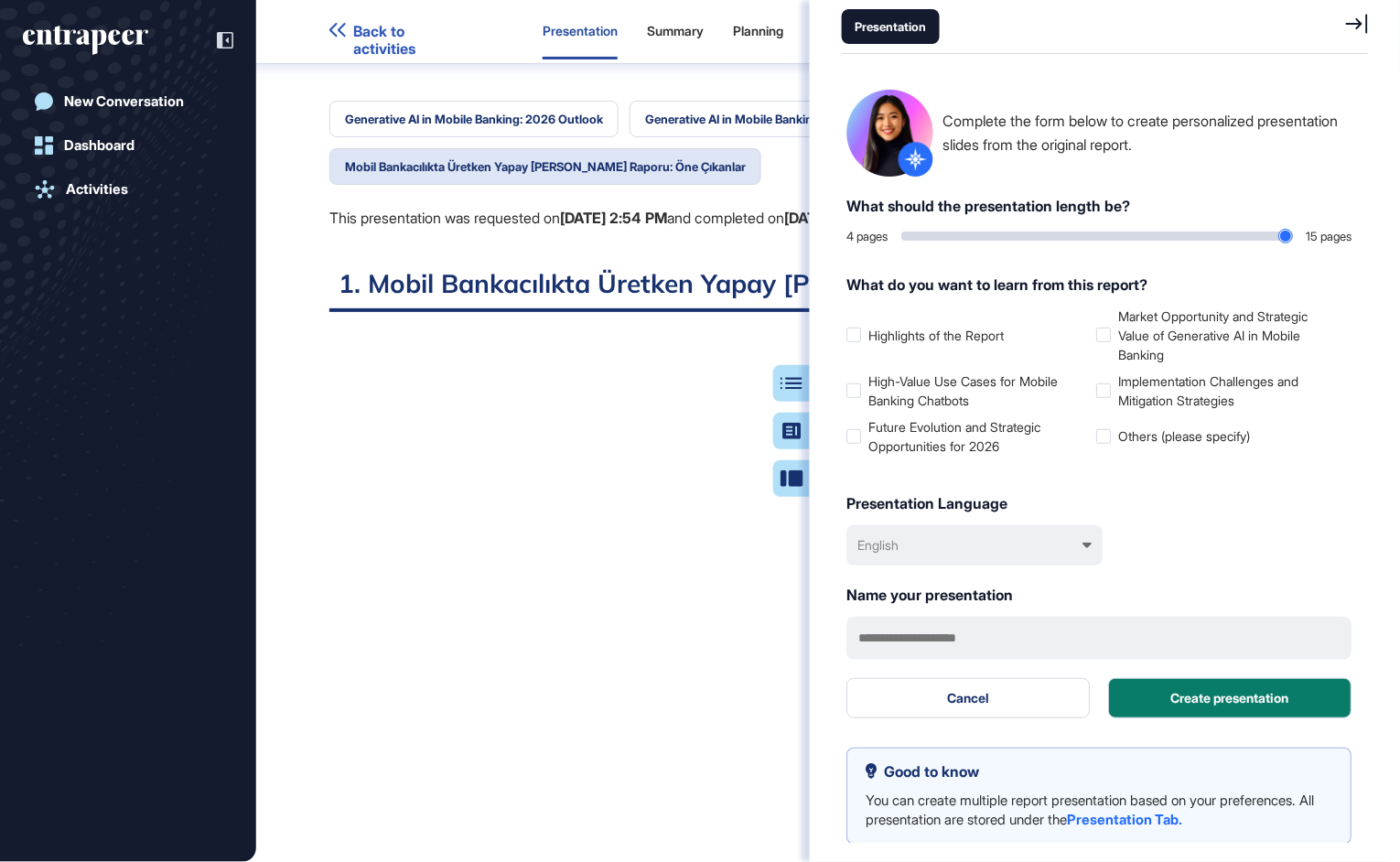
click at [1358, 25] on icon at bounding box center [1357, 24] width 22 height 20
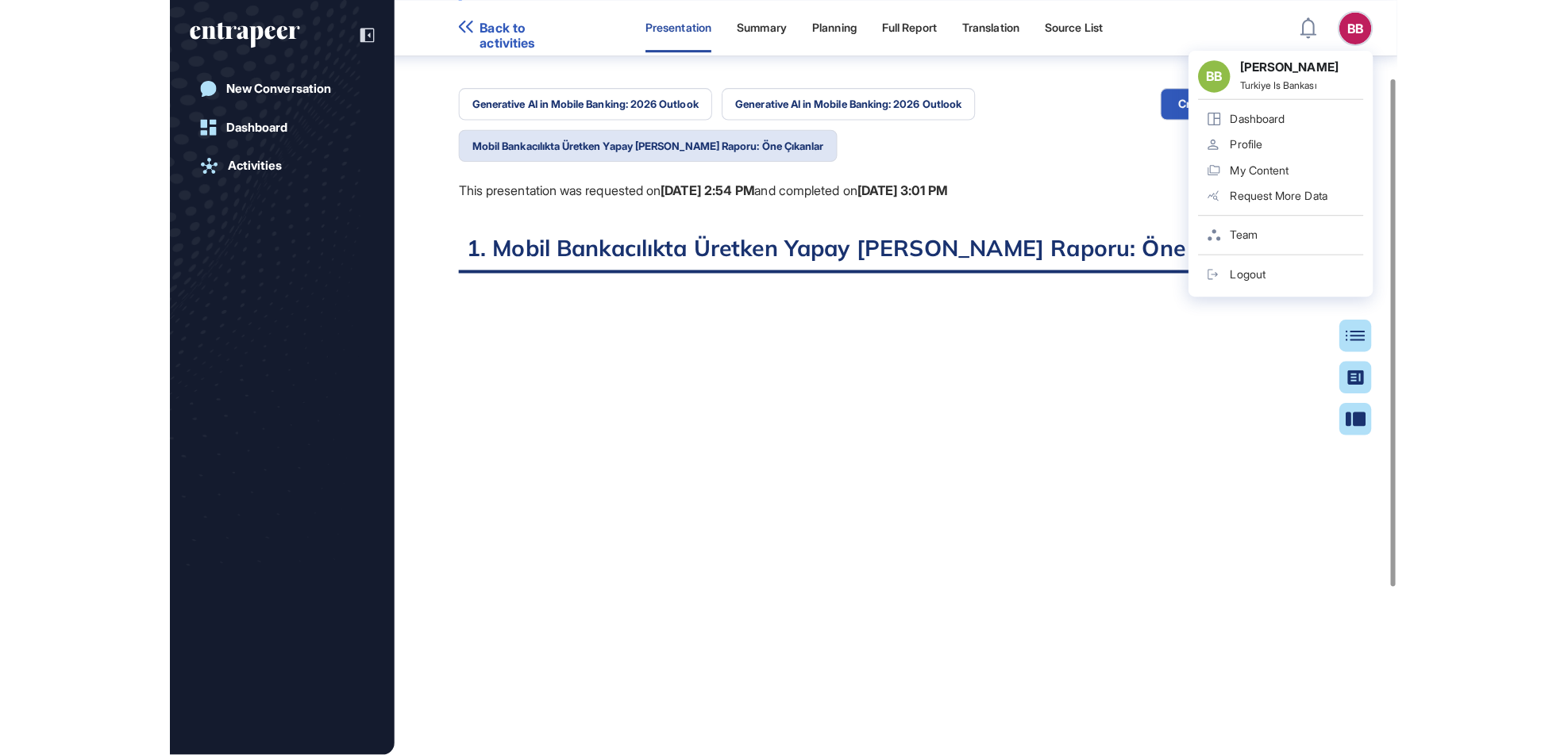
scroll to position [676, 3]
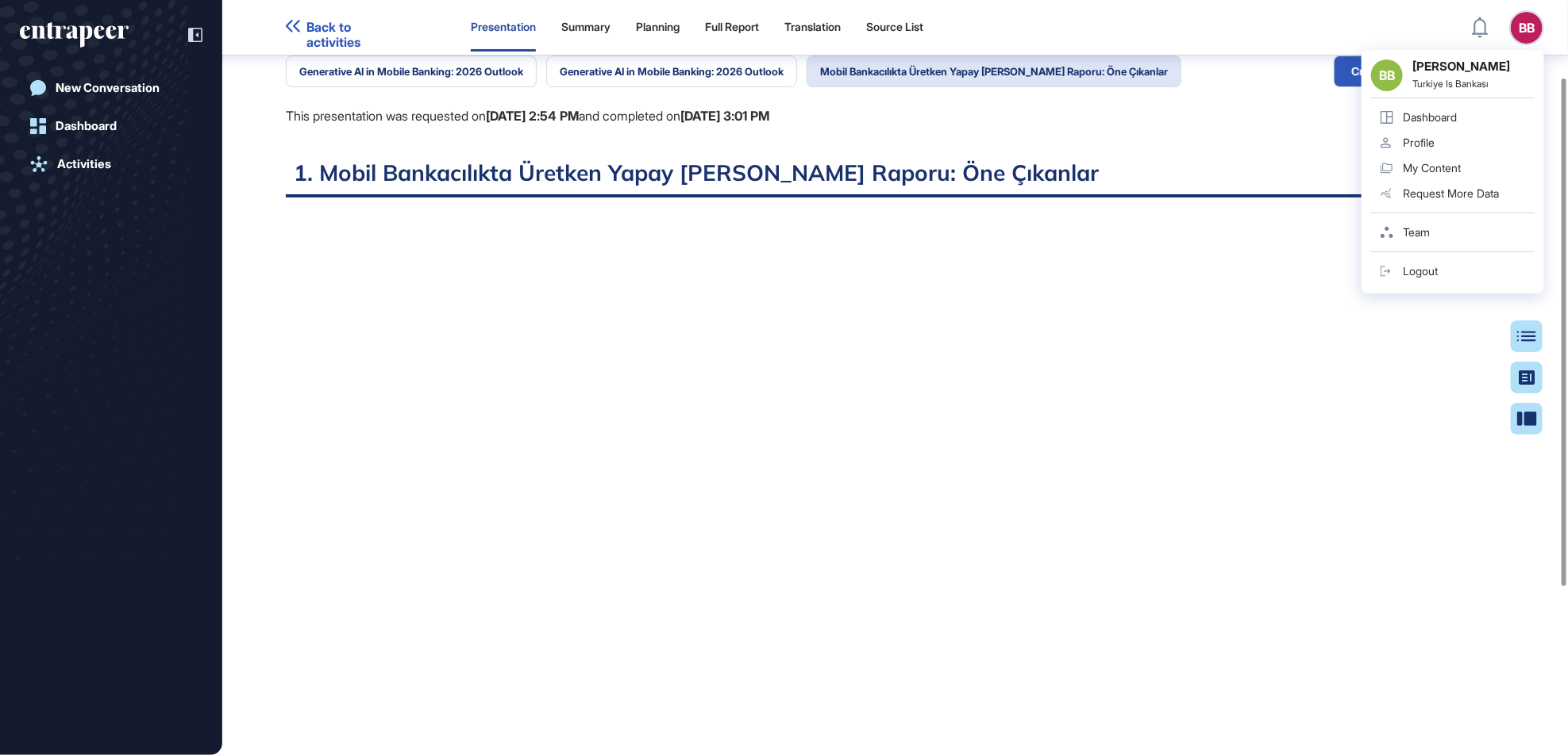
click at [1044, 143] on div "Generative AI in Mobile Banking: 2026 Outlook Generative AI in Mobile Banking: …" at bounding box center [734, 106] width 896 height 103
click at [1076, 134] on div "Generative AI in Mobile Banking: 2026 Outlook Generative AI in Mobile Banking: …" at bounding box center [734, 106] width 896 height 103
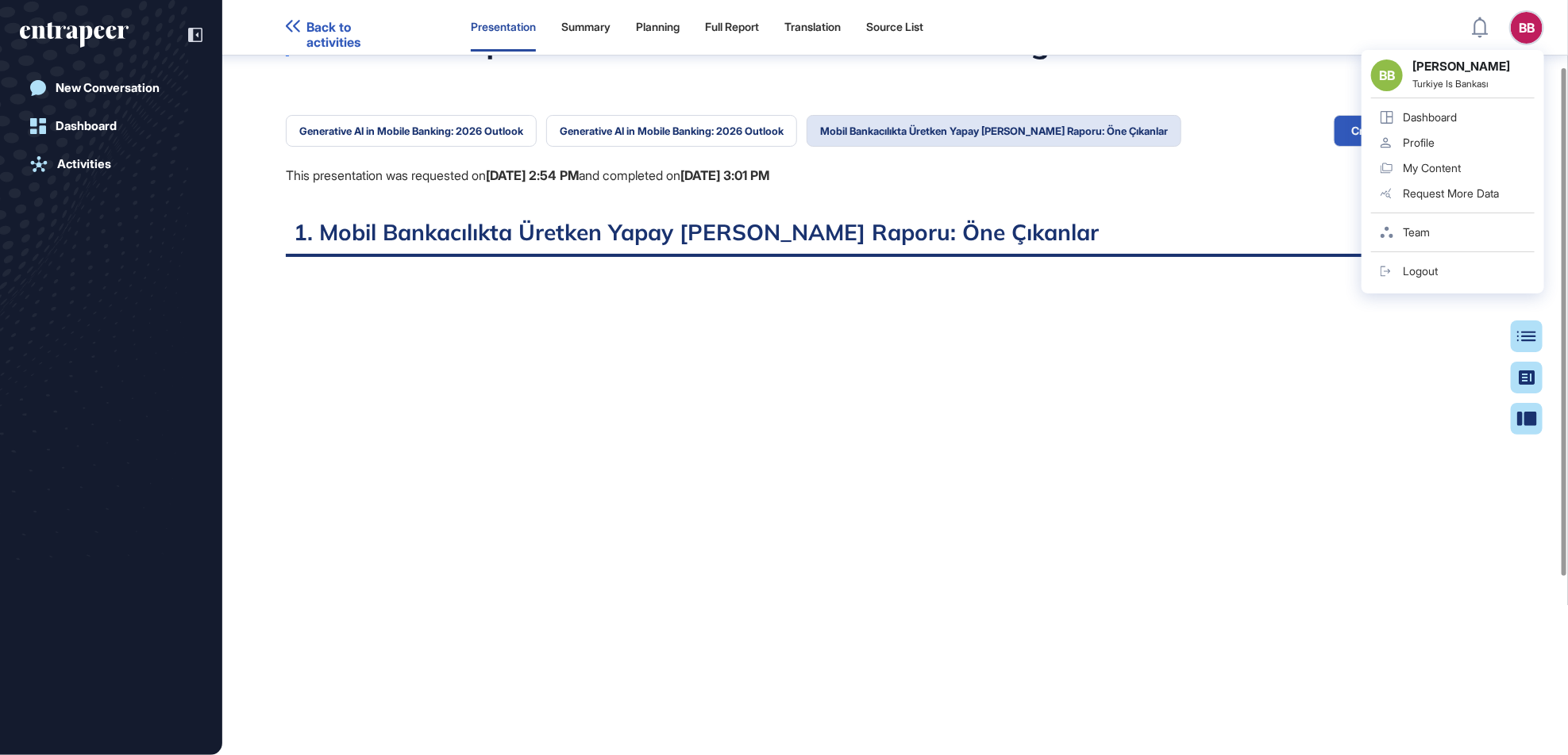
scroll to position [0, 0]
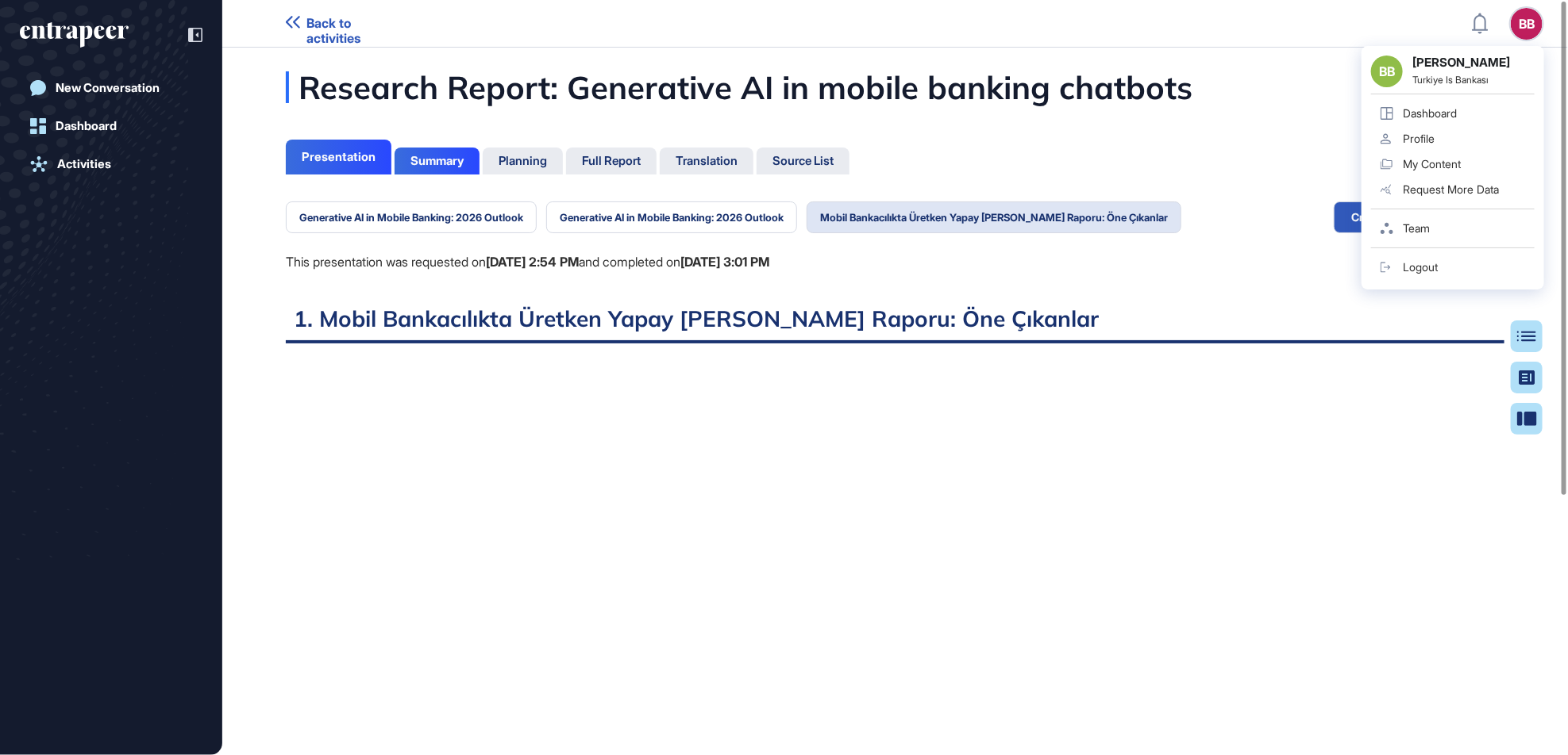
click at [904, 277] on div "Generative AI in Mobile Banking: 2026 Outlook Generative AI in Mobile Banking: …" at bounding box center [734, 252] width 896 height 103
click at [188, 32] on icon at bounding box center [195, 35] width 15 height 15
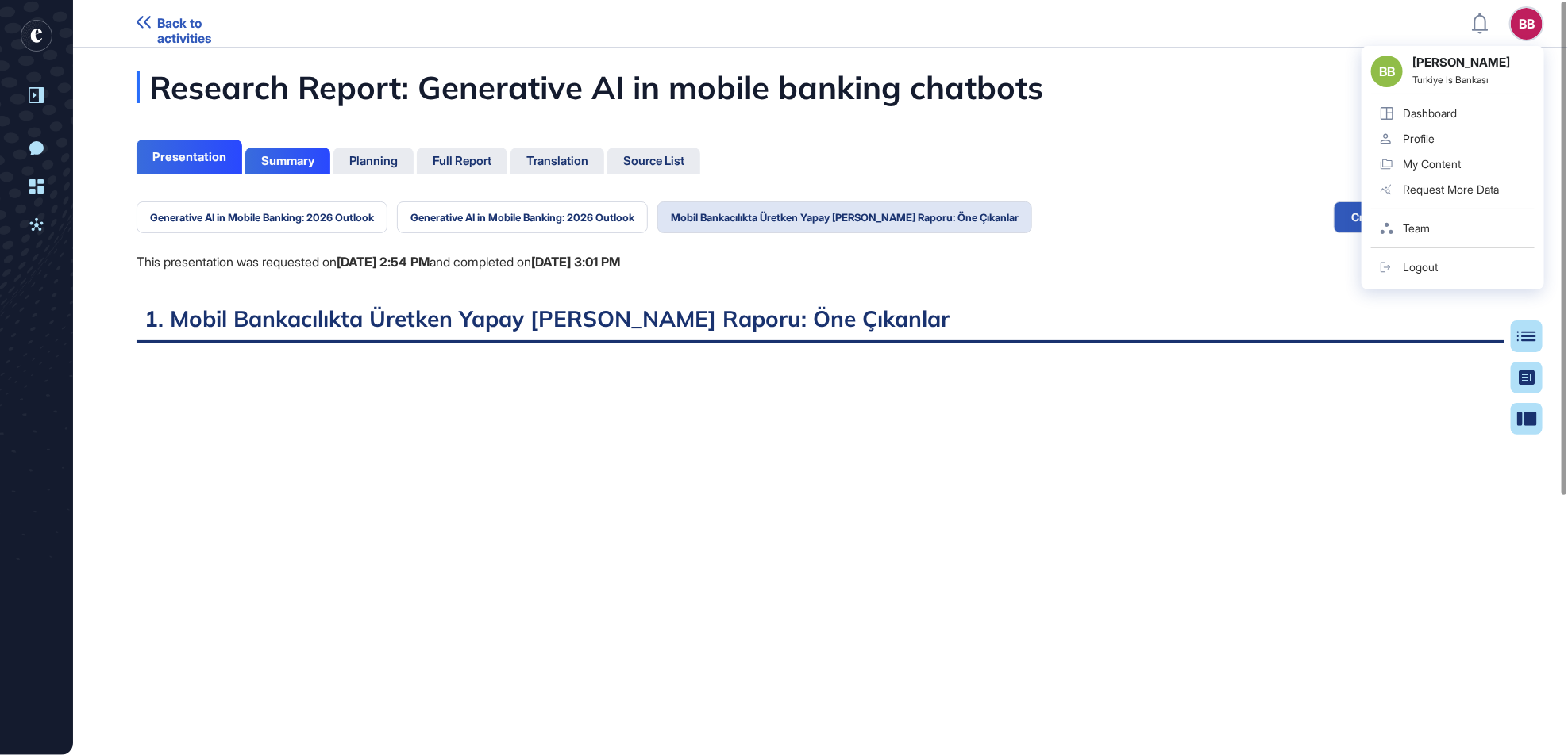
drag, startPoint x: 116, startPoint y: 276, endPoint x: 118, endPoint y: 292, distance: 16.1
click at [118, 291] on div "Research Report: Generative AI in mobile banking chatbots Presentation Summary …" at bounding box center [819, 578] width 1495 height 1013
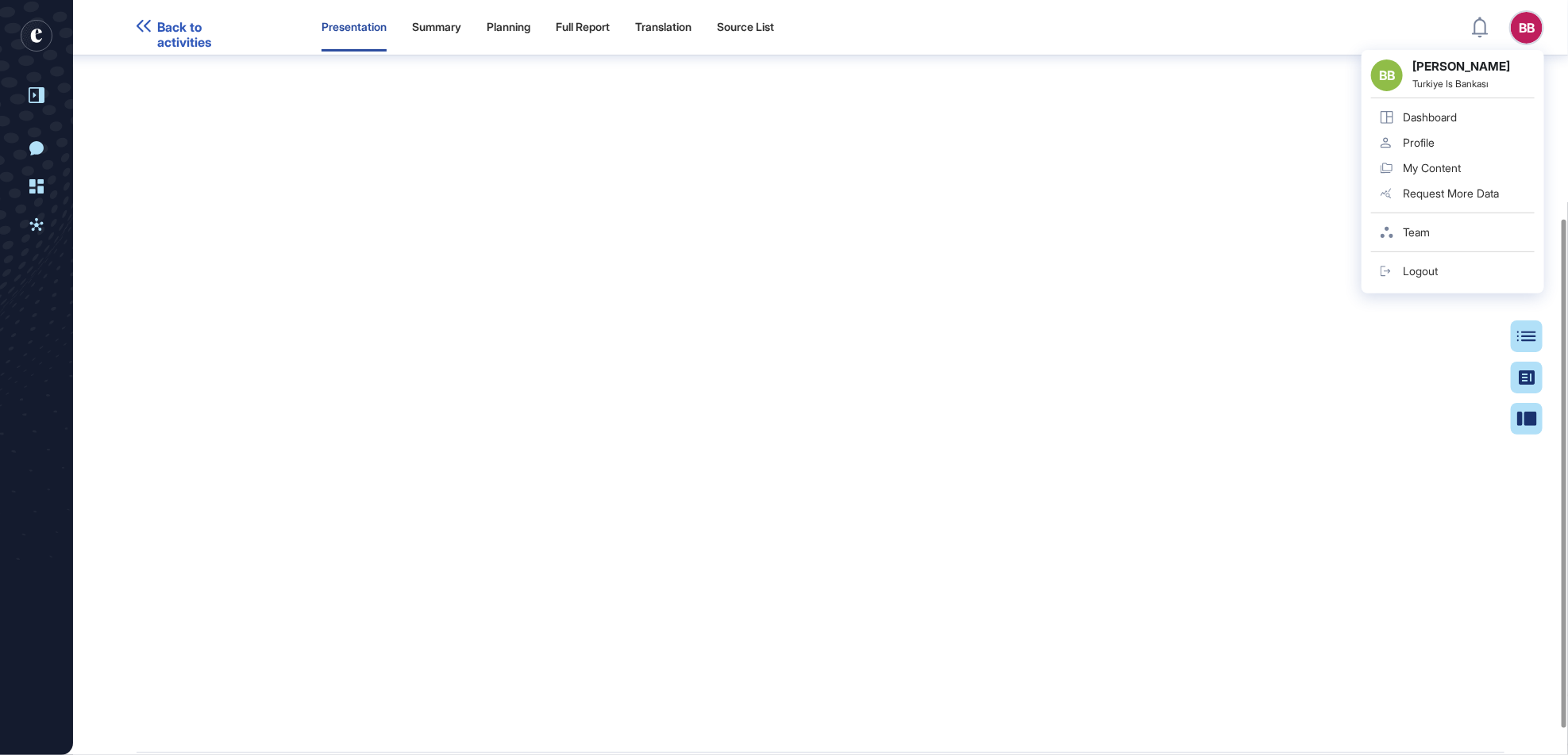
scroll to position [325, 0]
click at [1214, 17] on header "Back to activities Presentation Summary Planning Full Report Translation Source…" at bounding box center [784, 28] width 1568 height 48
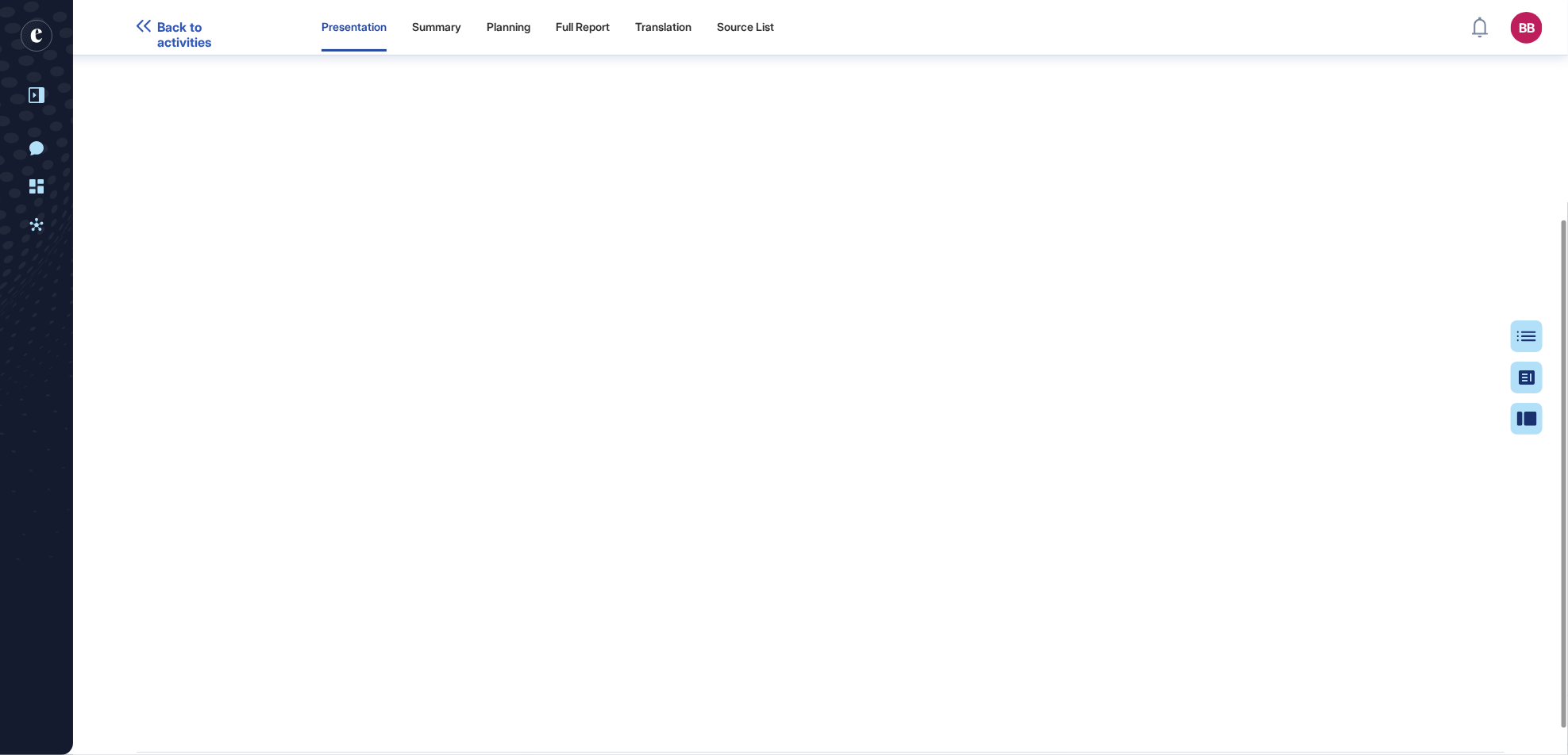
click at [1214, 518] on div "Research Report: Generative AI in mobile banking chatbots Presentation Turn you…" at bounding box center [819, 241] width 1495 height 974
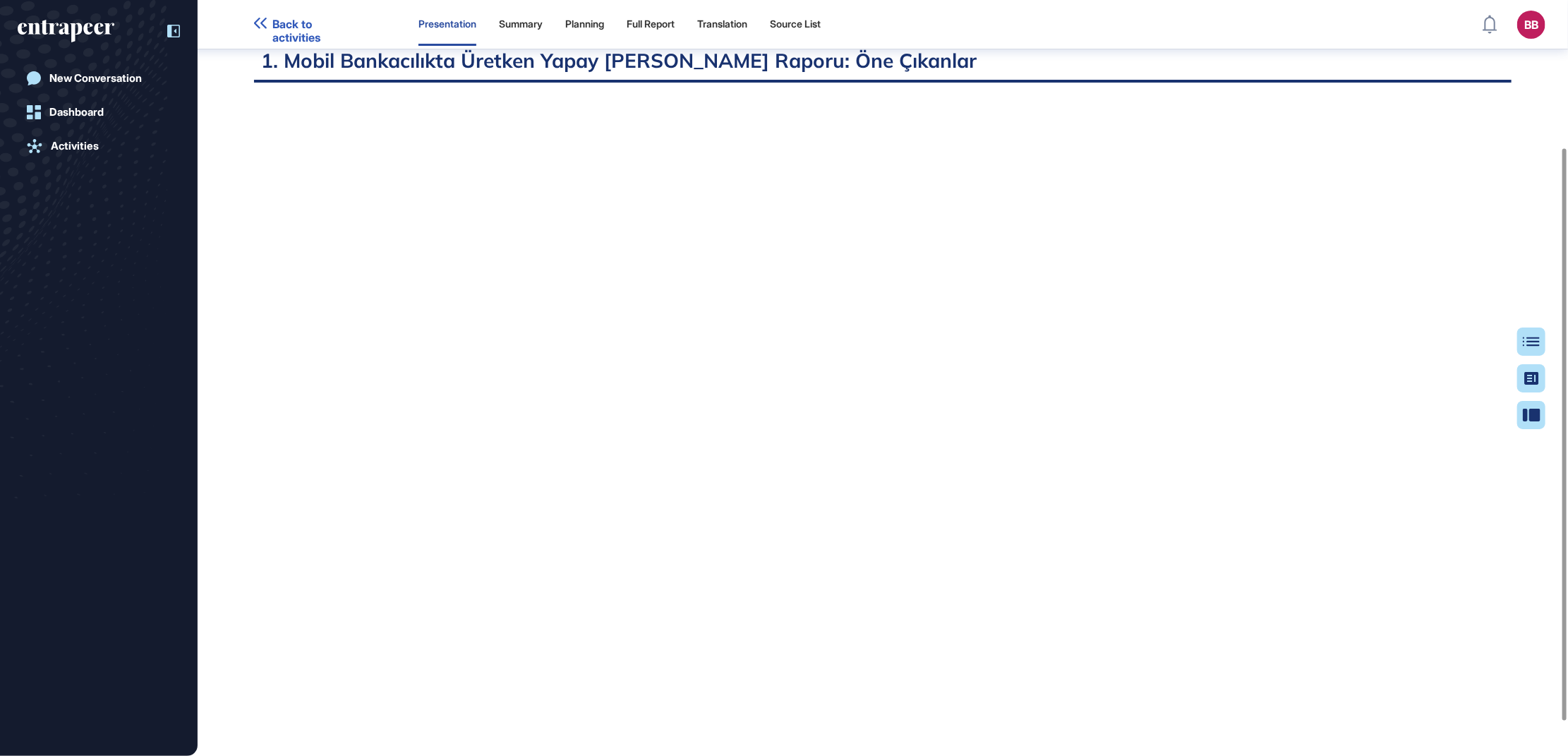
scroll to position [0, 0]
click at [176, 27] on icon at bounding box center [174, 31] width 13 height 13
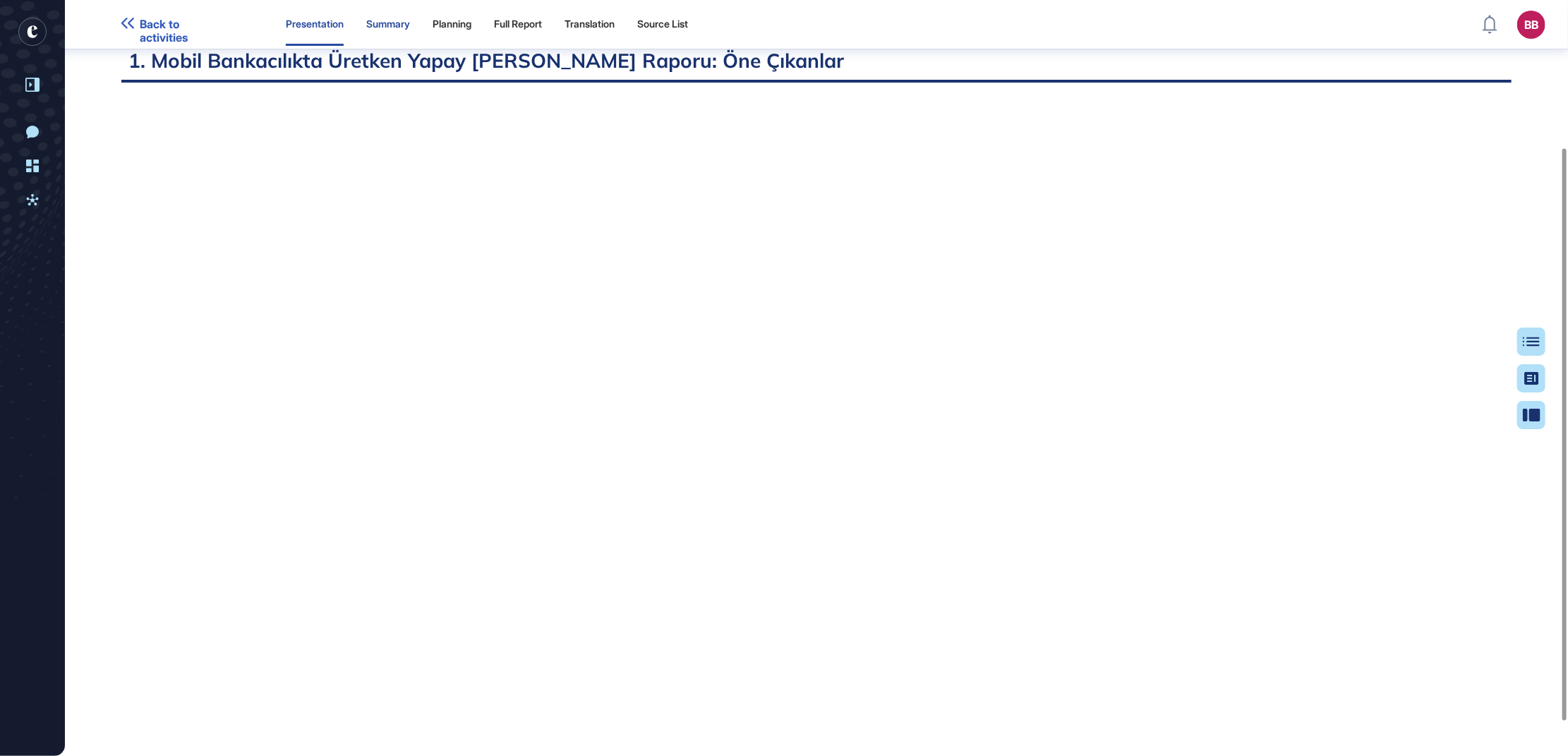
click at [394, 22] on div "Summary" at bounding box center [388, 25] width 44 height 12
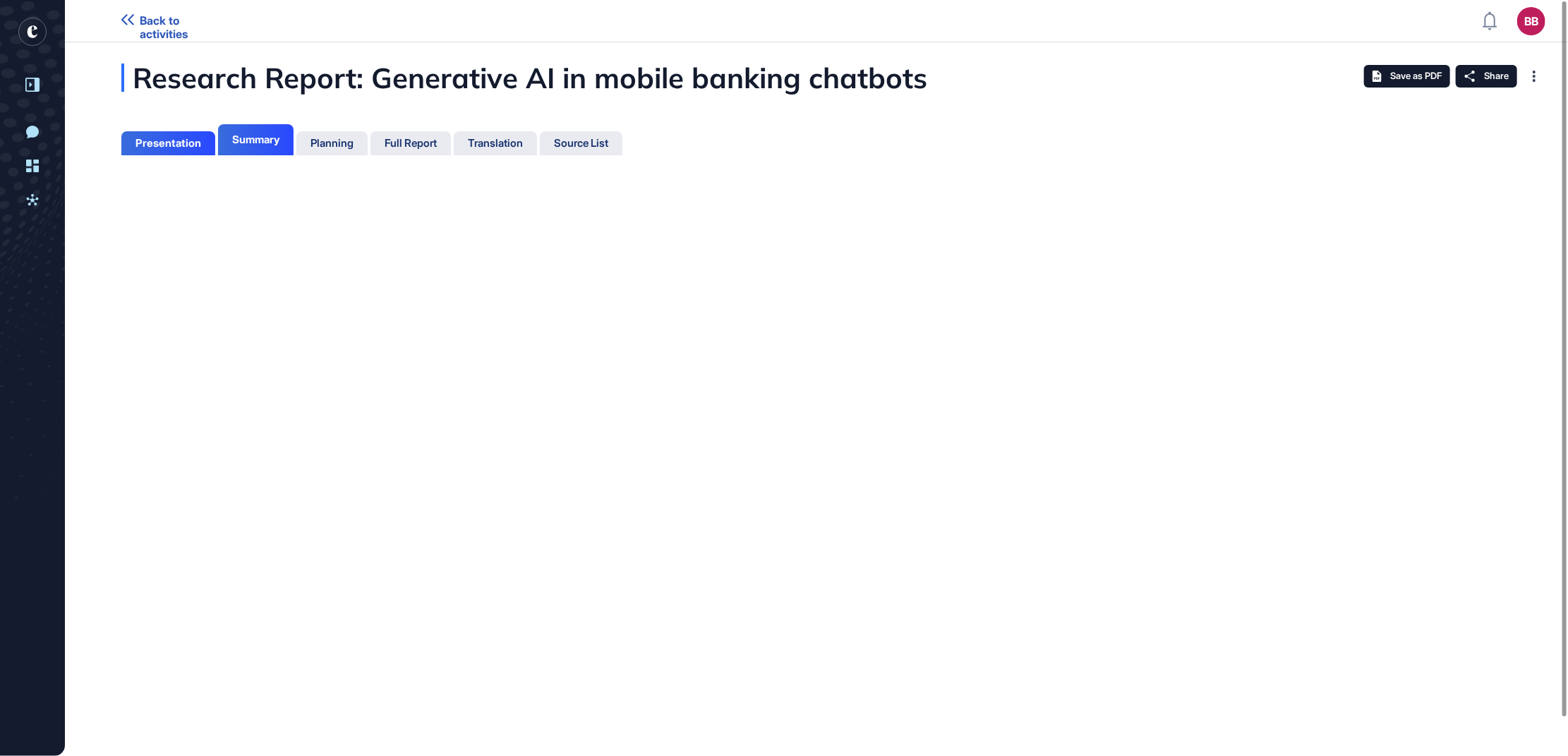
scroll to position [5, 1]
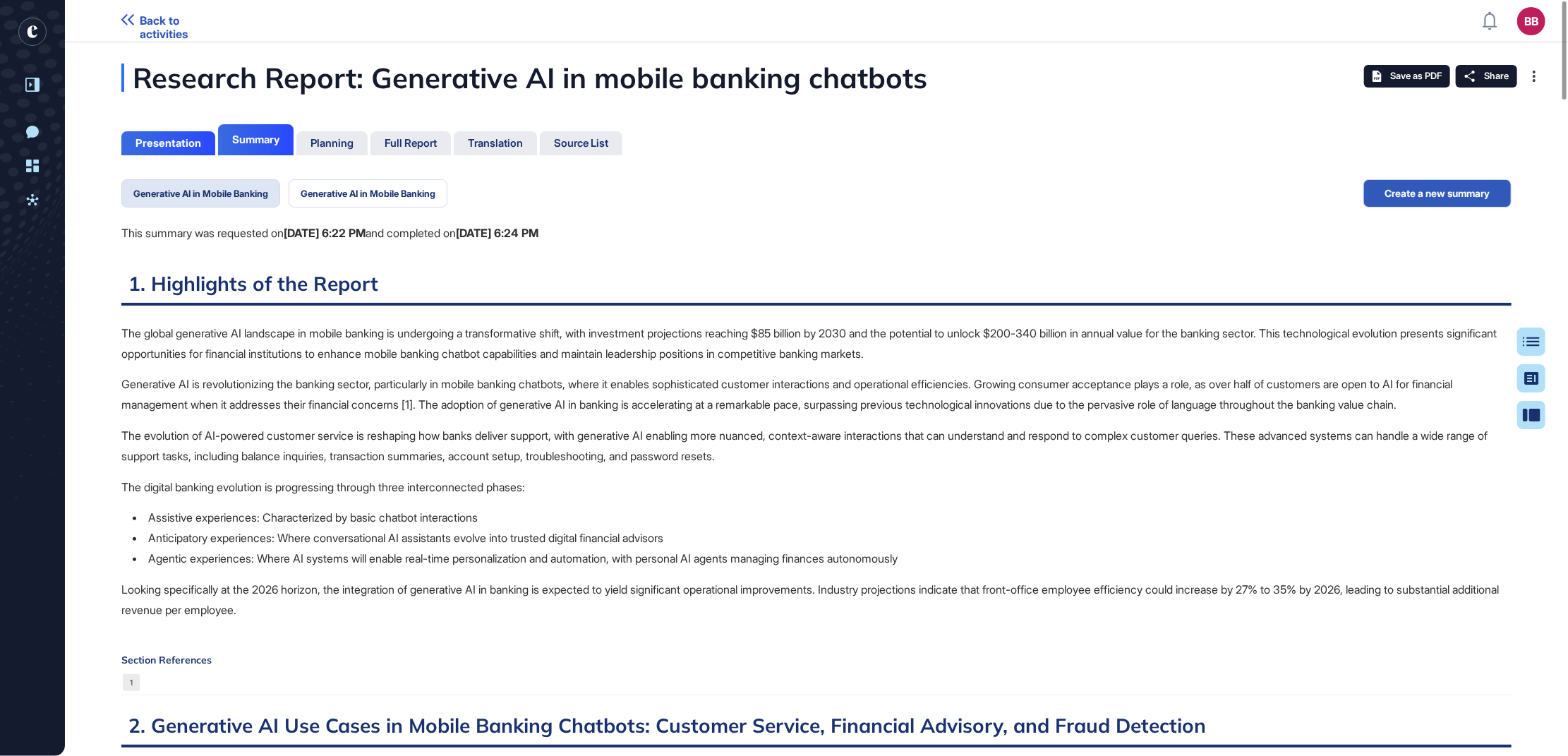
scroll to position [5, 1]
click at [330, 360] on p "The global generative AI landscape in mobile banking is undergoing a transforma…" at bounding box center [816, 344] width 1390 height 41
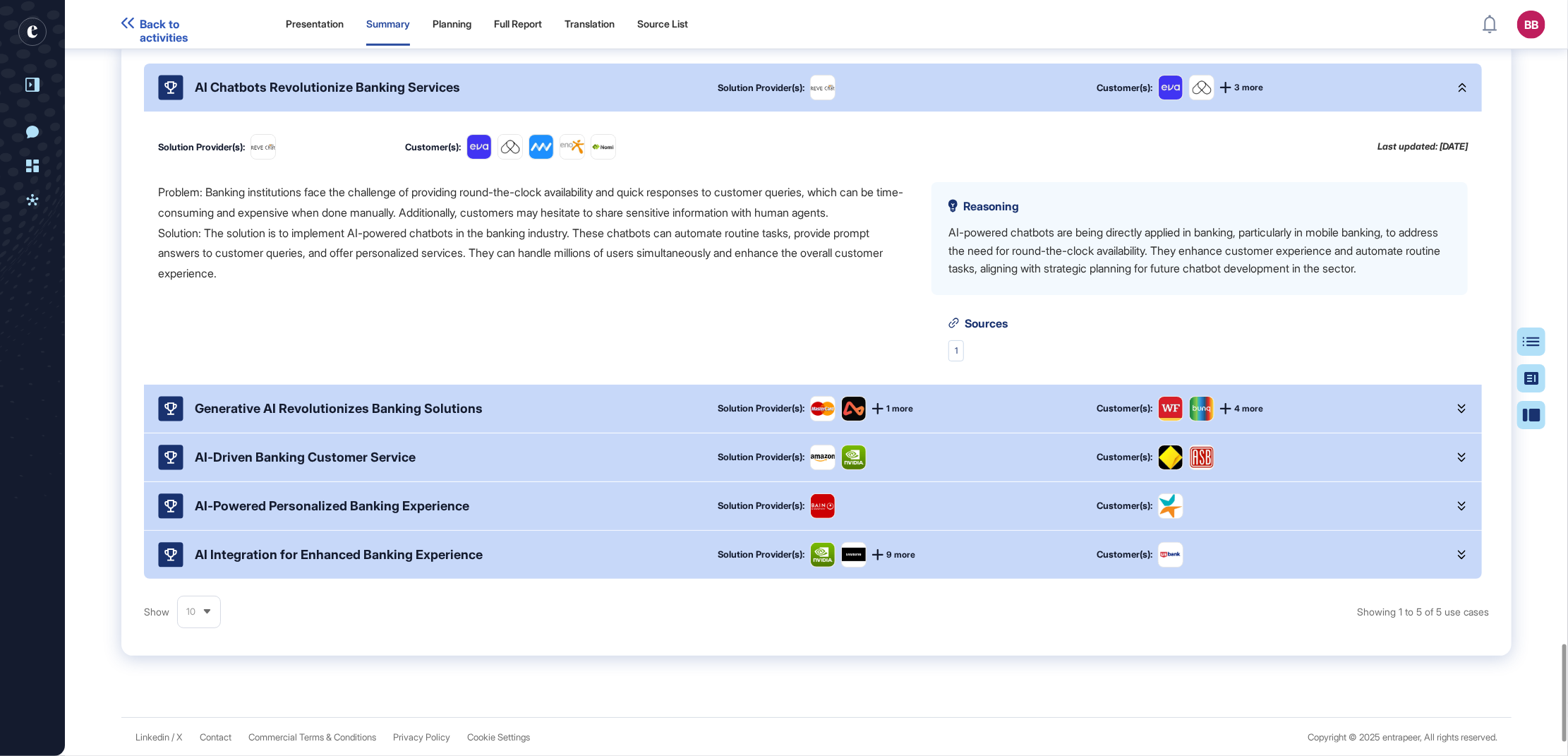
scroll to position [4991, 0]
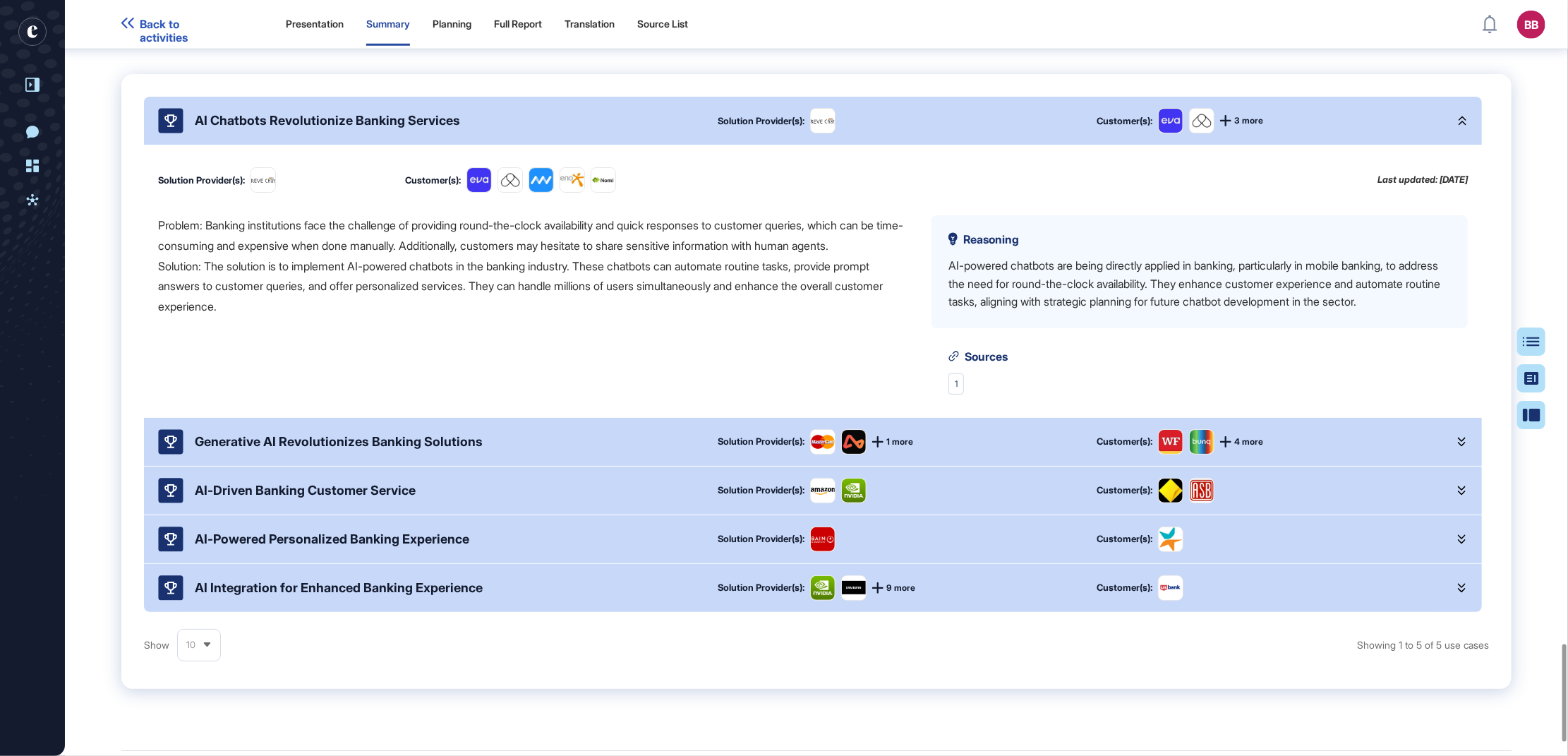
click at [356, 449] on div "Generative AI Revolutionizes Banking Solutions" at bounding box center [338, 441] width 288 height 15
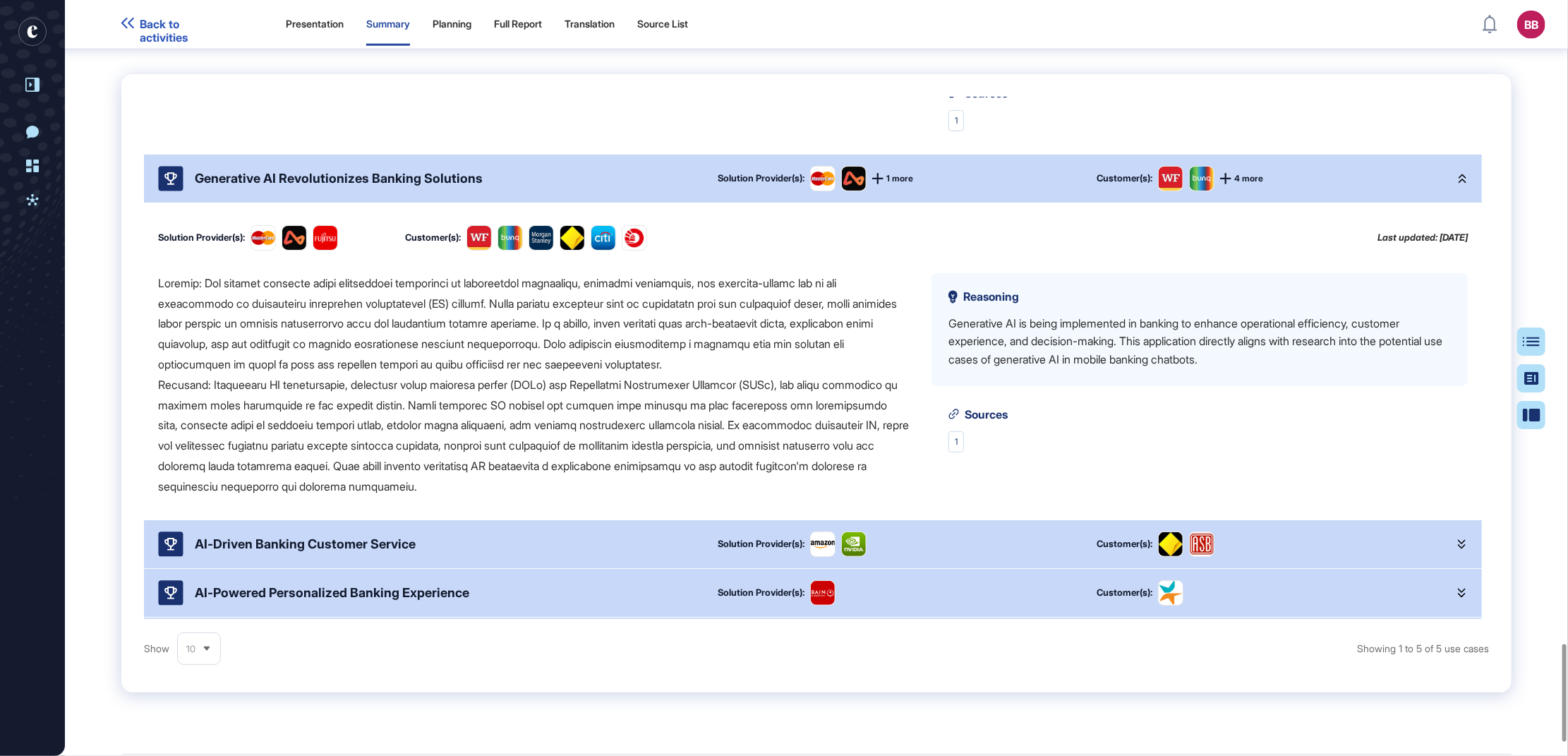
scroll to position [317, 0]
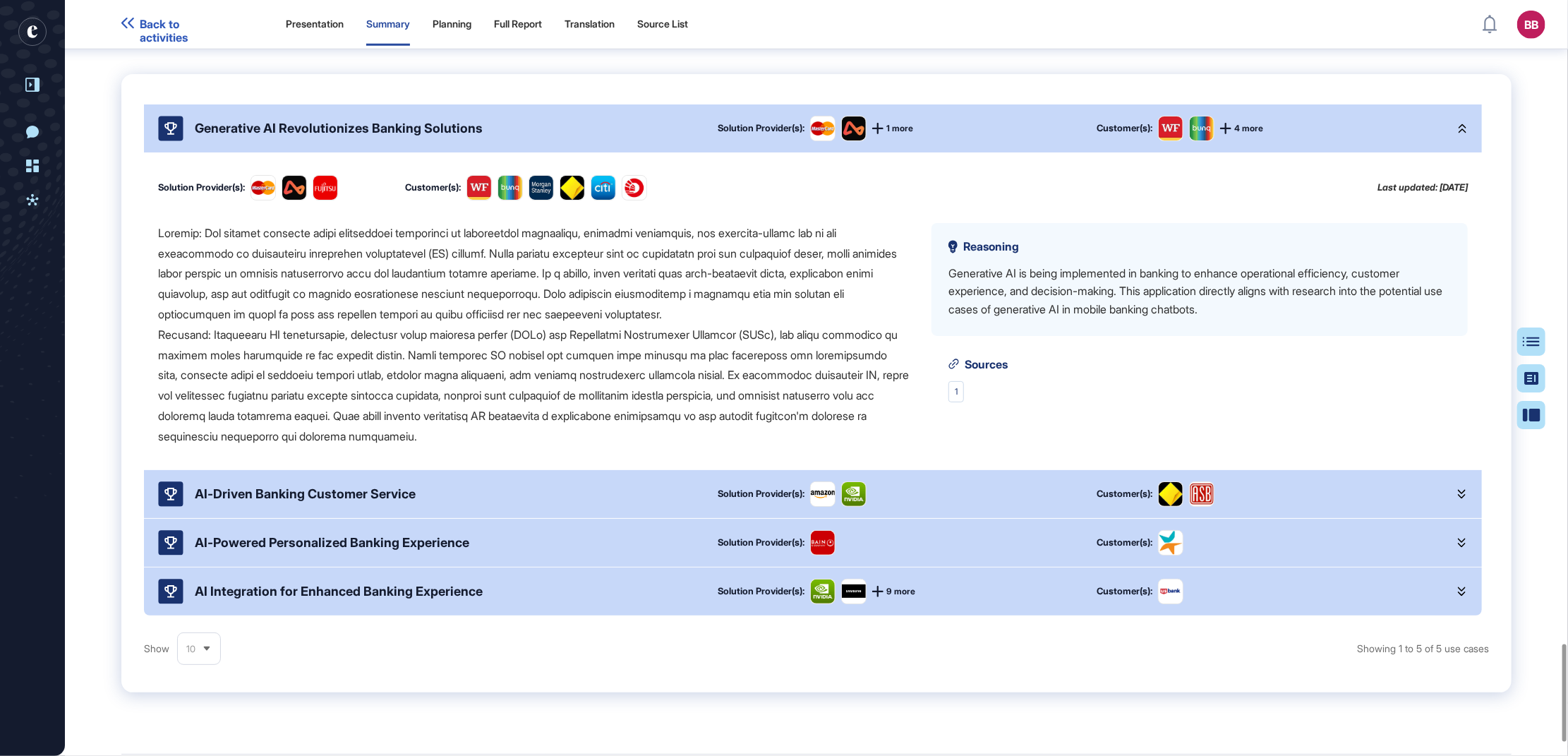
click at [323, 507] on div "AI-Driven Banking Customer Service" at bounding box center [427, 494] width 537 height 25
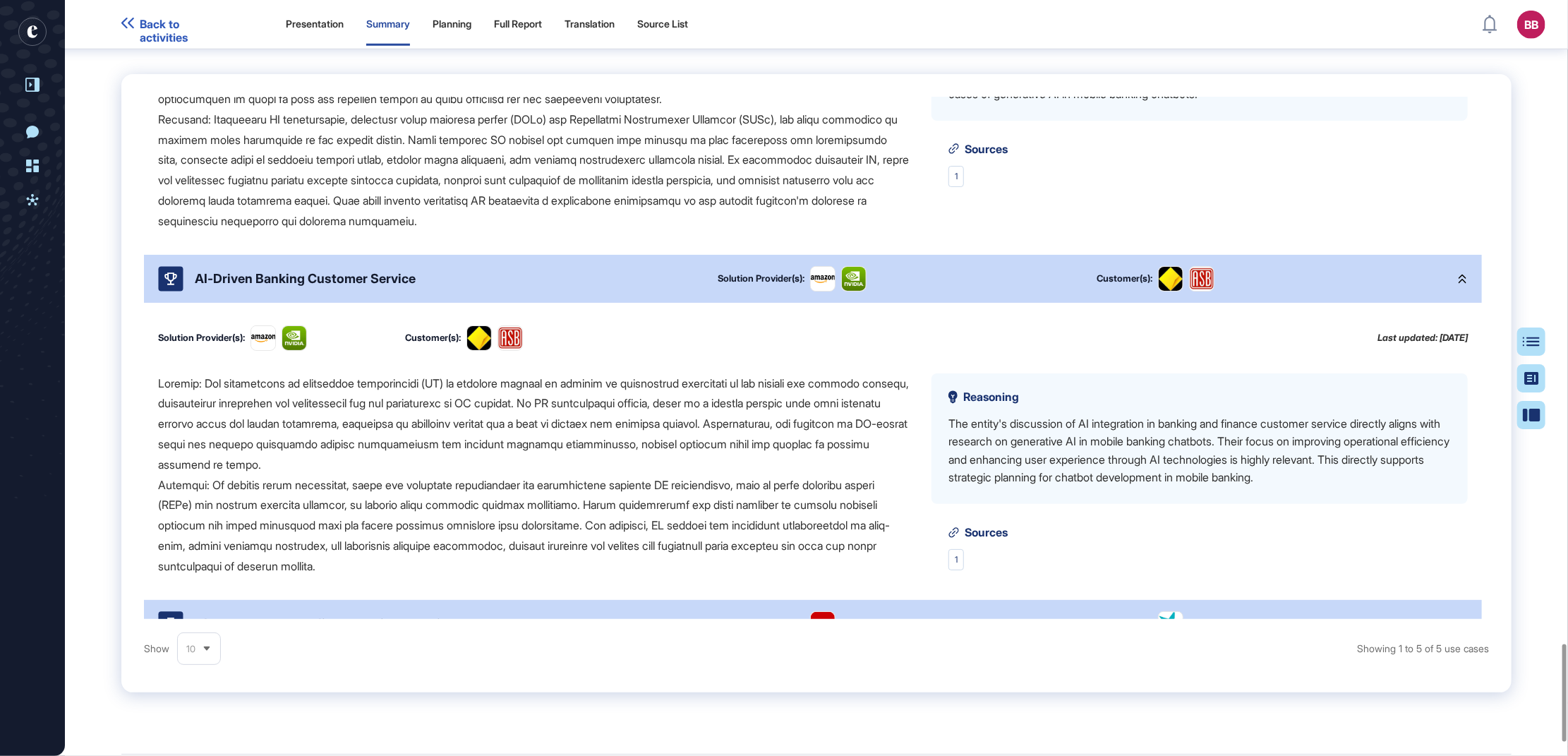
scroll to position [628, 0]
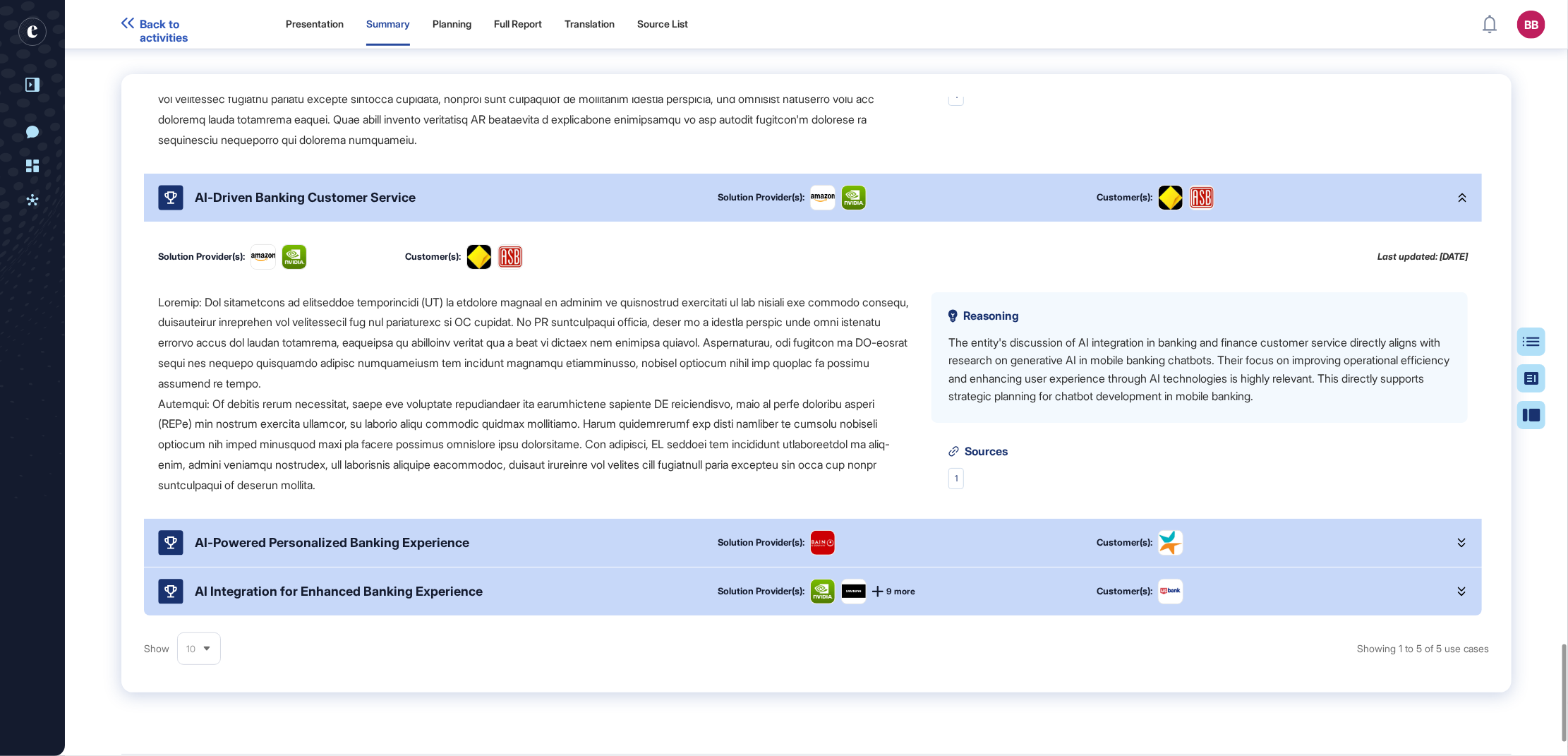
click at [287, 550] on div "AI-Powered Personalized Banking Experience" at bounding box center [331, 542] width 274 height 15
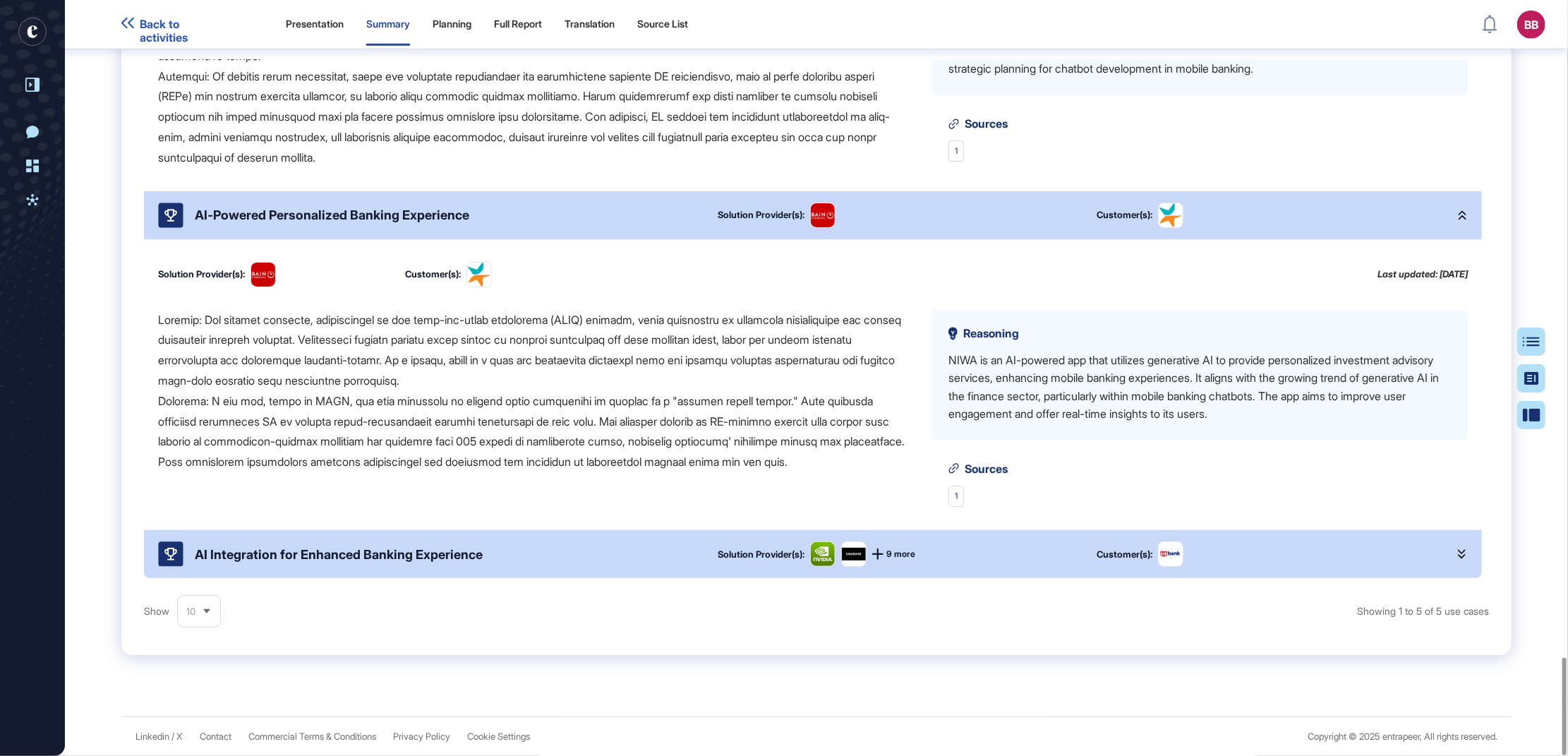
scroll to position [5096, 0]
click at [382, 563] on div "AI Integration for Enhanced Banking Experience" at bounding box center [427, 554] width 537 height 25
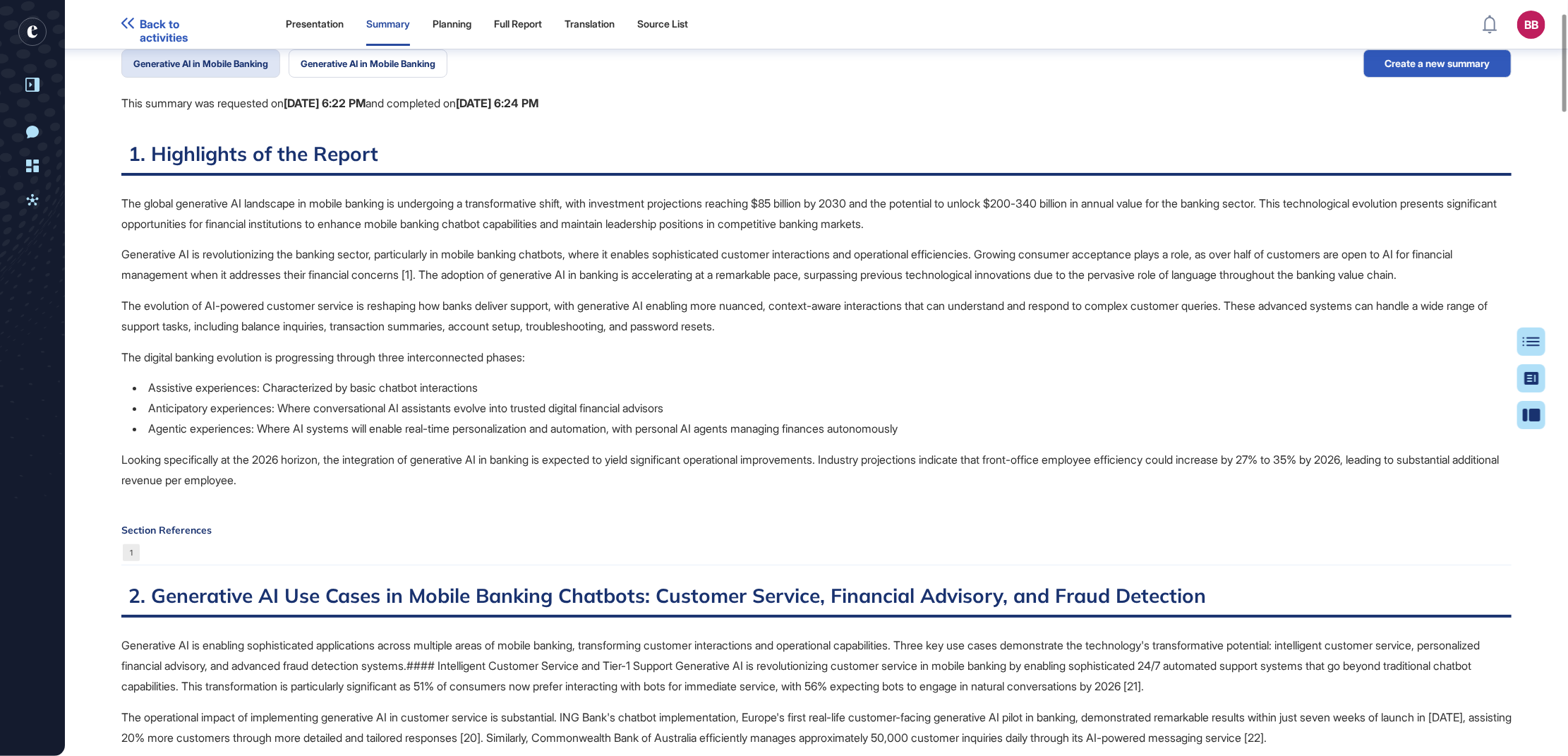
scroll to position [0, 0]
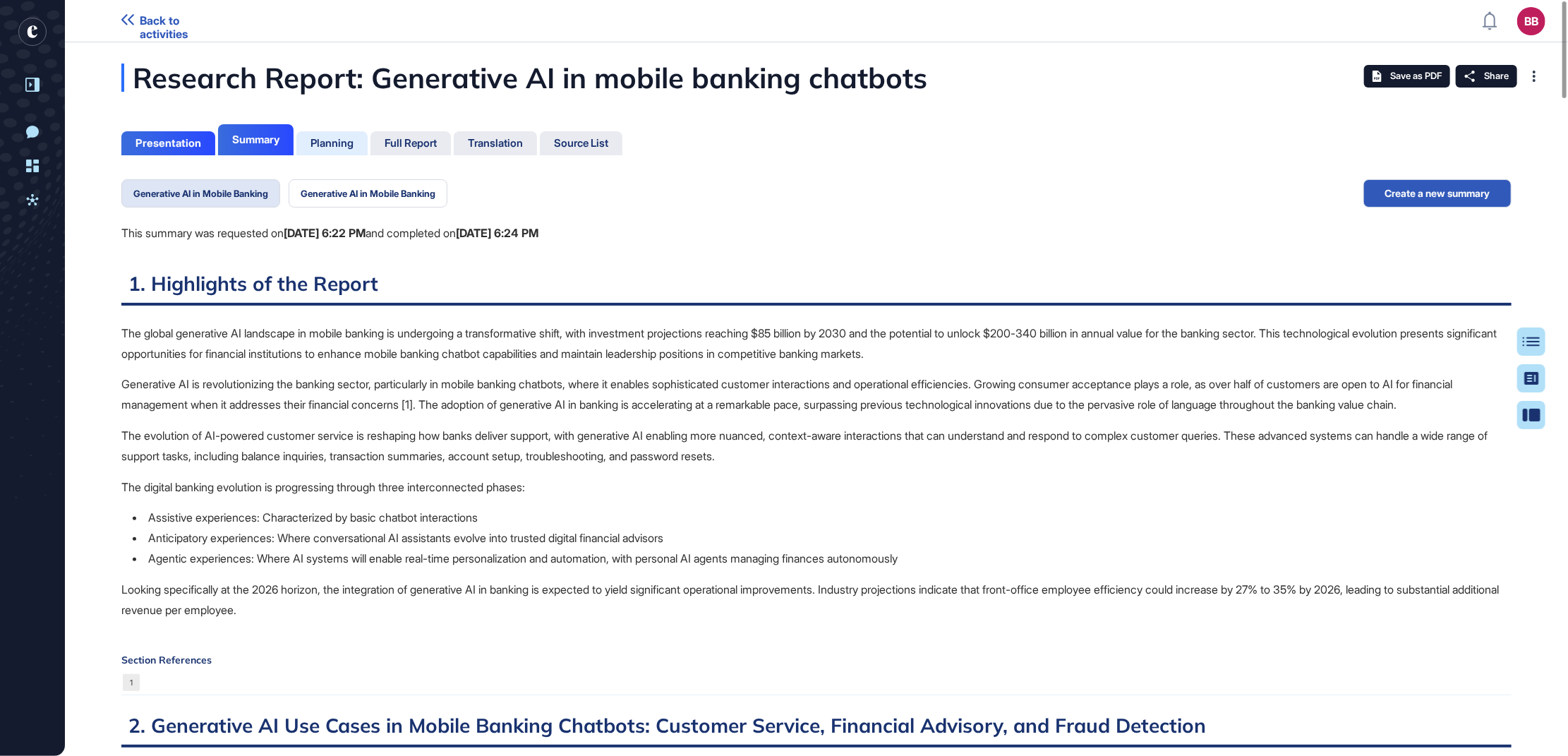
click at [350, 148] on div "Planning" at bounding box center [332, 143] width 43 height 13
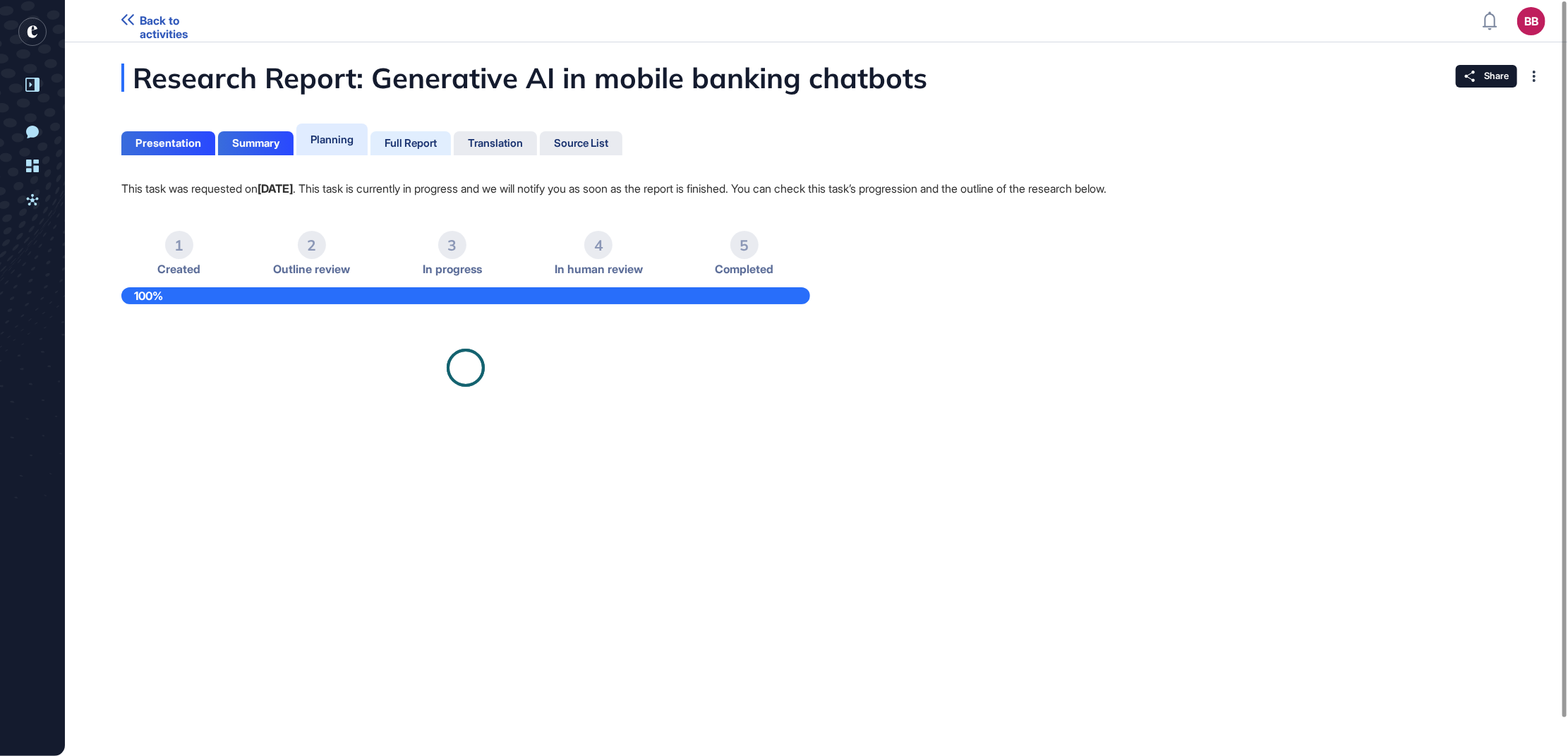
click at [400, 144] on div "Full Report" at bounding box center [410, 143] width 52 height 13
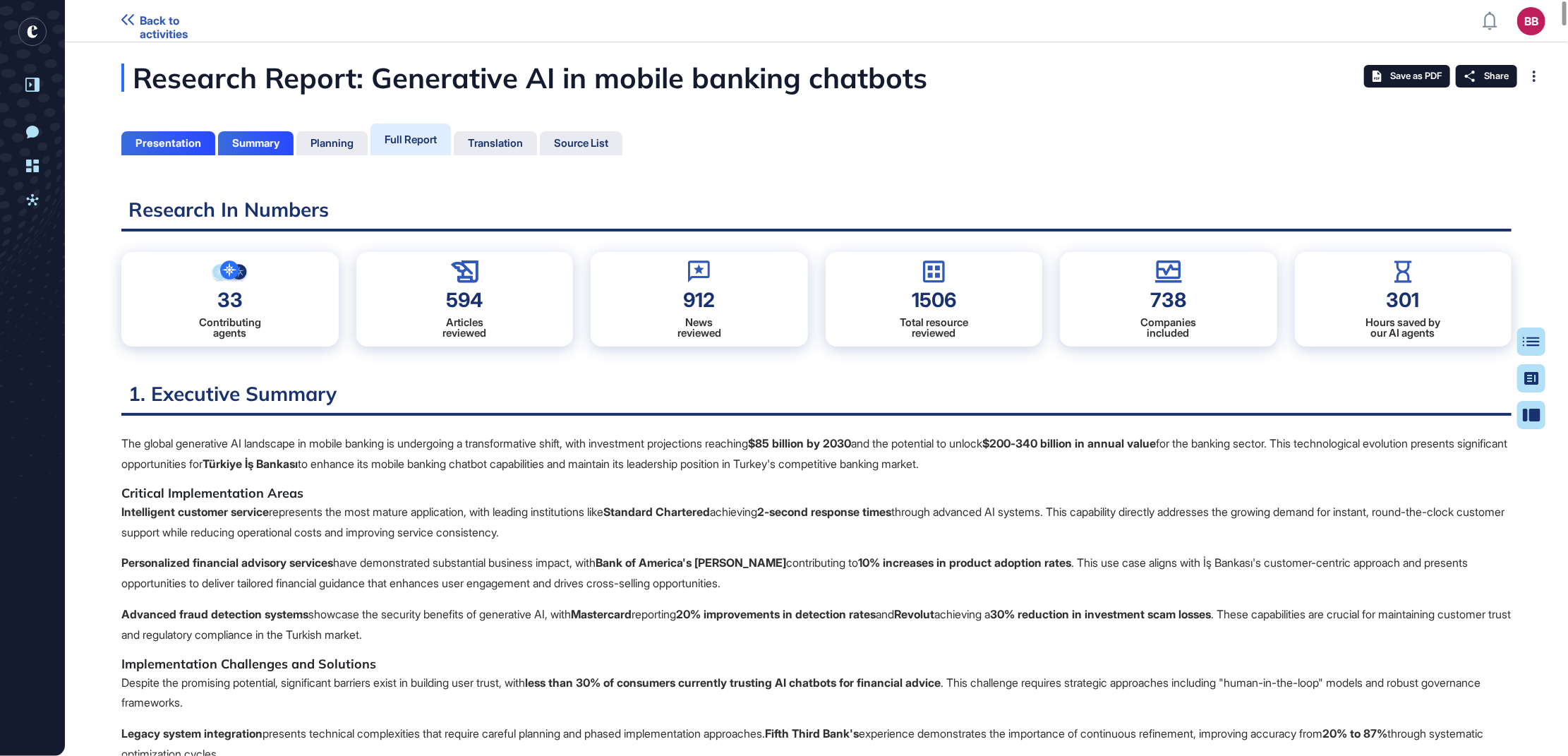
scroll to position [685, 3]
click at [458, 310] on div "594" at bounding box center [464, 300] width 38 height 20
drag, startPoint x: 229, startPoint y: 272, endPoint x: 221, endPoint y: 278, distance: 10.0
click at [224, 277] on g at bounding box center [230, 271] width 34 height 19
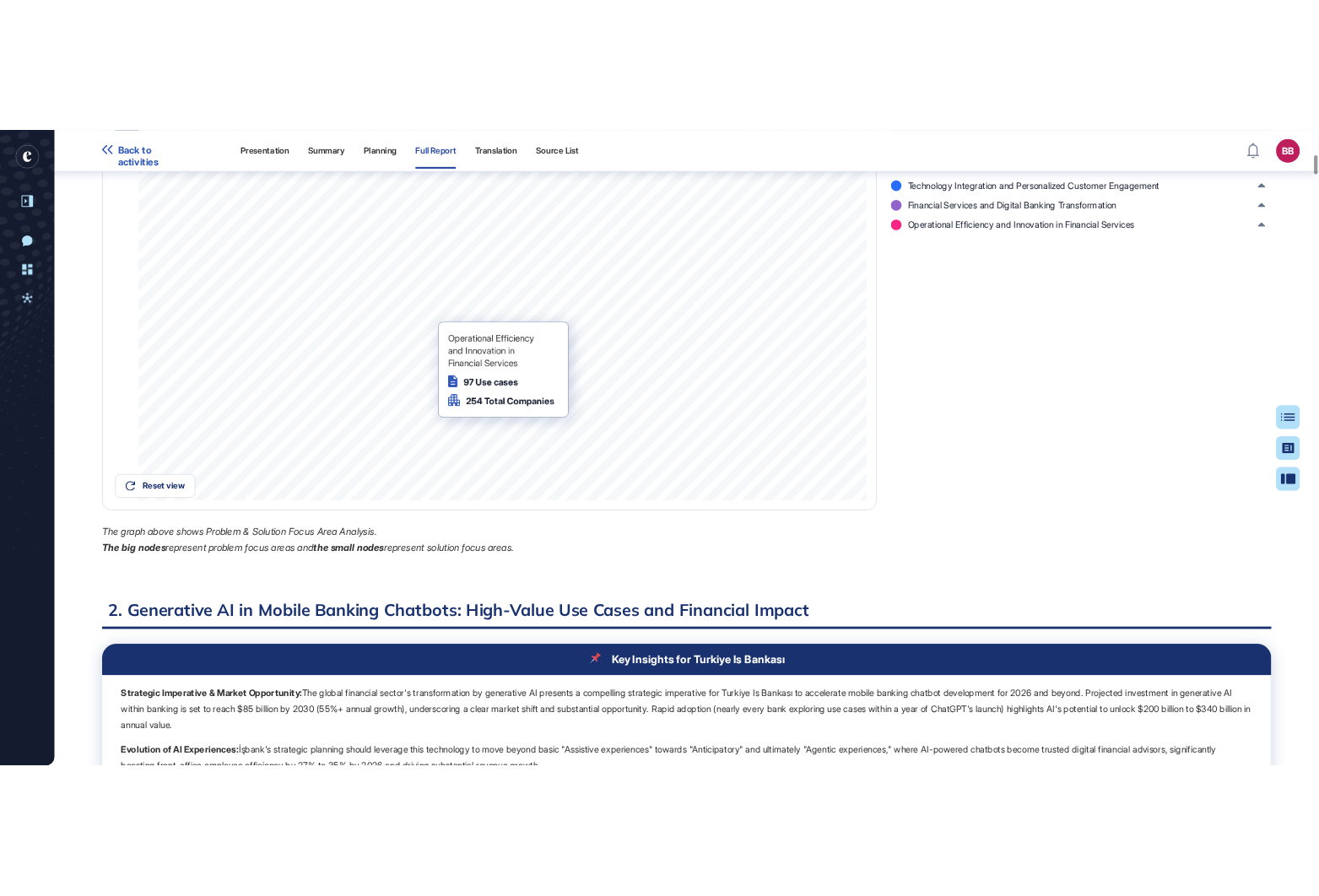
scroll to position [1147, 0]
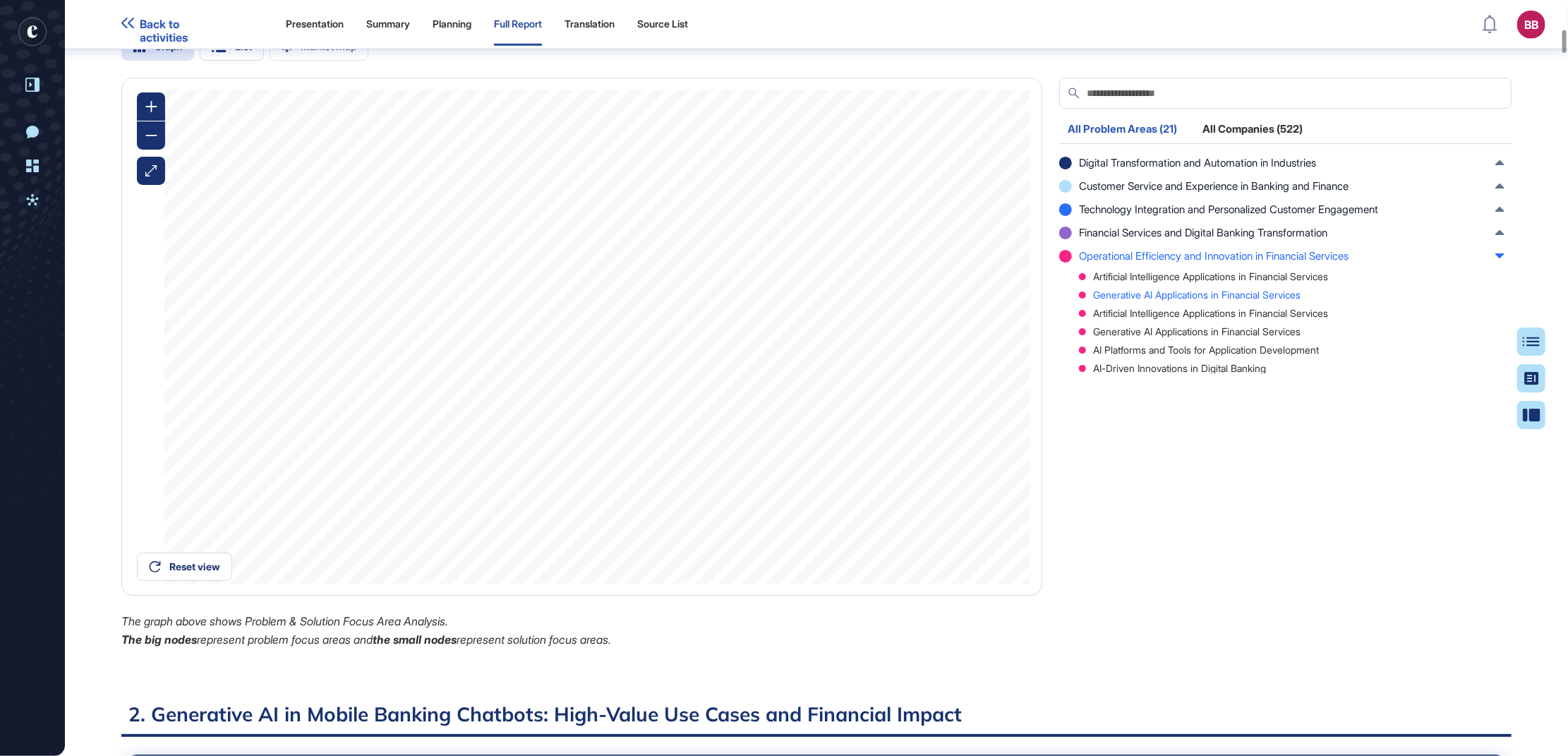
click at [1079, 291] on div "Generative AI Applications in Financial Services" at bounding box center [1292, 295] width 426 height 10
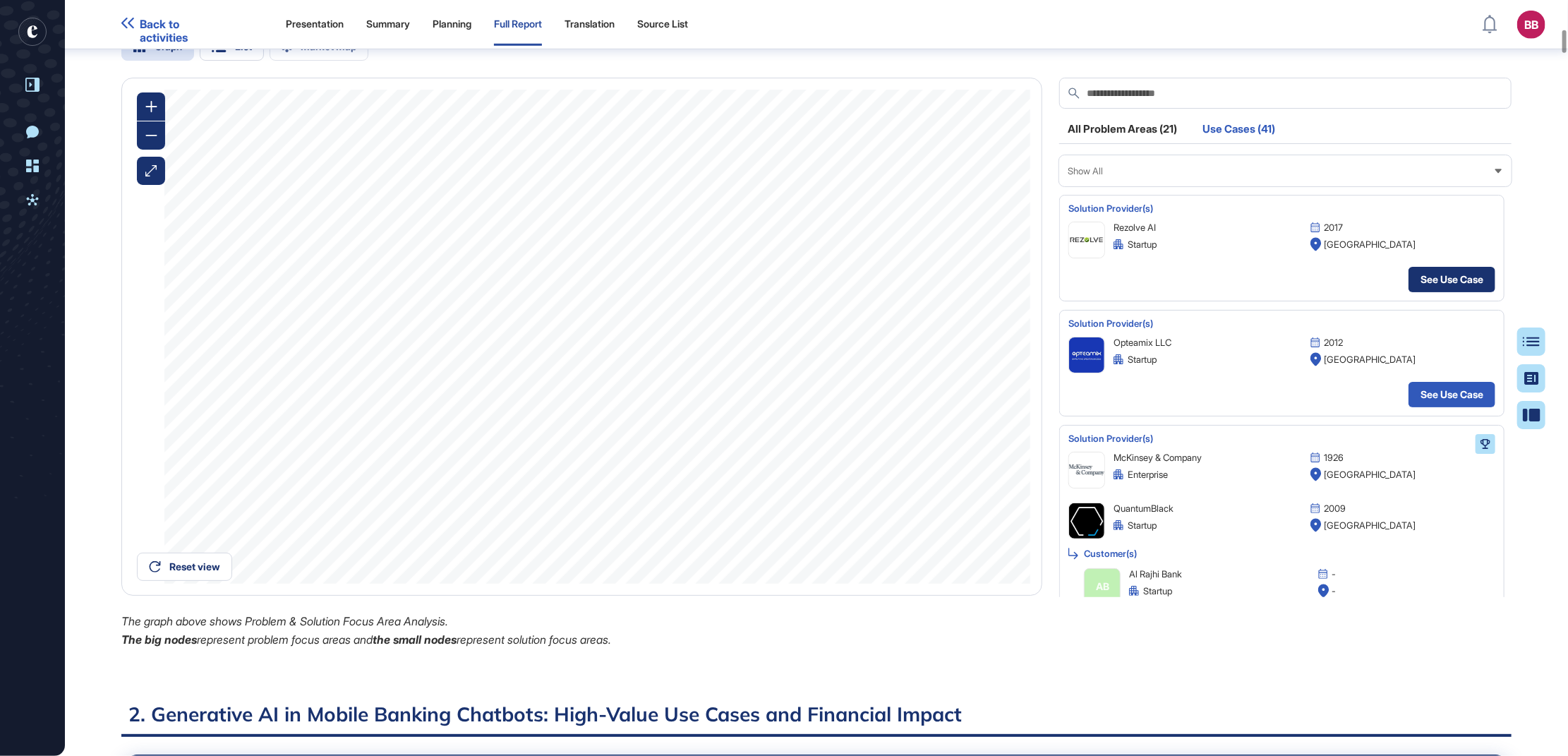
click at [1079, 276] on link "See Use Case" at bounding box center [1452, 279] width 87 height 25
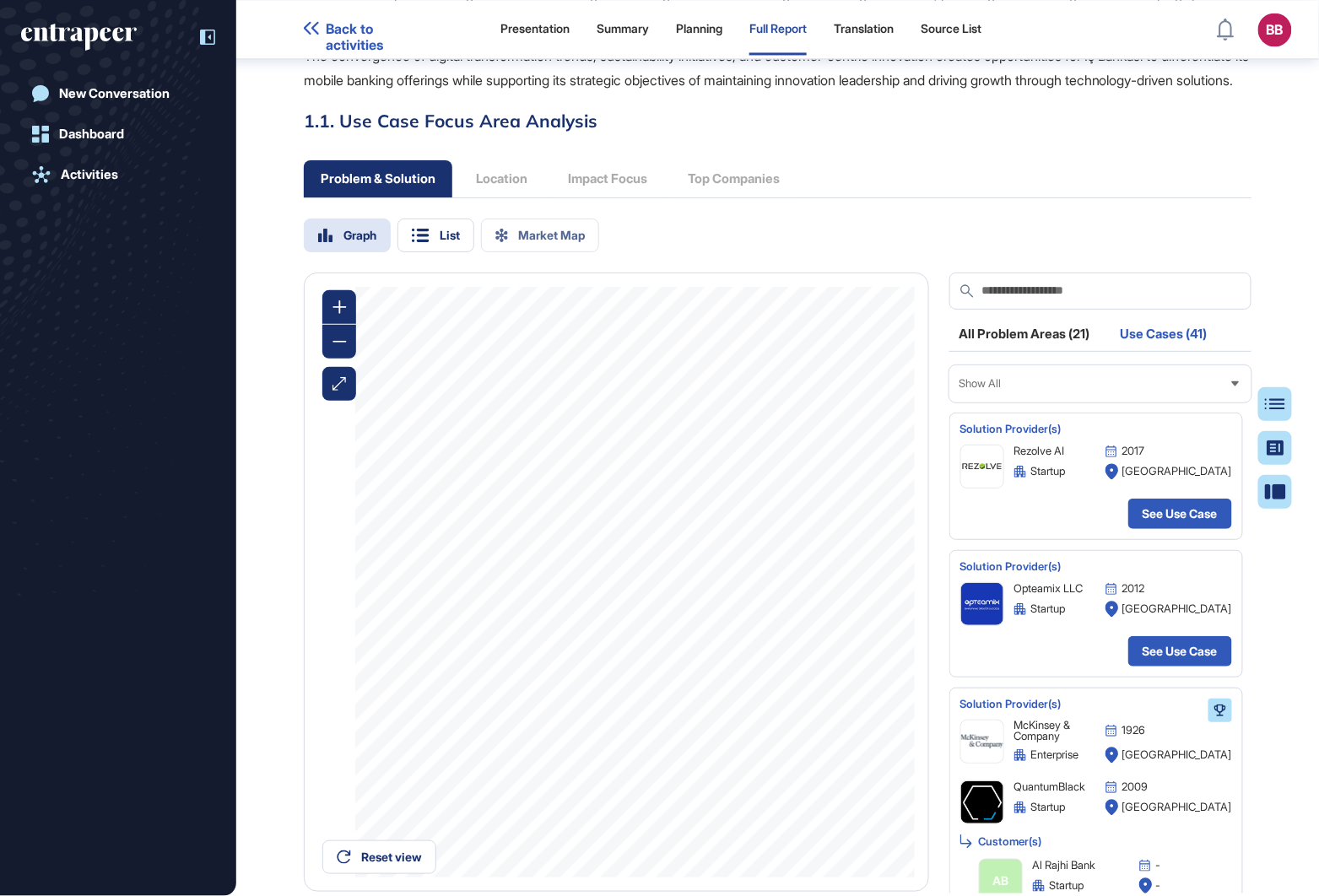
scroll to position [811, 4]
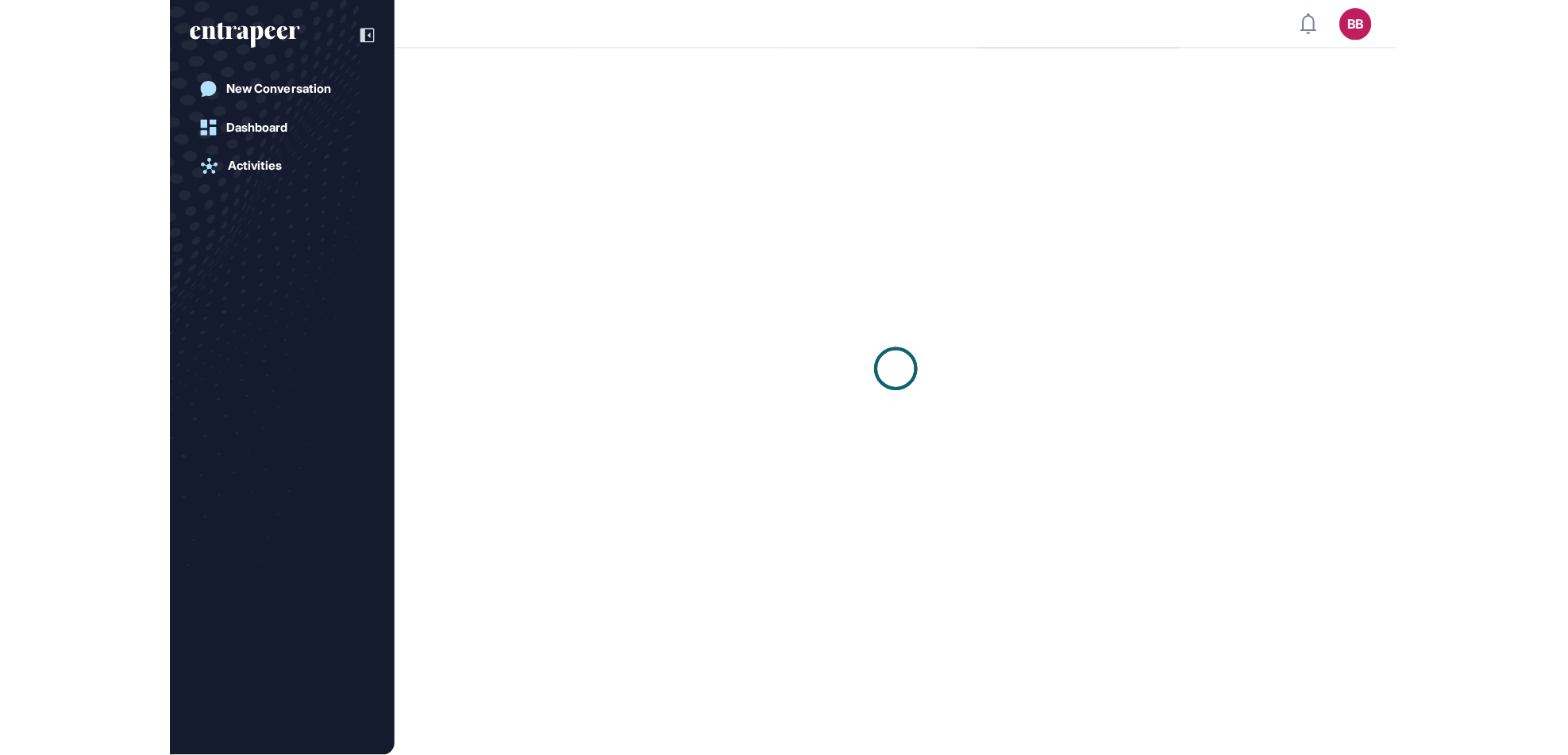
scroll to position [1, 1]
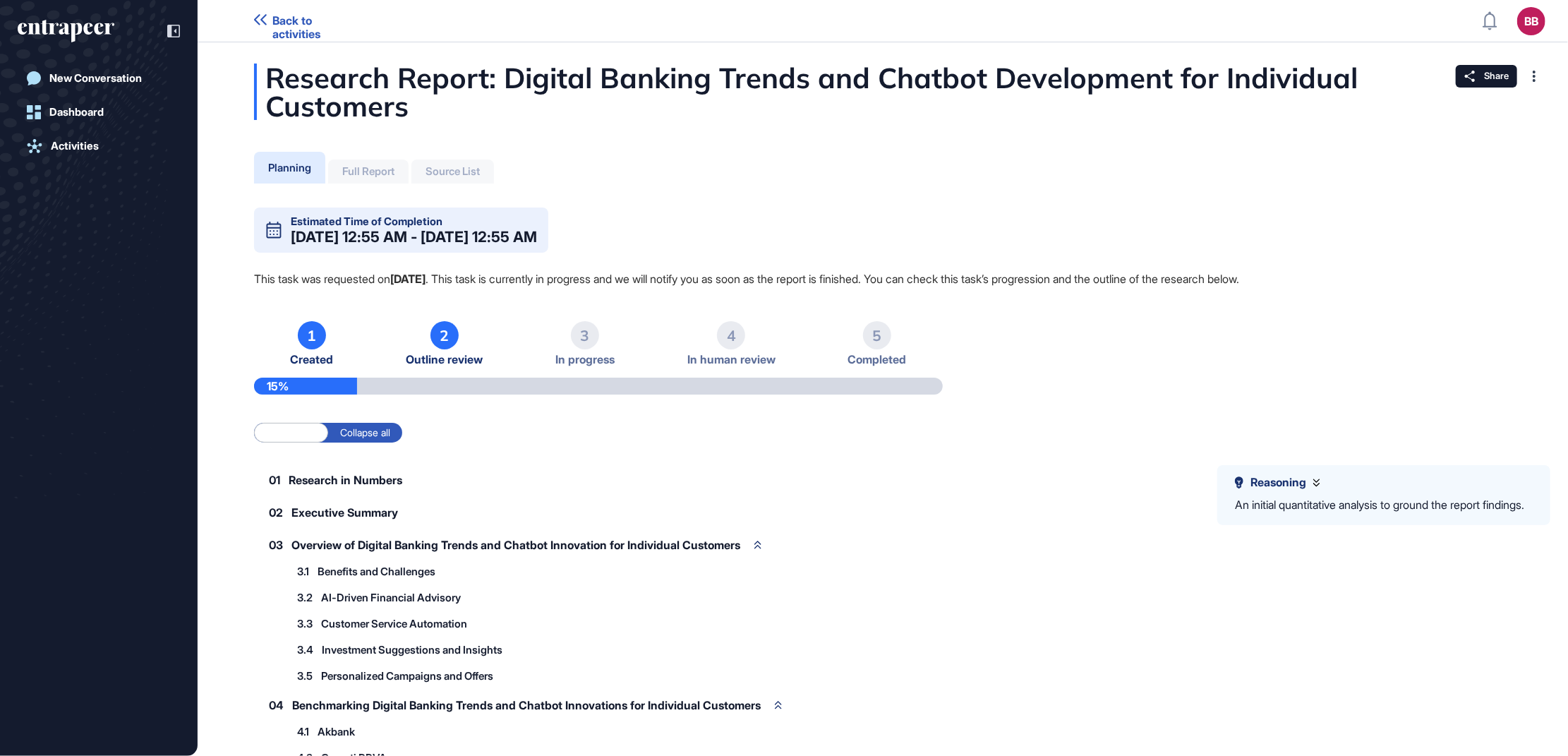
scroll to position [756, 1568]
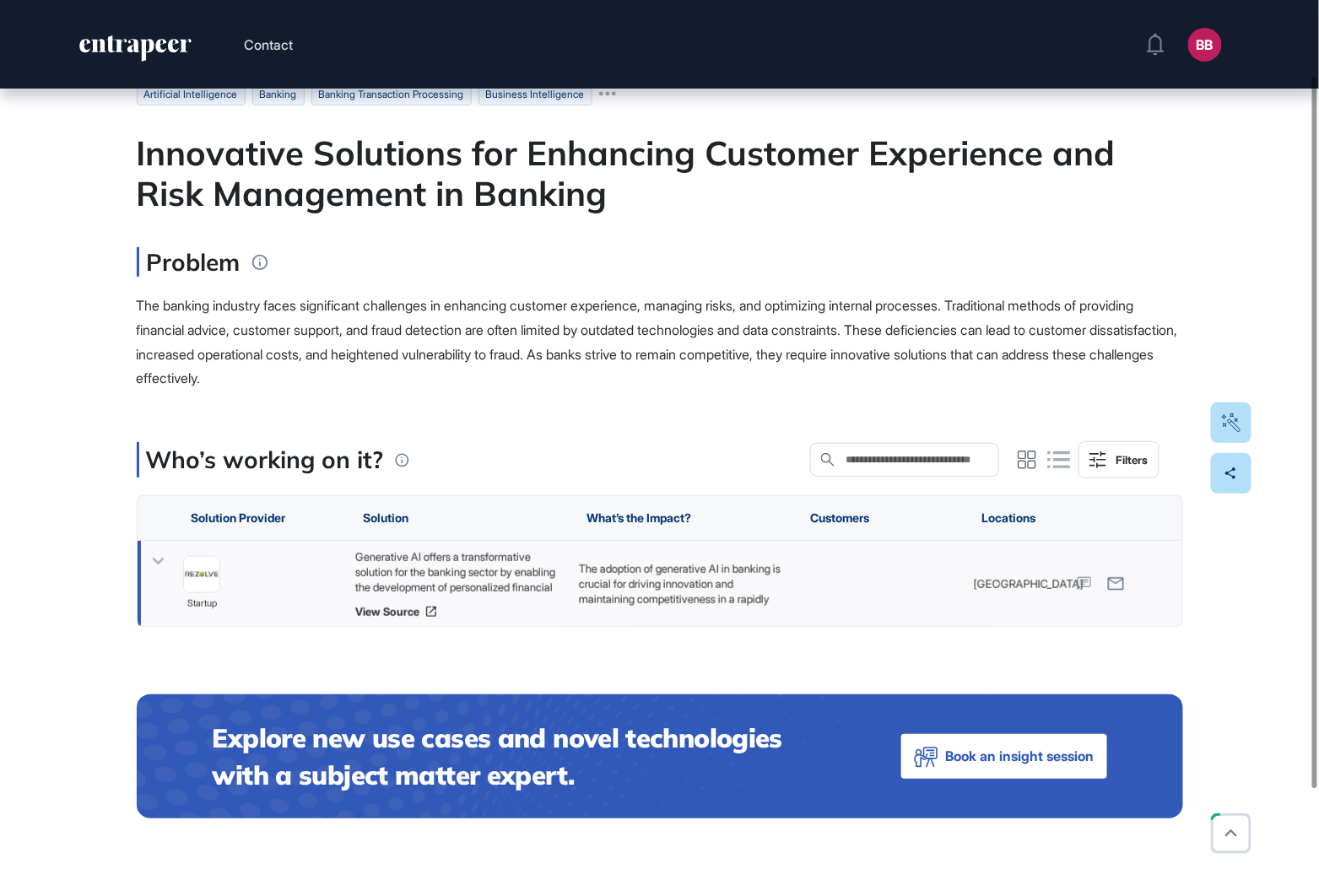
scroll to position [90, 0]
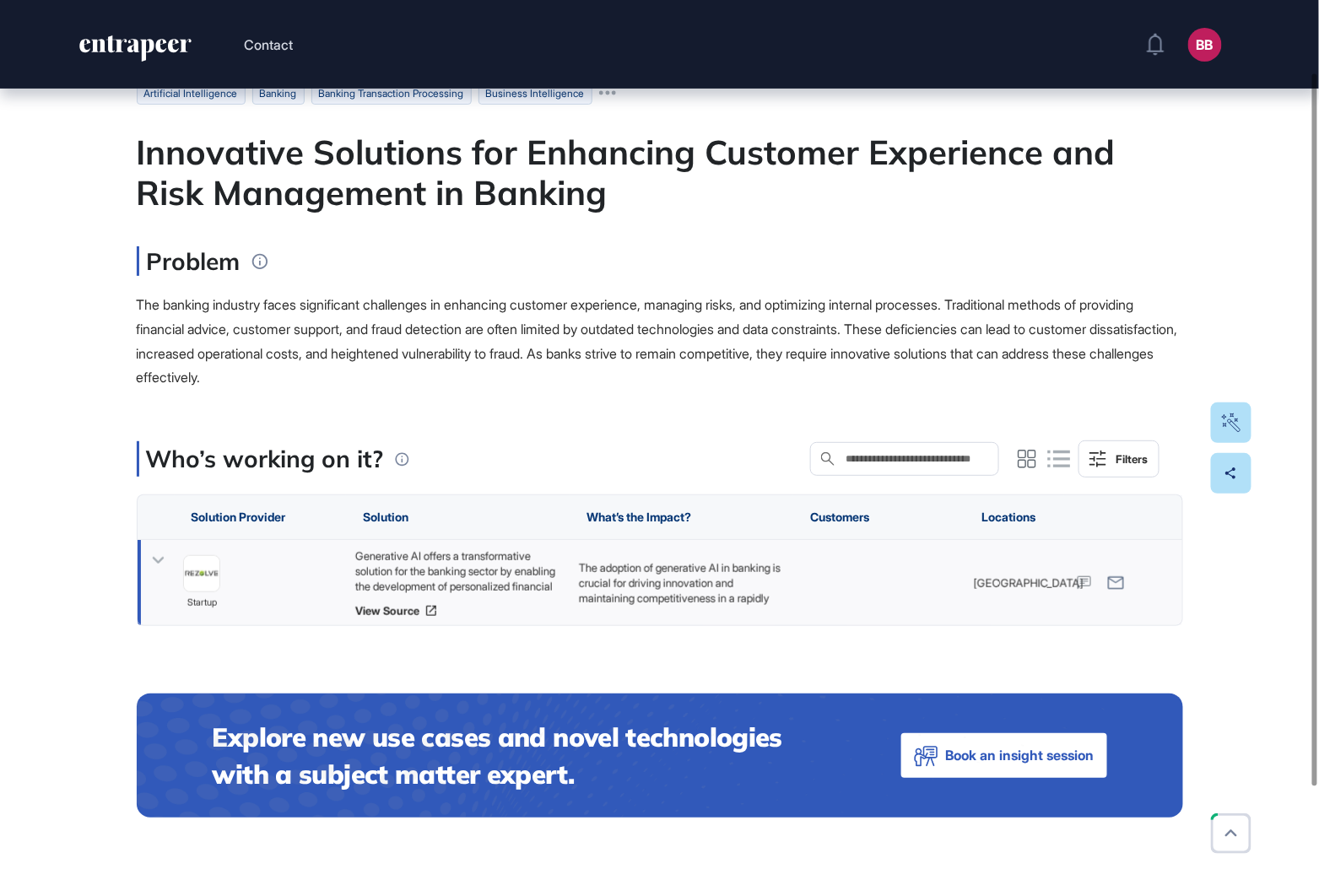
click at [161, 562] on icon at bounding box center [158, 561] width 25 height 25
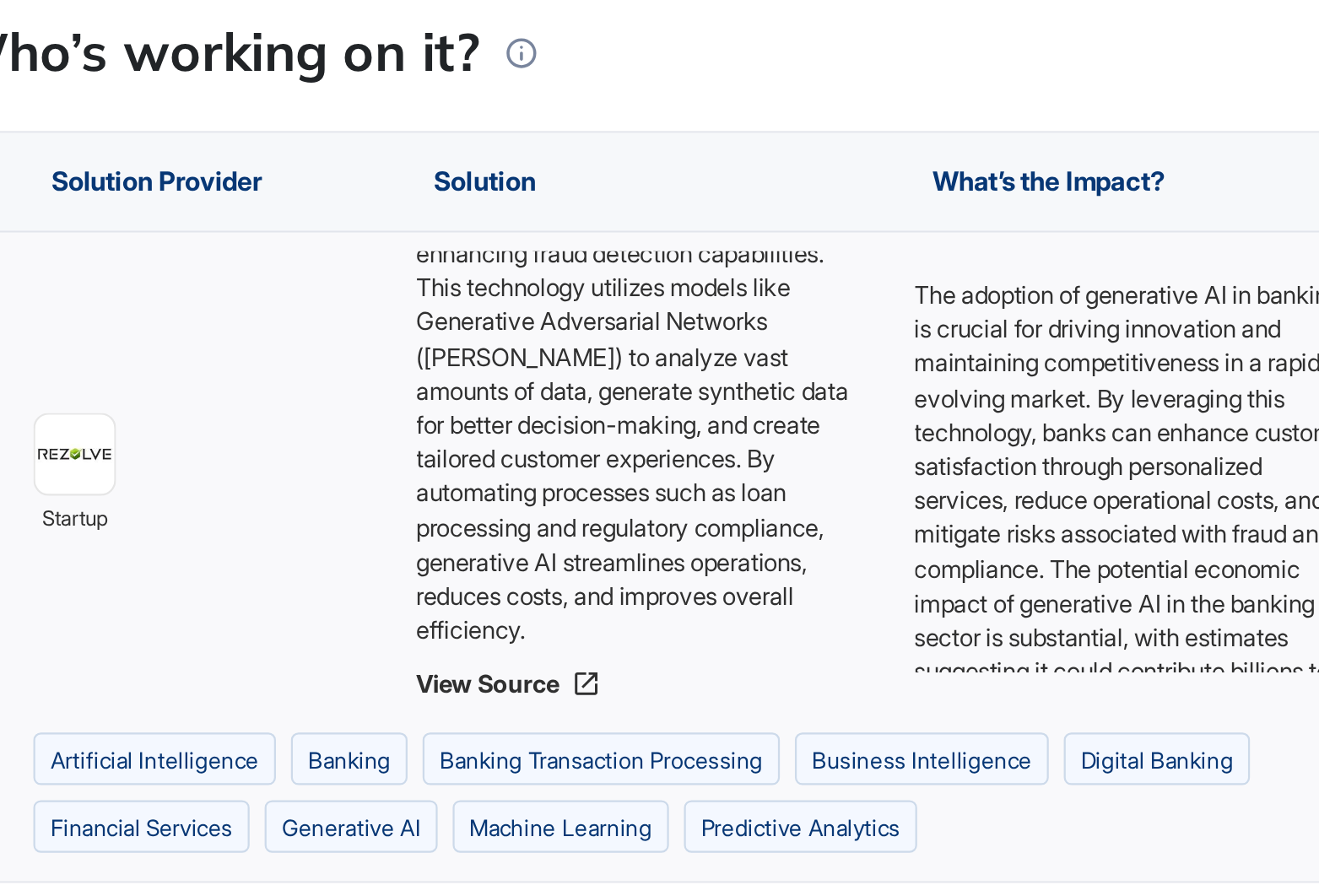
scroll to position [129, 0]
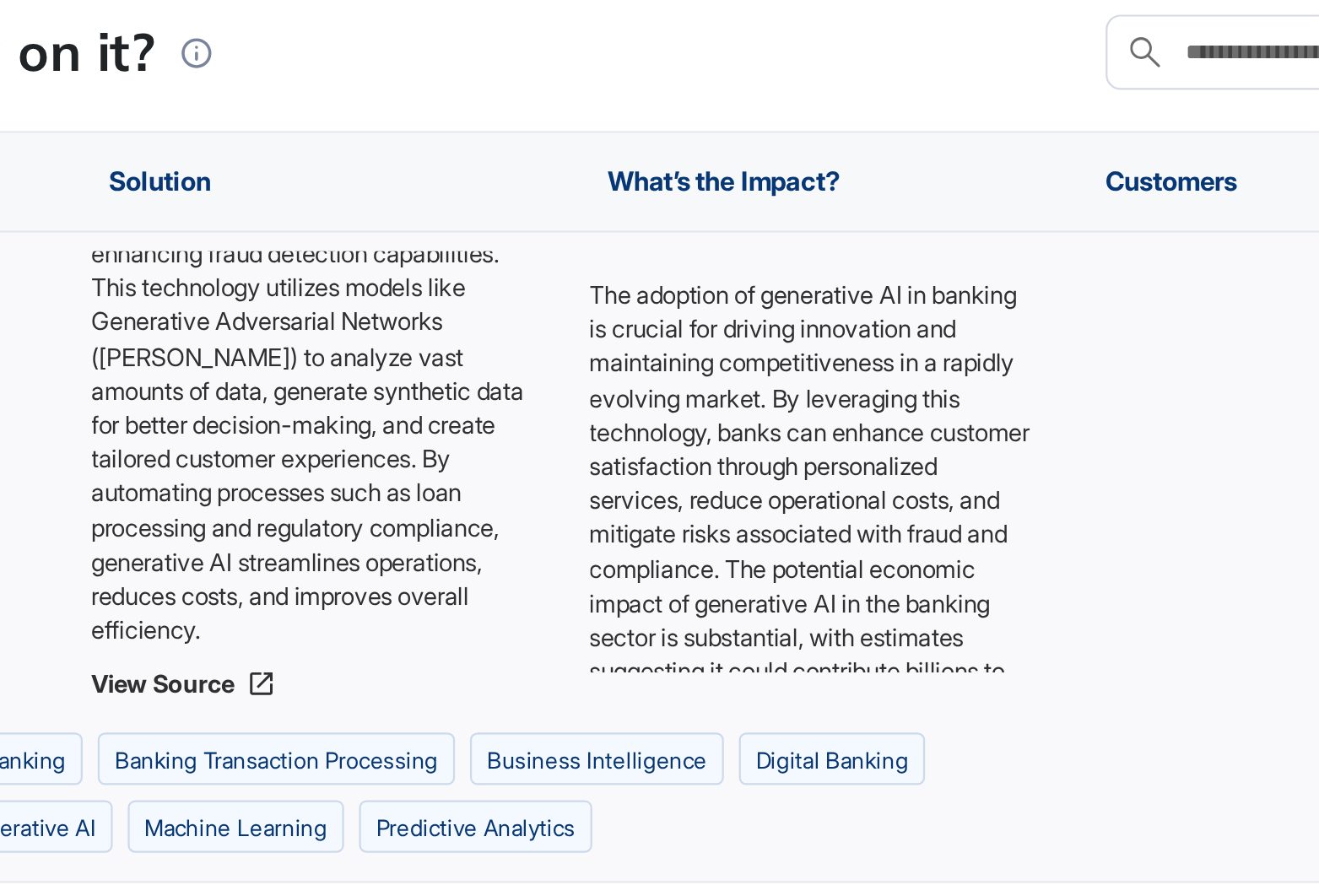
click at [582, 536] on p "The adoption of generative AI in banking is crucial for driving innovation and …" at bounding box center [677, 565] width 199 height 261
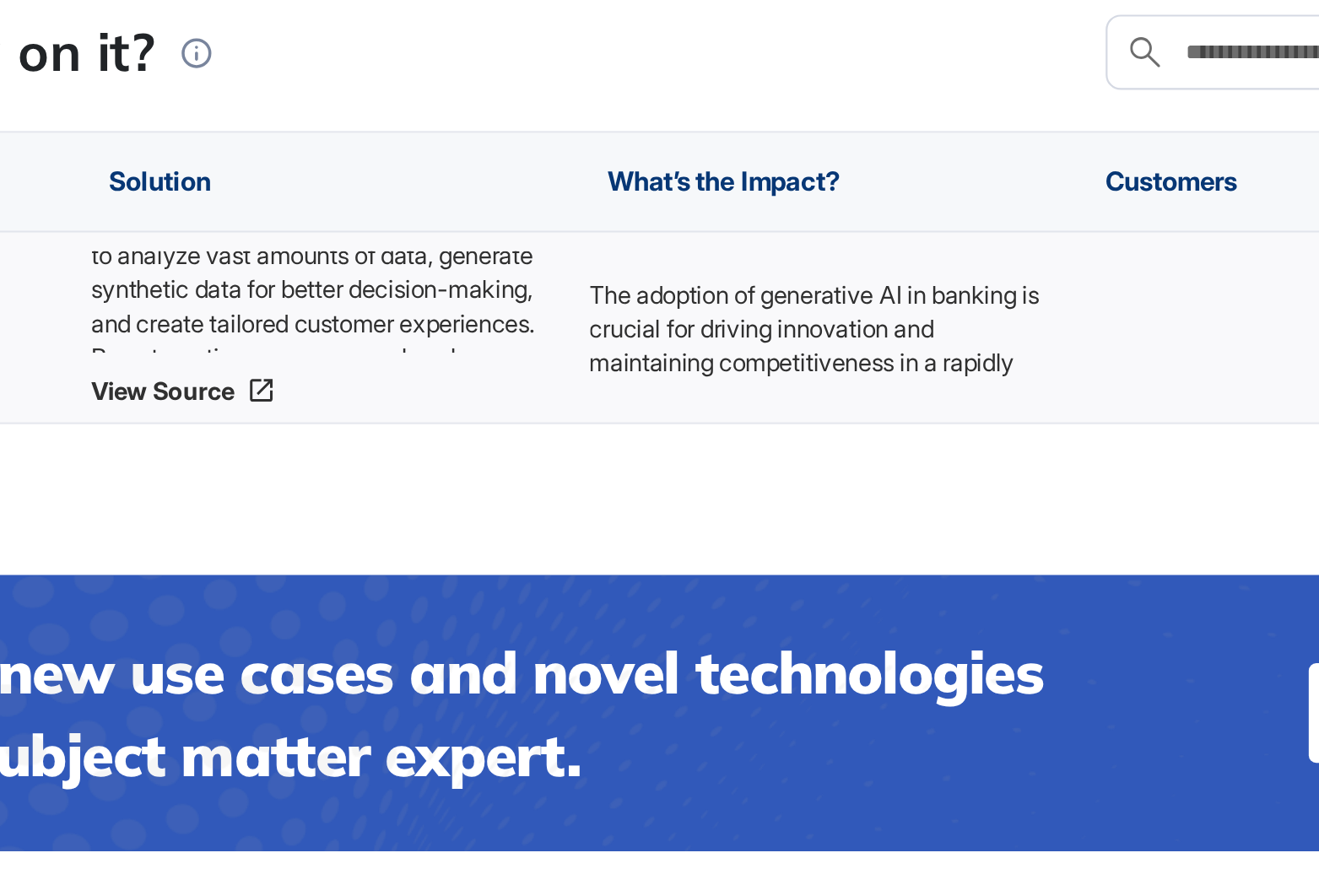
click at [630, 460] on p "The adoption of generative AI in banking is crucial for driving innovation and …" at bounding box center [681, 557] width 207 height 245
